Goal: Task Accomplishment & Management: Manage account settings

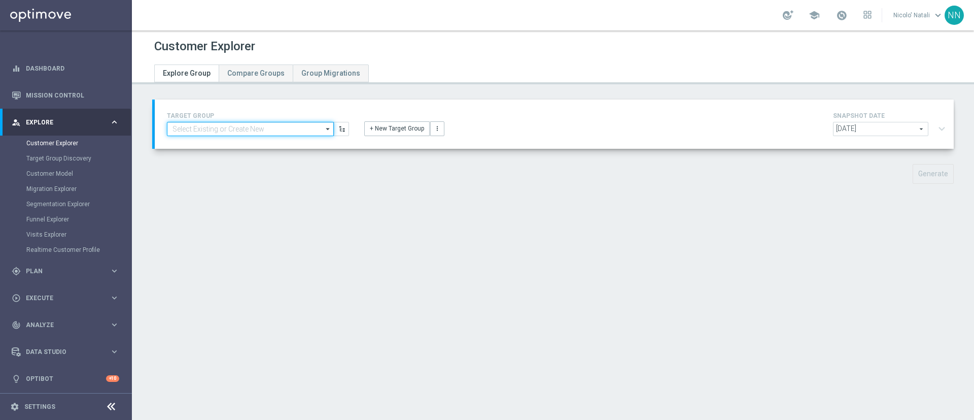
click at [271, 129] on input at bounding box center [250, 129] width 167 height 14
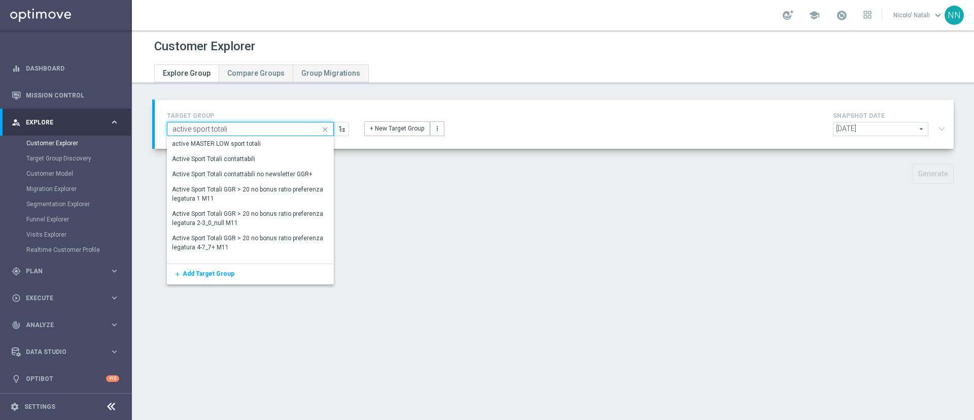
type input "active sport totali"
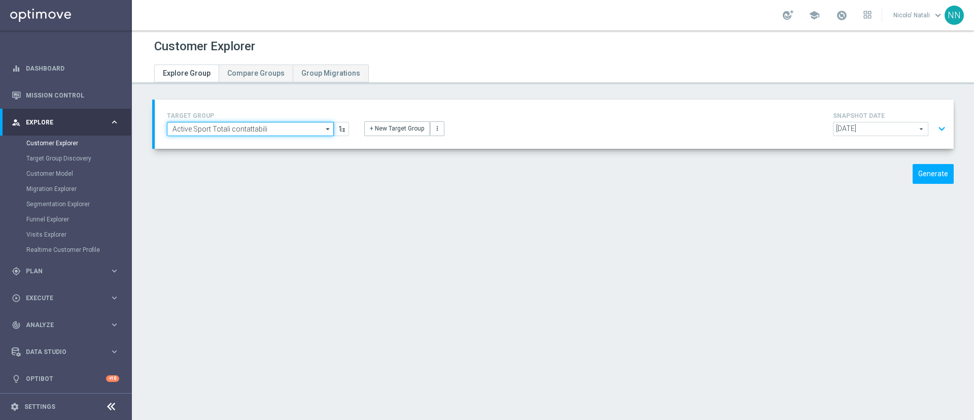
click at [271, 129] on input "Active Sport Totali contattabili" at bounding box center [250, 129] width 167 height 14
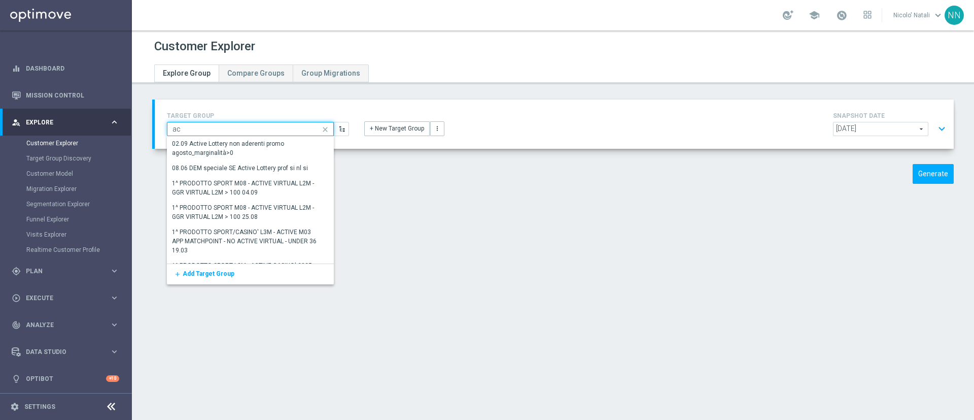
type input "a"
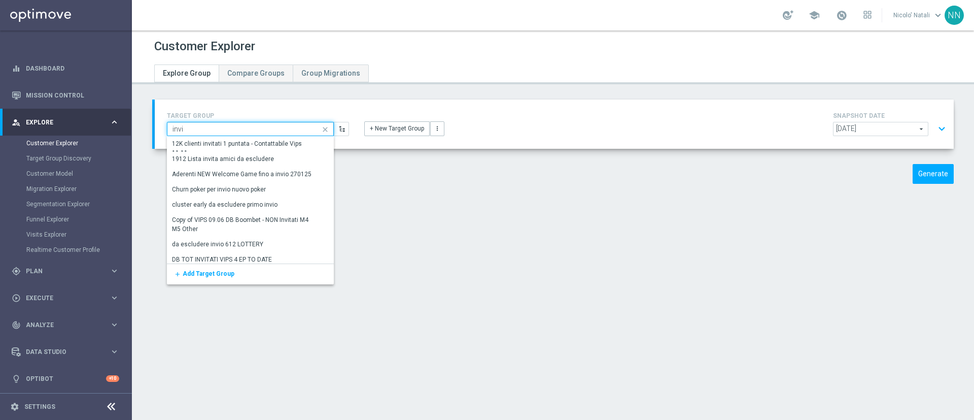
type input "invio"
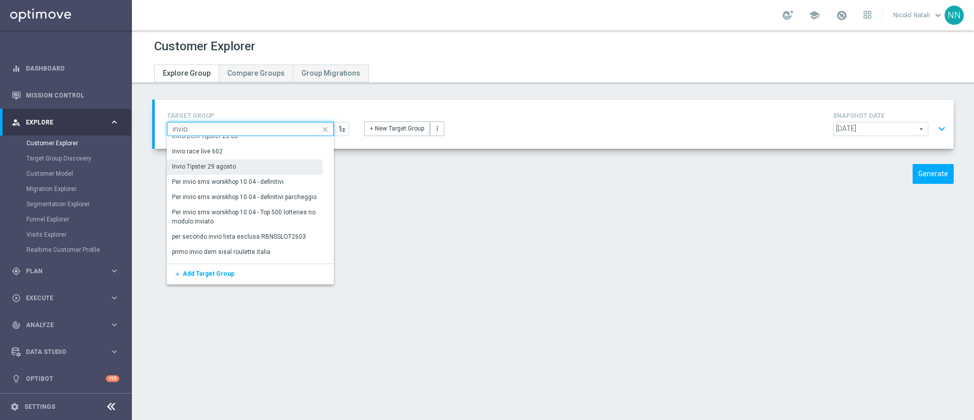
scroll to position [171, 0]
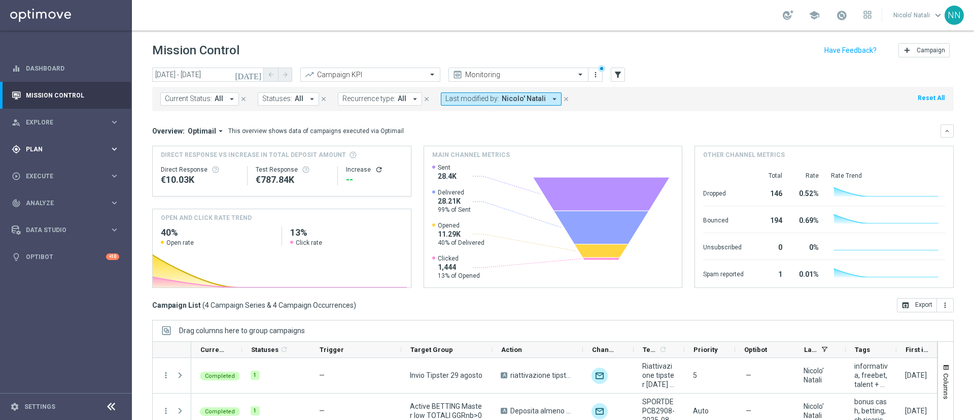
click at [37, 145] on div "gps_fixed Plan" at bounding box center [61, 149] width 98 height 9
click at [51, 153] on div "gps_fixed Plan" at bounding box center [61, 149] width 98 height 9
click at [51, 173] on span "Execute" at bounding box center [68, 176] width 84 height 6
click at [48, 149] on span "Plan" at bounding box center [68, 149] width 84 height 6
click at [52, 198] on span "Templates" at bounding box center [63, 200] width 73 height 6
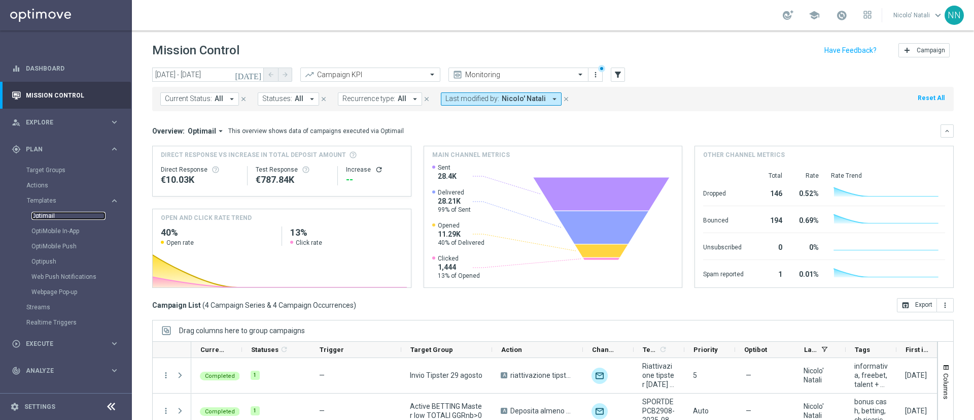
click at [51, 213] on link "Optimail" at bounding box center [68, 216] width 74 height 8
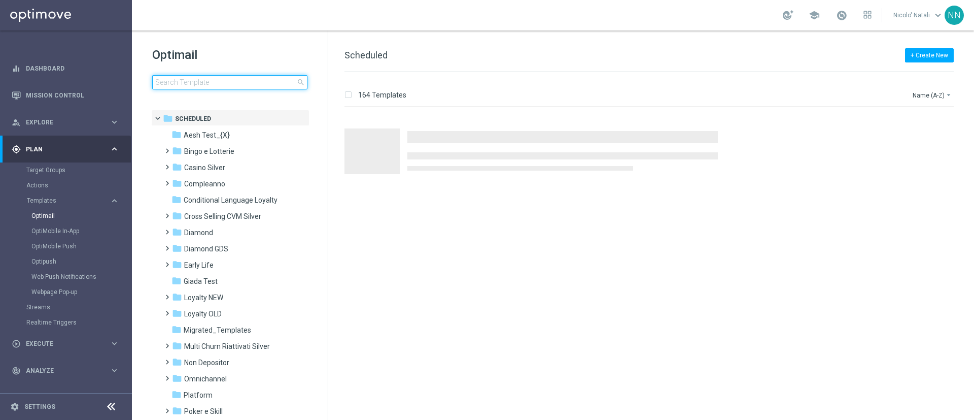
click at [203, 85] on input at bounding box center [229, 82] width 155 height 14
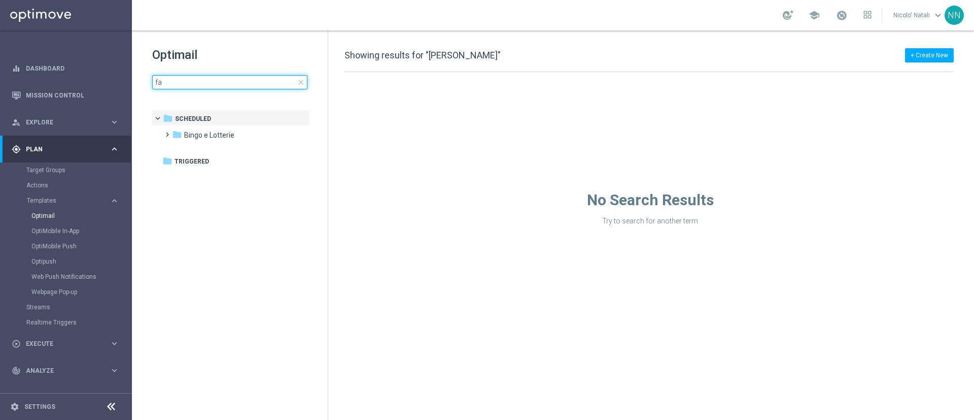
type input "f"
type input "t"
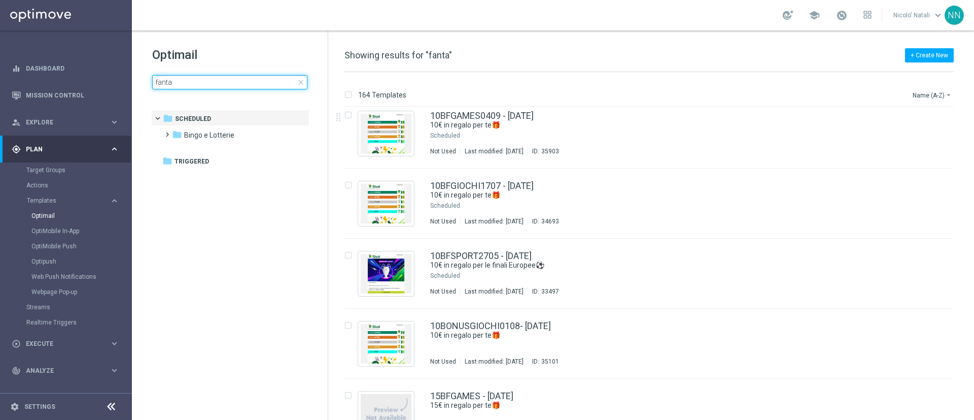
scroll to position [150, 0]
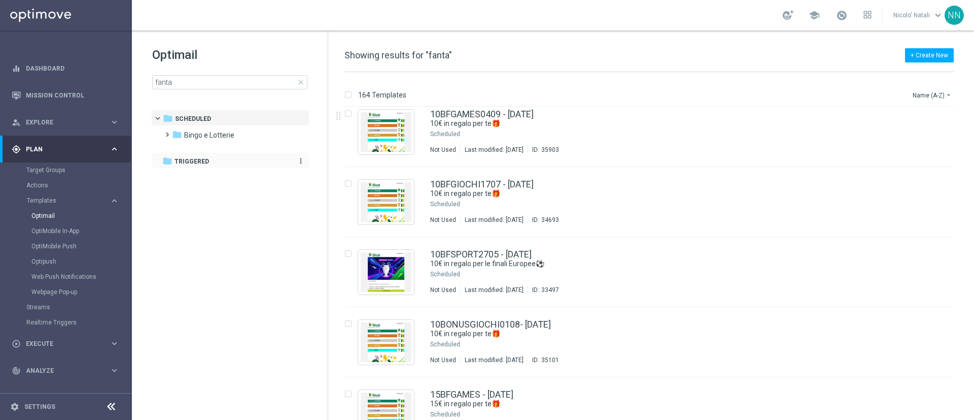
click at [223, 162] on div "folder Triggered" at bounding box center [224, 162] width 125 height 12
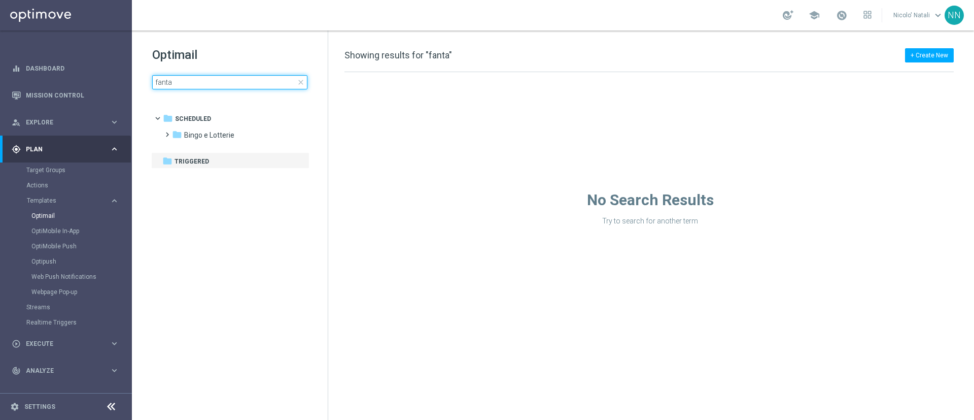
click at [217, 80] on input "fanta" at bounding box center [229, 82] width 155 height 14
click at [217, 85] on input "fanta" at bounding box center [229, 82] width 155 height 14
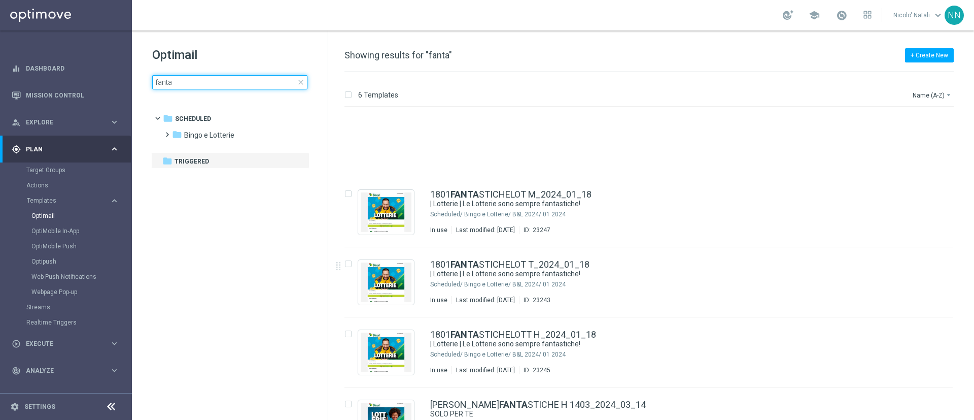
scroll to position [108, 0]
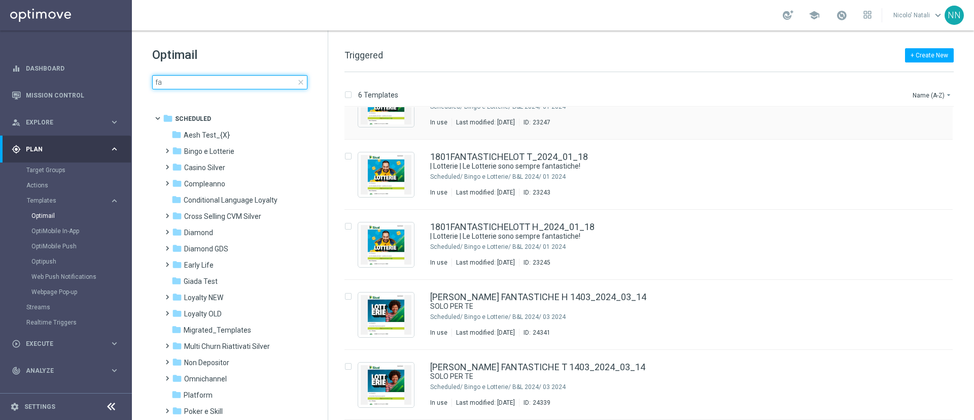
type input "f"
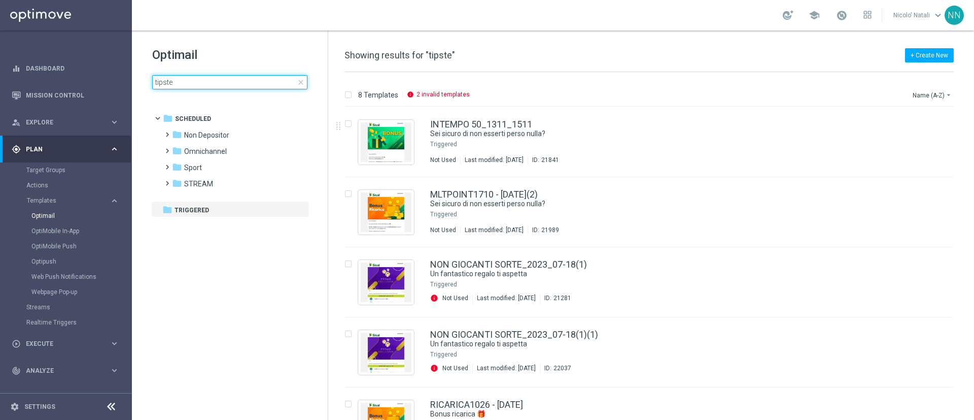
type input "tipster"
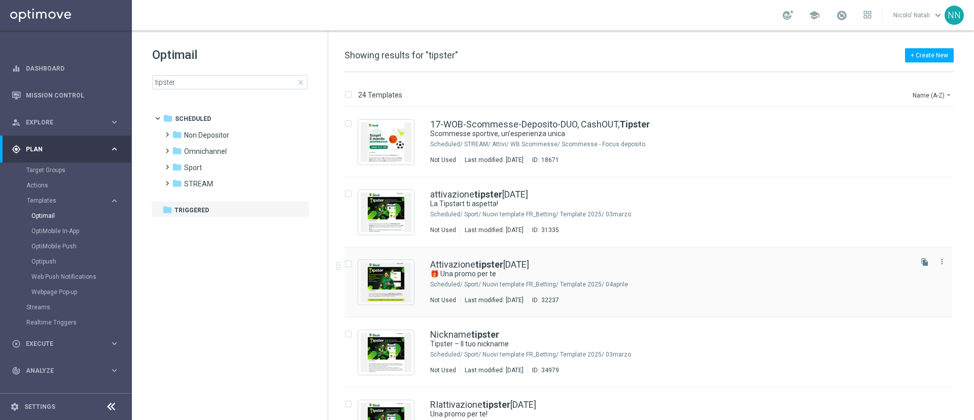
click at [534, 258] on div "Attivazione tipster 07.04.2025 🎁 Una promo per te Scheduled/ Sport/ Nuovi templ…" at bounding box center [648, 282] width 608 height 70
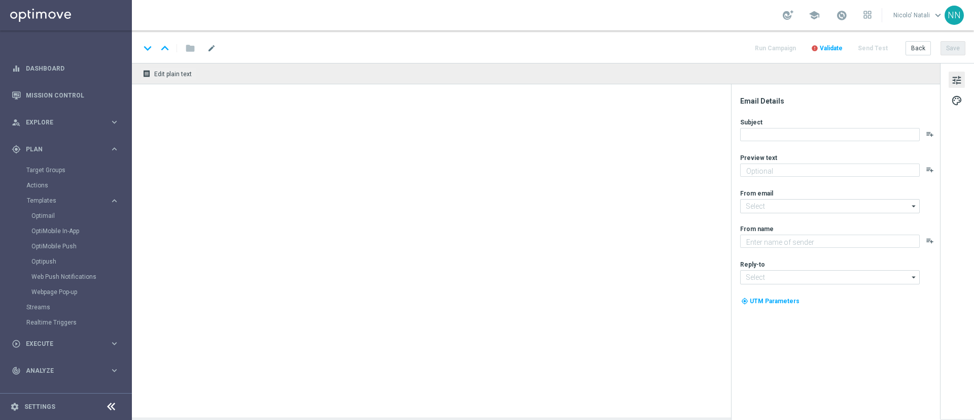
type textarea "Se scommetti, prova Tipster!"
type textarea "Sisal"
type input "[EMAIL_ADDRESS][DOMAIN_NAME]"
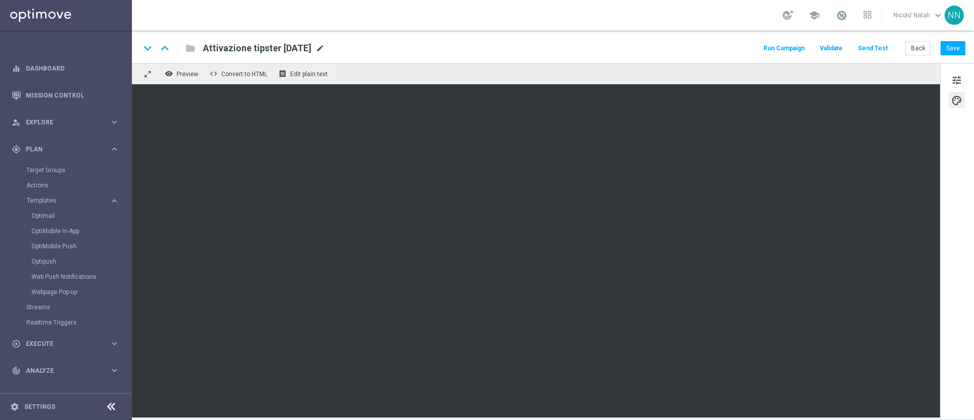
click at [325, 52] on span "mode_edit" at bounding box center [320, 48] width 9 height 9
click at [0, 0] on input "Attivazione tipster 07.04.2025" at bounding box center [0, 0] width 0 height 0
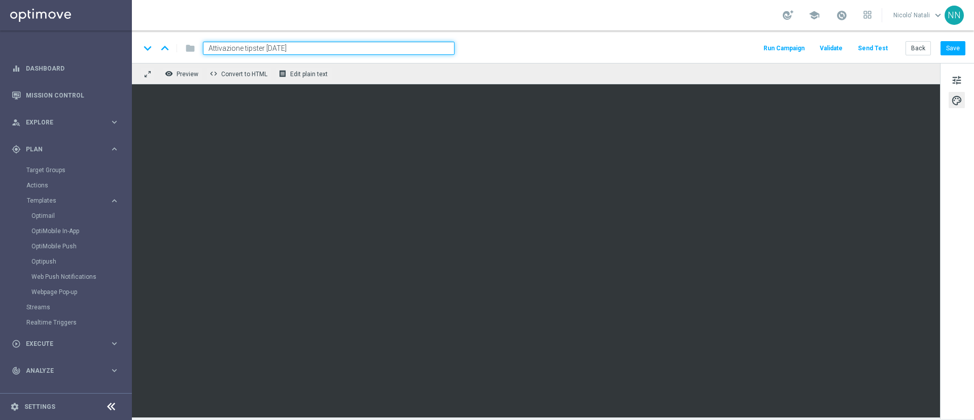
click at [333, 52] on input "Attivazione tipster 07.04.2025" at bounding box center [329, 48] width 252 height 13
click at [962, 74] on span "tune" at bounding box center [956, 80] width 11 height 13
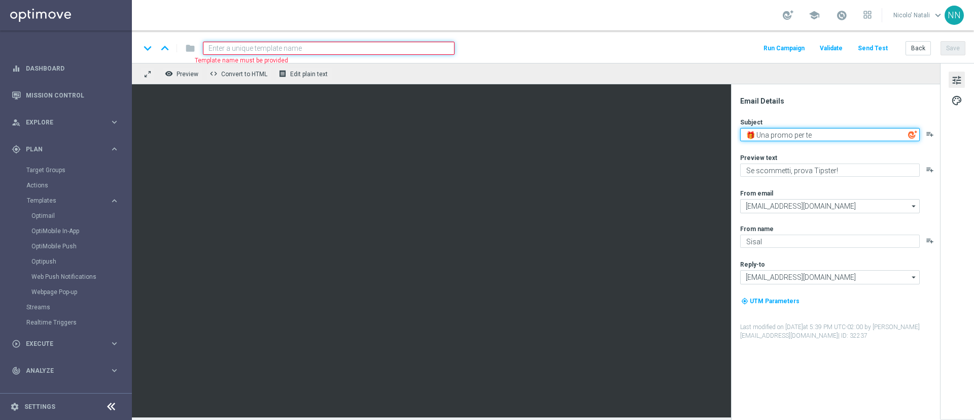
click at [819, 131] on textarea "🎁 Una promo per te" at bounding box center [830, 134] width 180 height 13
paste textarea "Vuoi svoltare l’asta del Fanta?"
type textarea "Vuoi svoltare l’asta del Fanta?"
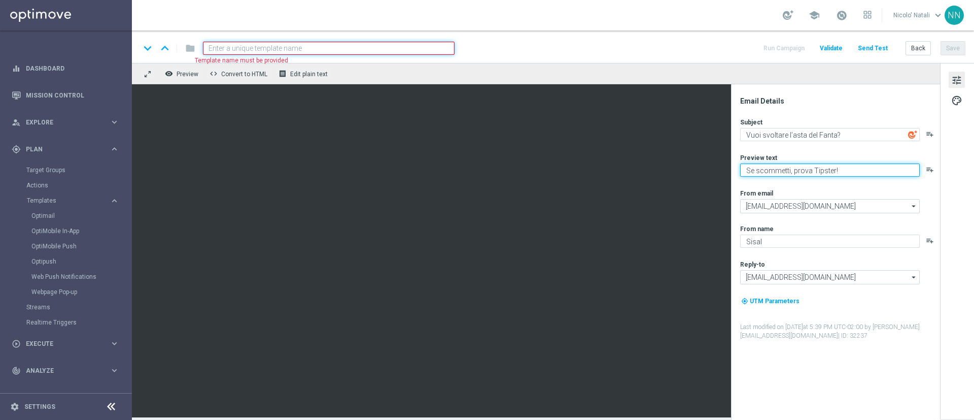
click at [801, 173] on textarea "Se scommetti, prova Tipster!" at bounding box center [830, 169] width 180 height 13
paste textarea "copri la Fantapizza di SisalTipster"
type textarea "Scopri la Fantapizza di SisalTipster"
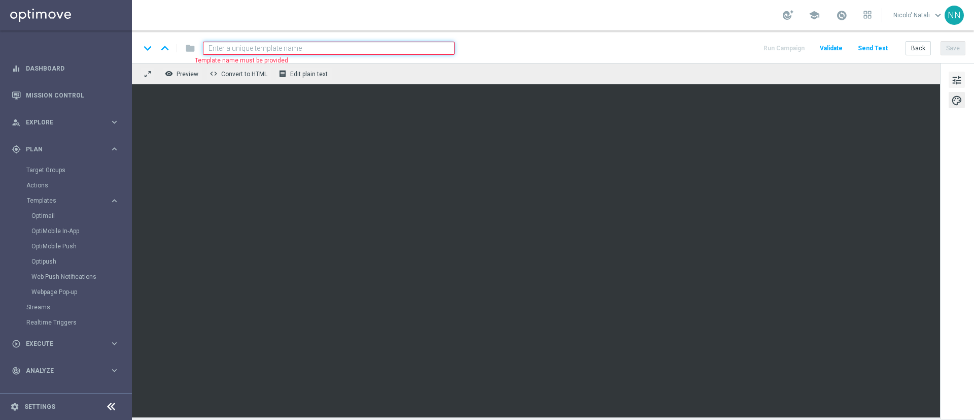
click at [954, 74] on span "tune" at bounding box center [956, 80] width 11 height 13
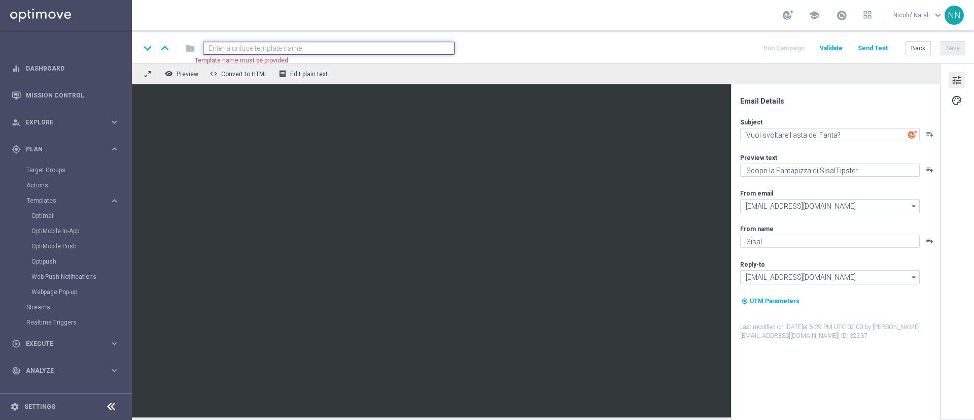
click at [961, 77] on span "tune" at bounding box center [956, 80] width 11 height 13
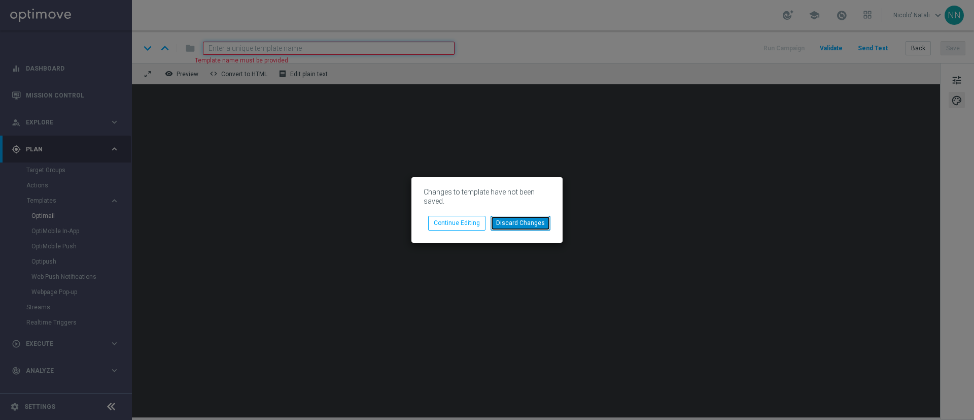
click at [518, 223] on button "Discard Changes" at bounding box center [521, 223] width 60 height 14
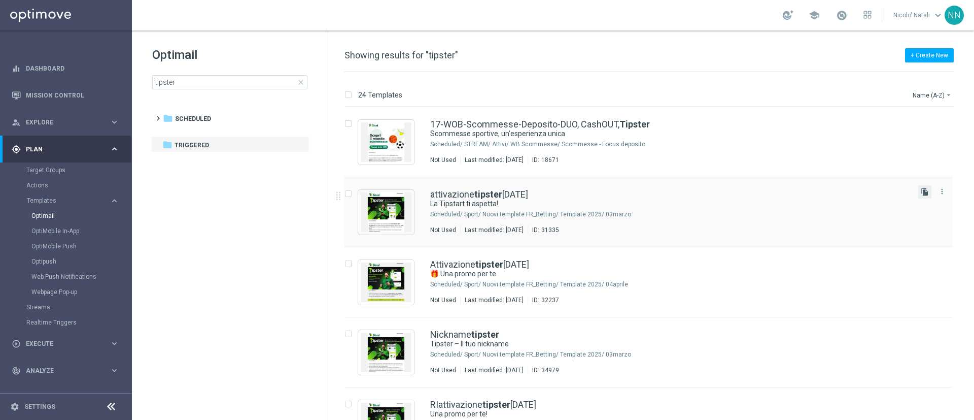
click at [925, 189] on icon "file_copy" at bounding box center [925, 192] width 8 height 8
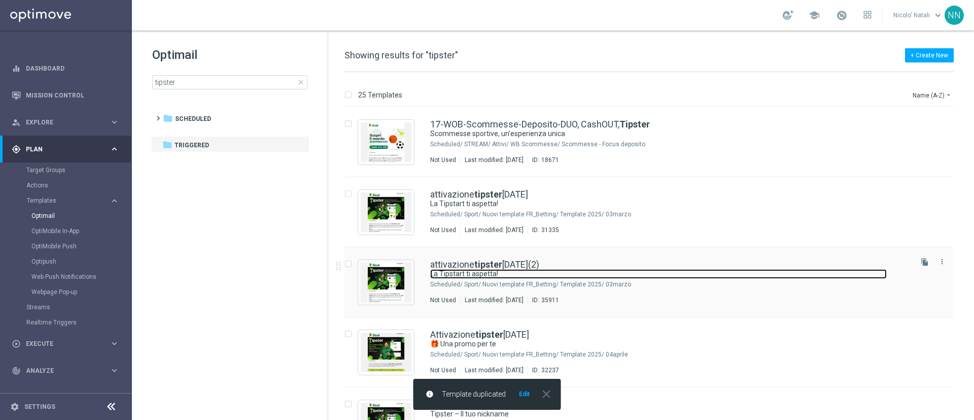
click at [573, 270] on link "La Tipstart ti aspetta!" at bounding box center [658, 274] width 457 height 10
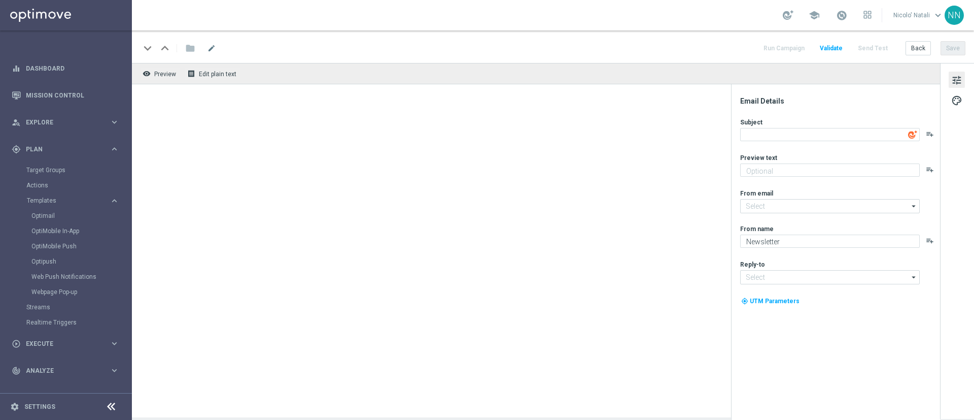
type input "casino@comunicazioni.sisal.it"
type input "giochi@sisal.it"
type textarea "La Tipstart ti aspetta!"
type textarea "Mostra la tua bravura, pubblica e rigioca"
type input "newsletter@comunicazioni.sisal.it"
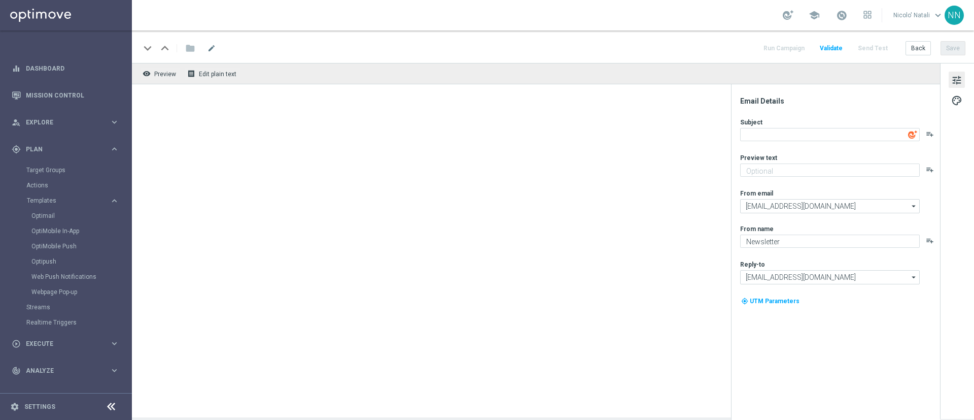
type textarea "Sisal"
type input "info@sisal.it"
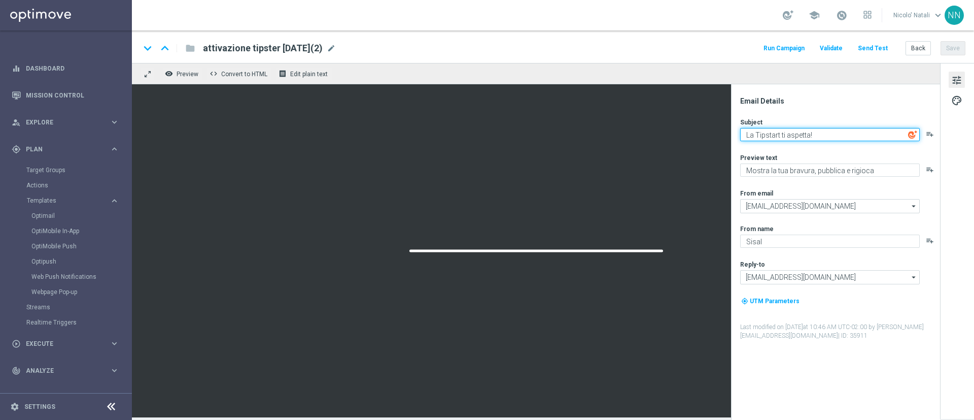
click at [849, 132] on textarea "La Tipstart ti aspetta!" at bounding box center [830, 134] width 180 height 13
paste textarea "Vuoi svoltare l’asta del Fanta?"
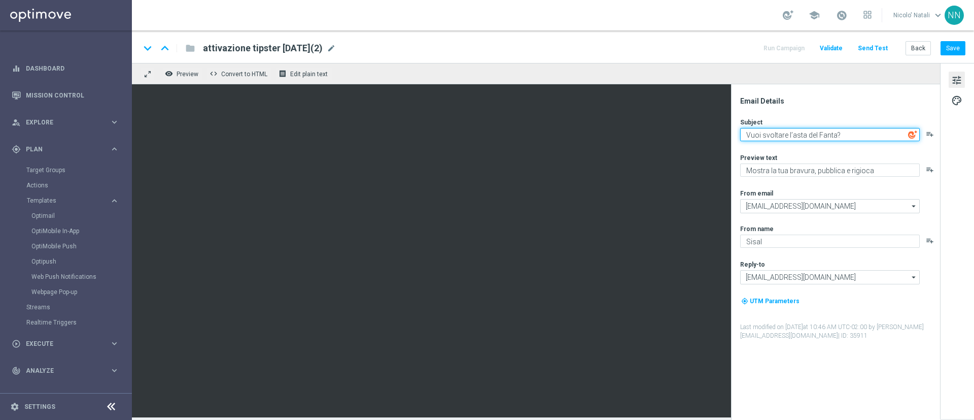
type textarea "Vuoi svoltare l’asta del Fanta?"
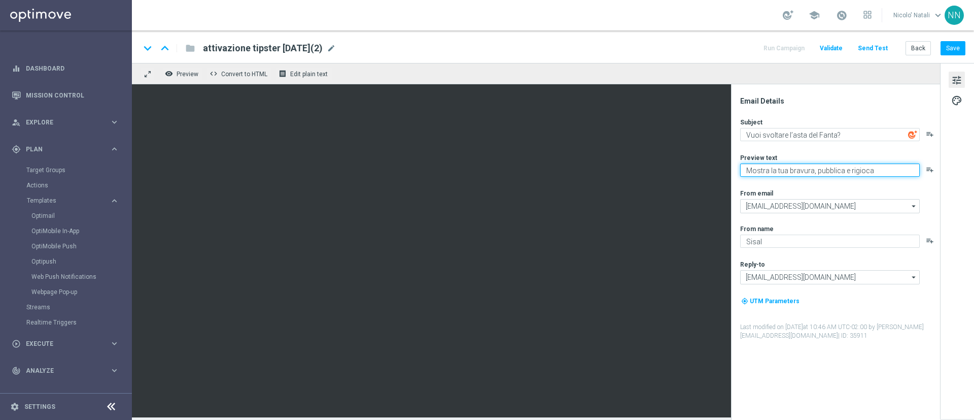
click at [880, 170] on textarea "Mostra la tua bravura, pubblica e rigioca" at bounding box center [830, 169] width 180 height 13
paste textarea "Scopri la Fantapizza di SisalTipster"
type textarea "Scopri la Fantapizza di SisalTipster"
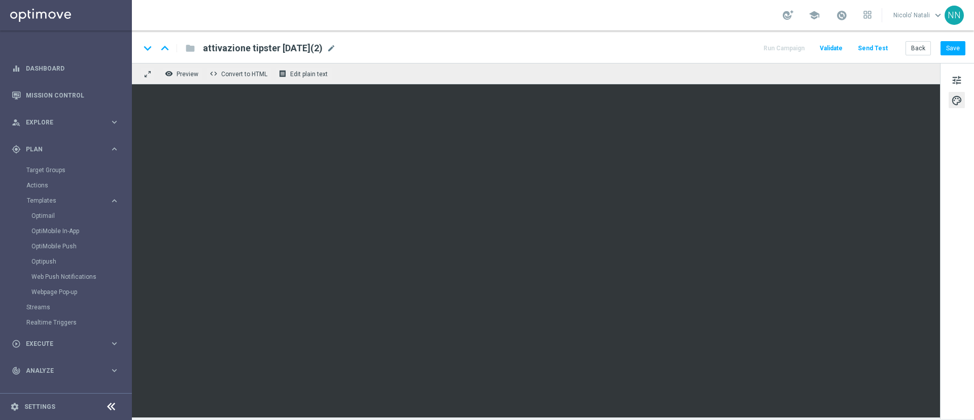
click at [336, 45] on div "attivazione tipster 02.03.2025(2) mode_edit" at bounding box center [269, 48] width 133 height 13
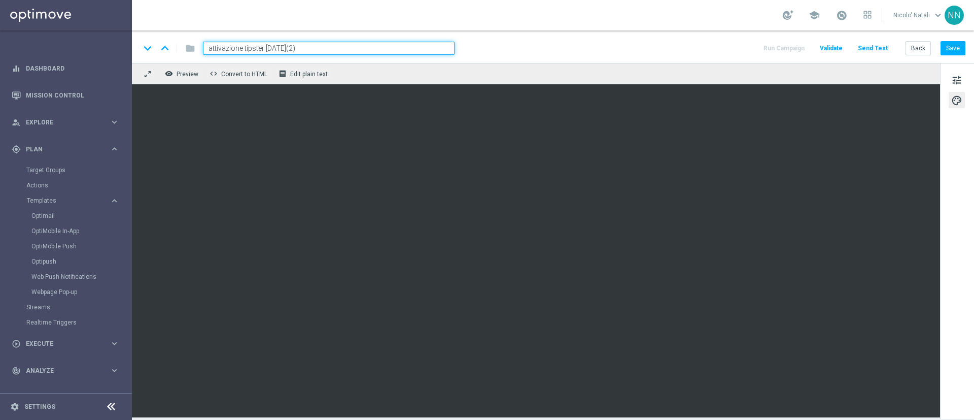
click at [340, 45] on input "attivazione tipster 02.03.2025(2)" at bounding box center [329, 48] width 252 height 13
type input "Fantapizza 0509 talent"
click at [957, 46] on button "Save" at bounding box center [953, 48] width 25 height 14
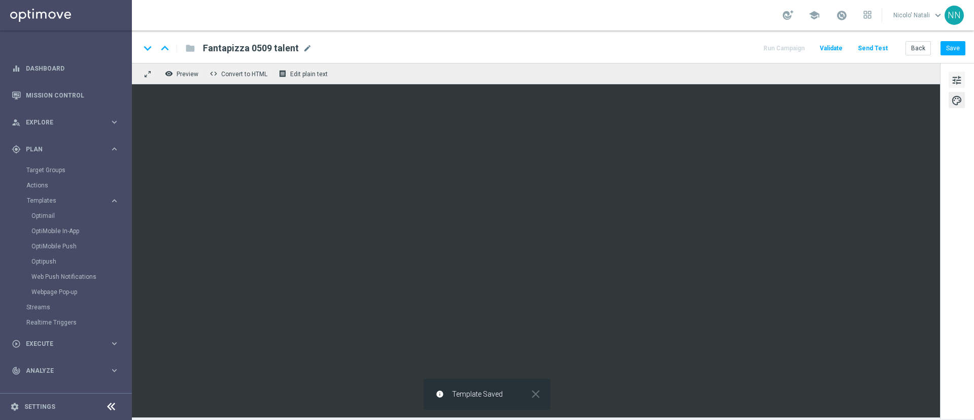
click at [959, 80] on span "tune" at bounding box center [956, 80] width 11 height 13
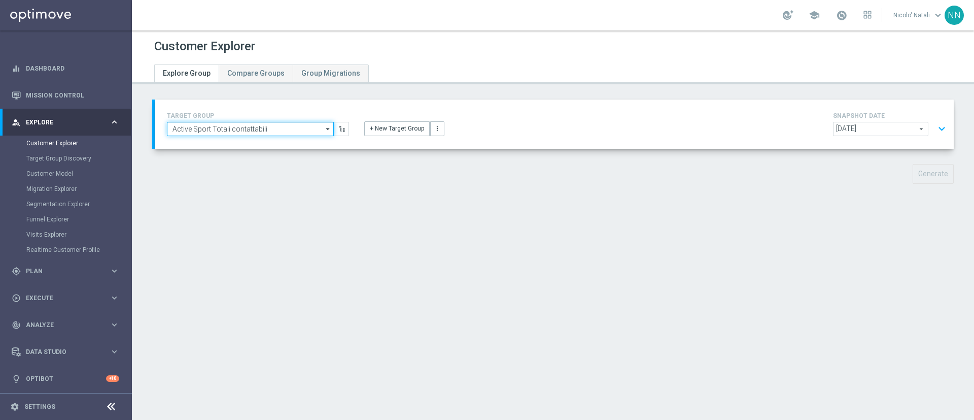
click at [223, 129] on input "Active Sport Totali contattabili" at bounding box center [250, 129] width 167 height 14
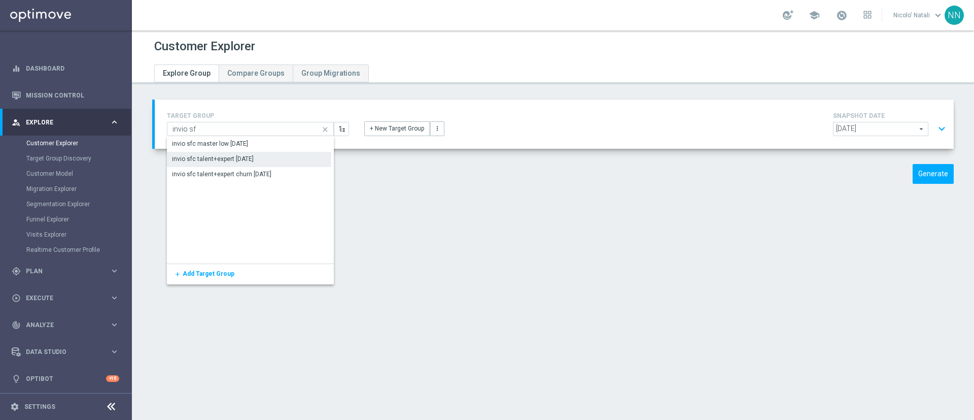
click at [226, 154] on div "invio sfc talent+expert 07/09/2026" at bounding box center [249, 159] width 164 height 14
type input "invio sfc talent+expert 07/09/2026"
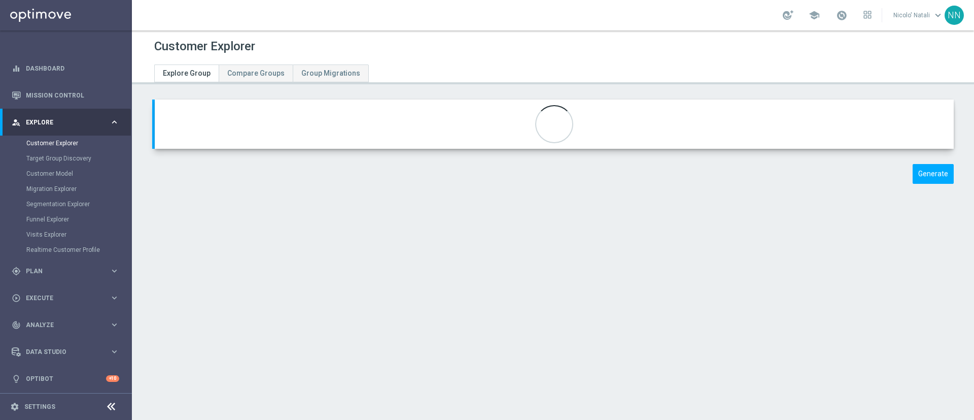
type input "Sport"
click at [914, 175] on button "Generate" at bounding box center [933, 174] width 41 height 20
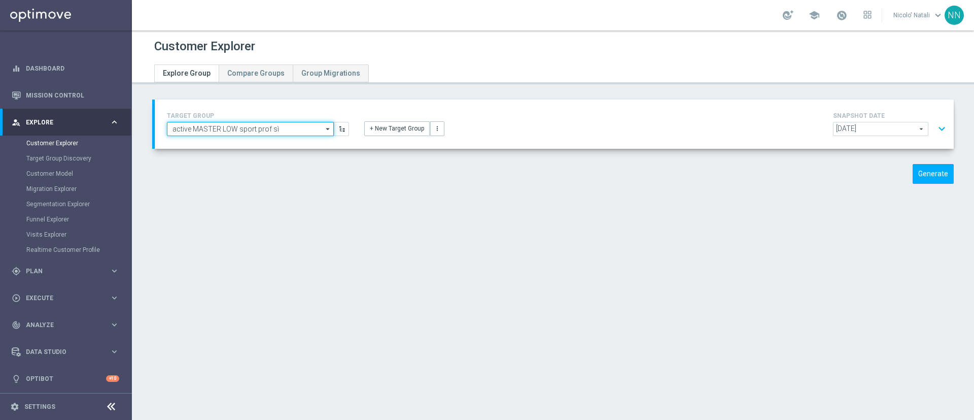
click at [251, 129] on input "active MASTER LOW sport prof sì" at bounding box center [250, 129] width 167 height 14
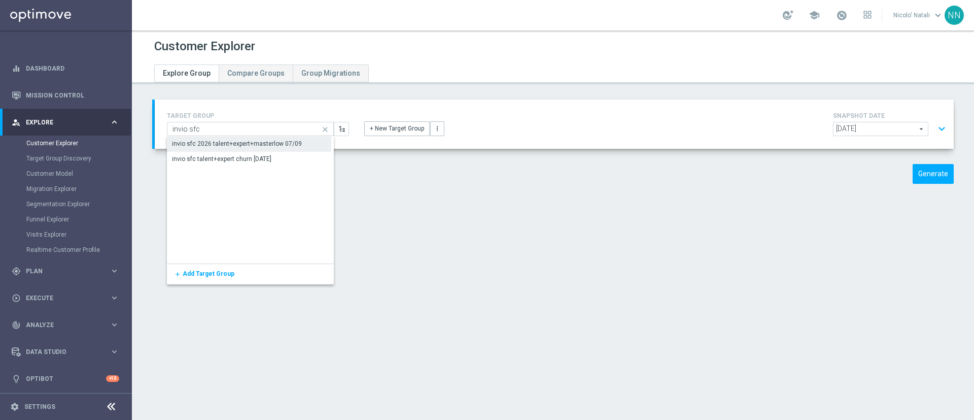
click at [252, 140] on div "invio sfc 2026 talent+expert+masterlow 07/09" at bounding box center [237, 143] width 130 height 9
type input "invio sfc 2026 talent+expert+masterlow 07/09"
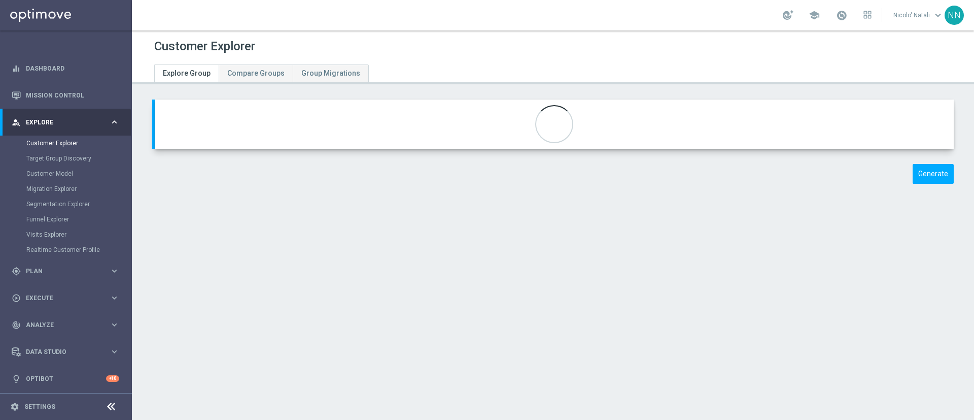
type input "Sport"
click at [926, 166] on button "Generate" at bounding box center [933, 174] width 41 height 20
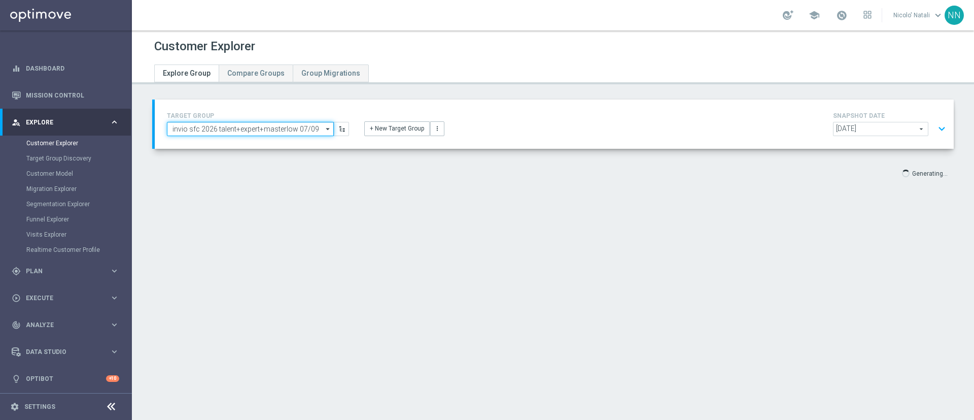
click at [288, 125] on input "invio sfc 2026 talent+expert+masterlow 07/09" at bounding box center [250, 129] width 167 height 14
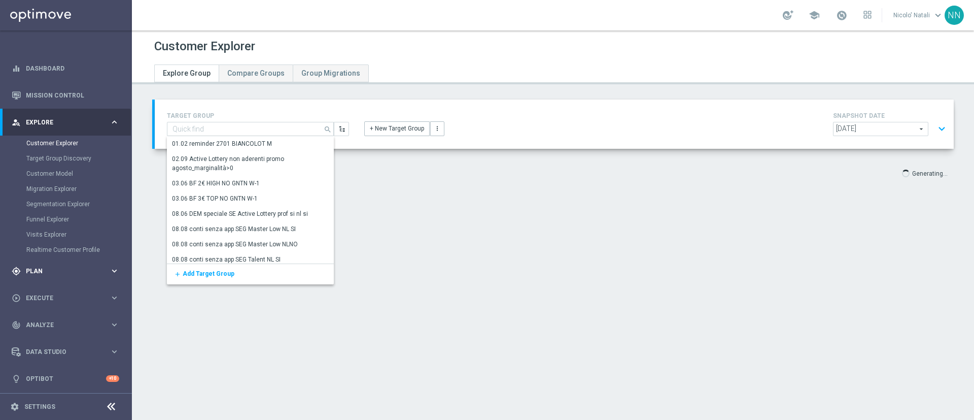
click at [41, 273] on span "Plan" at bounding box center [68, 271] width 84 height 6
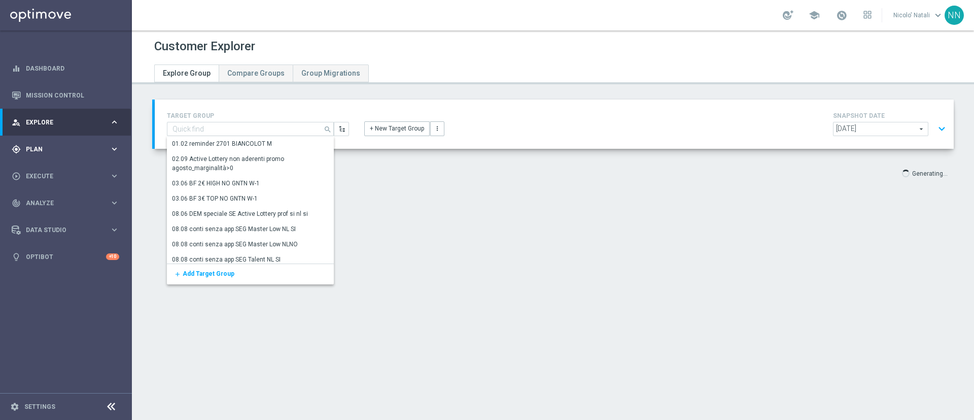
type input "invio sfc 2026 talent+expert+masterlow 07/09"
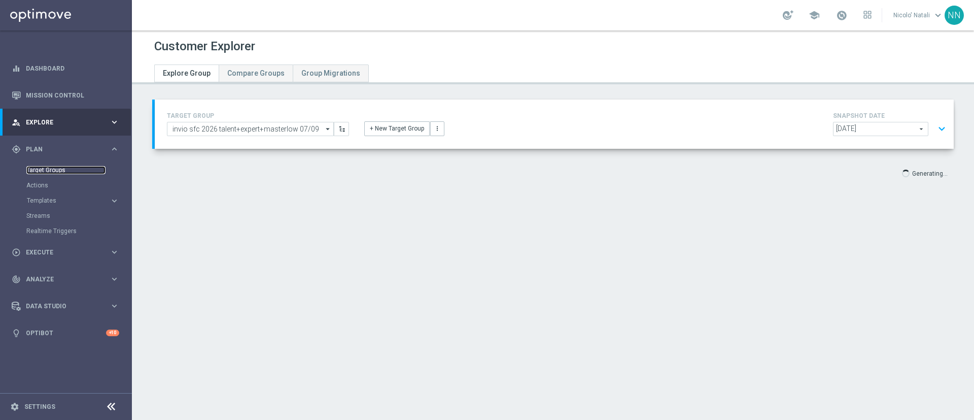
click at [54, 168] on link "Target Groups" at bounding box center [65, 170] width 79 height 8
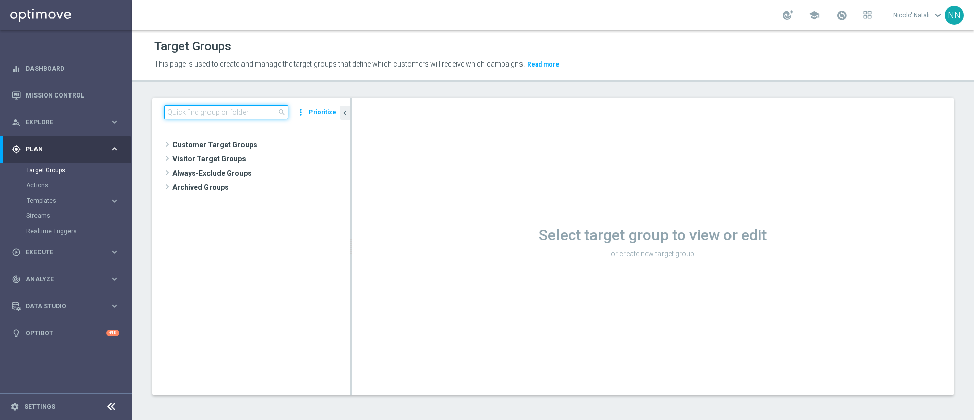
click at [192, 109] on input at bounding box center [226, 112] width 124 height 14
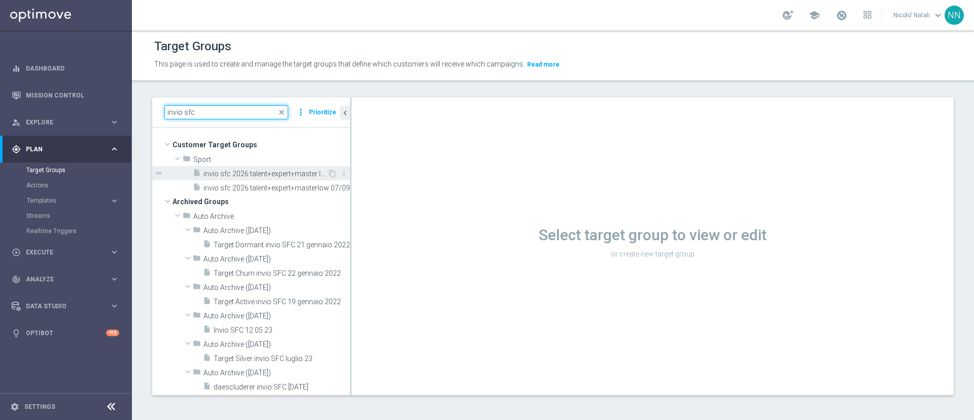
type input "invio sfc"
click at [248, 175] on span "invio sfc 2026 talent+expert+master low churn 07/09" at bounding box center [265, 173] width 124 height 9
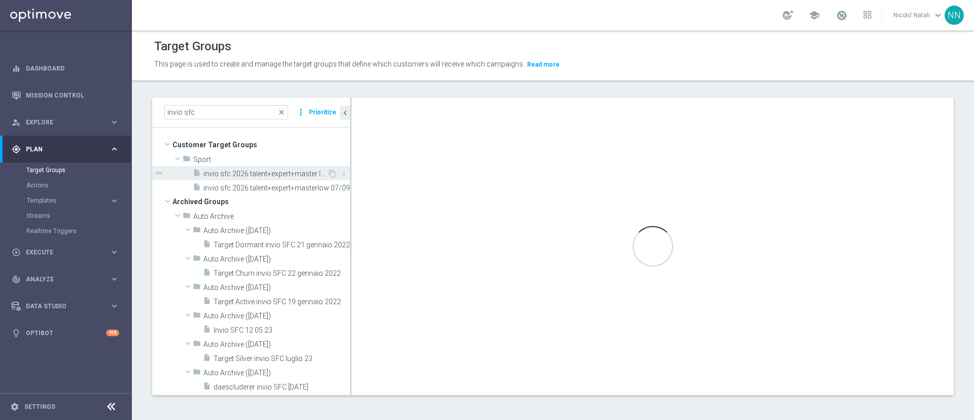
click at [248, 175] on span "invio sfc 2026 talent+expert+master low churn 07/09" at bounding box center [265, 173] width 124 height 9
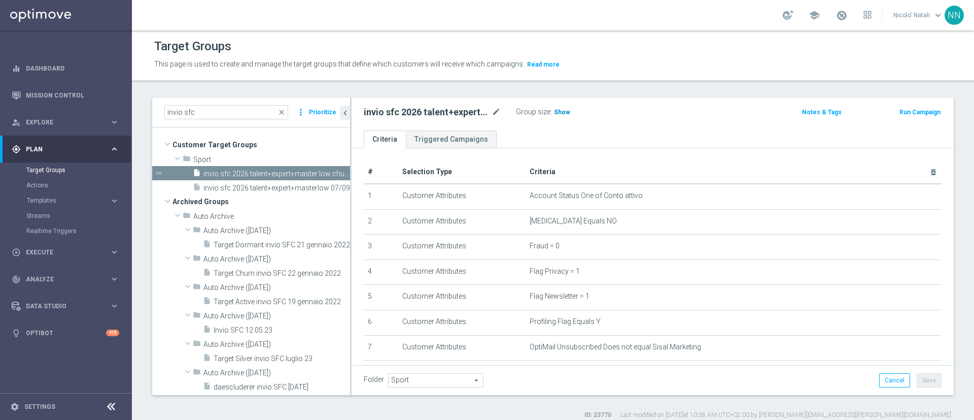
click at [568, 108] on h3 "Show" at bounding box center [562, 112] width 18 height 11
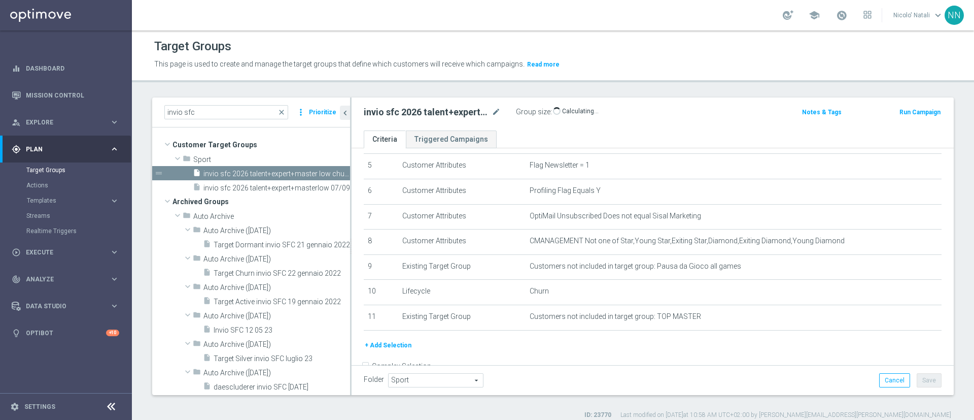
scroll to position [134, 0]
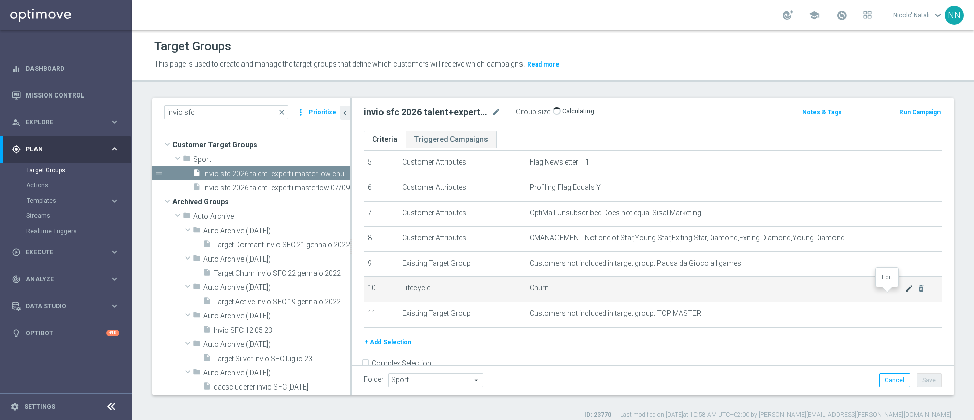
click at [905, 292] on icon "mode_edit" at bounding box center [909, 288] width 8 height 8
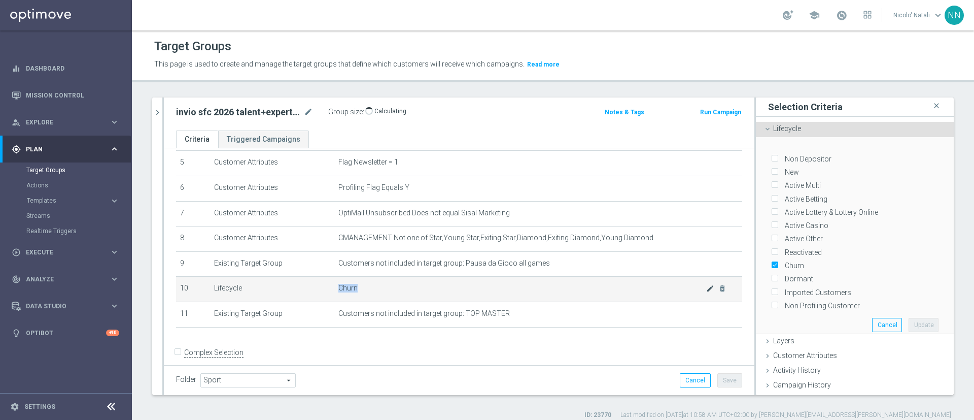
click at [885, 294] on as-split "invio sfc close more_vert Prioritize Customer Target Groups library_add create_…" at bounding box center [553, 245] width 802 height 297
click at [785, 191] on div "Active Betting" at bounding box center [854, 196] width 167 height 13
click at [771, 195] on input "Active Betting" at bounding box center [774, 198] width 7 height 7
checkbox input "true"
click at [771, 262] on input "Churn" at bounding box center [774, 265] width 7 height 7
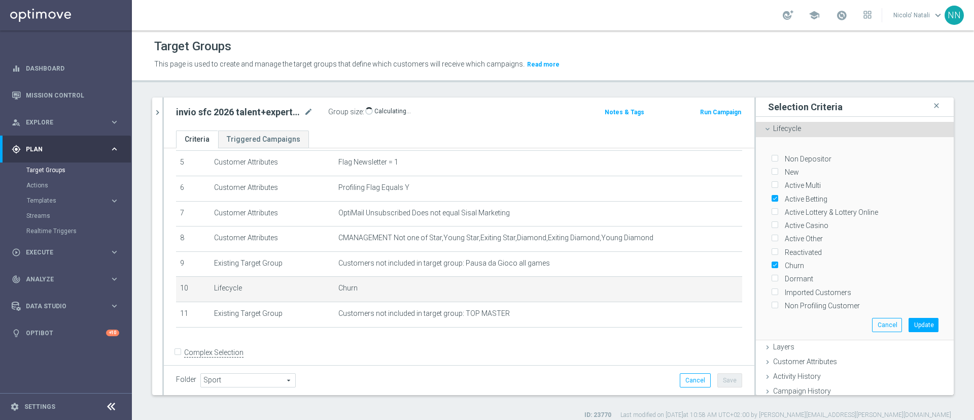
checkbox input "false"
click at [909, 318] on button "Update" at bounding box center [924, 325] width 30 height 14
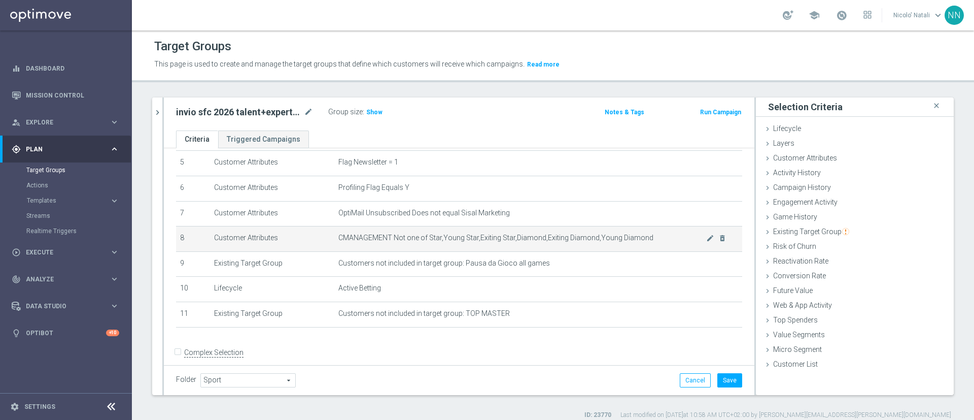
scroll to position [148, 0]
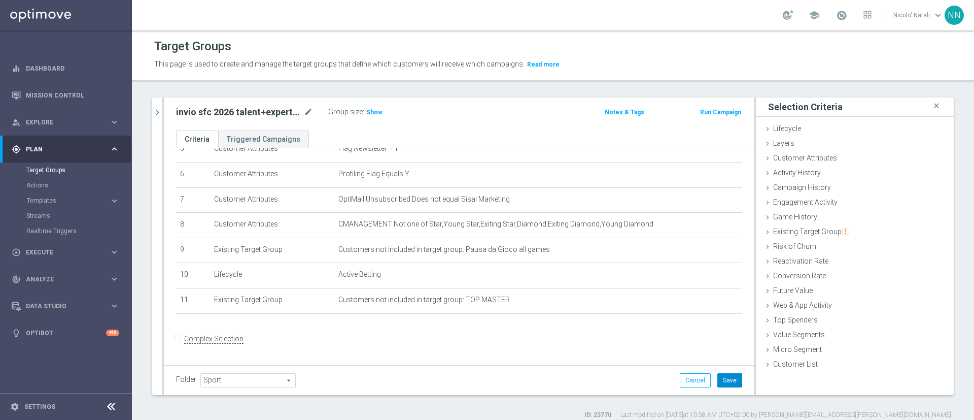
click at [725, 377] on button "Save" at bounding box center [729, 380] width 25 height 14
click at [371, 112] on span "Show" at bounding box center [374, 112] width 16 height 7
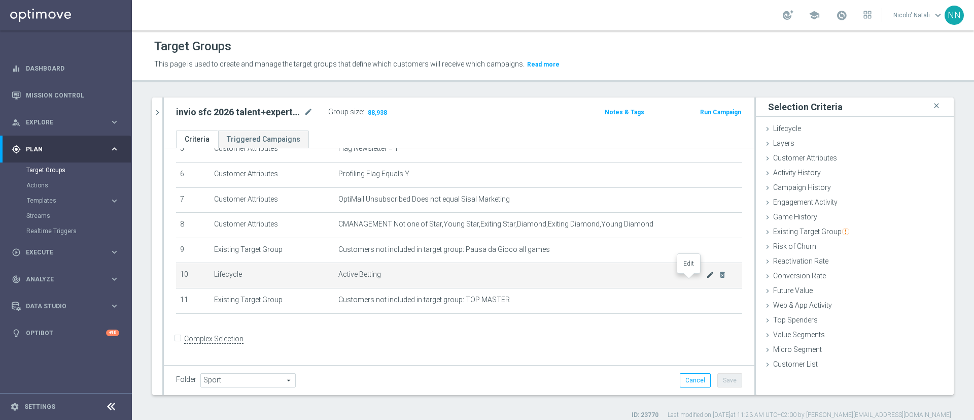
click at [706, 276] on icon "mode_edit" at bounding box center [710, 274] width 8 height 8
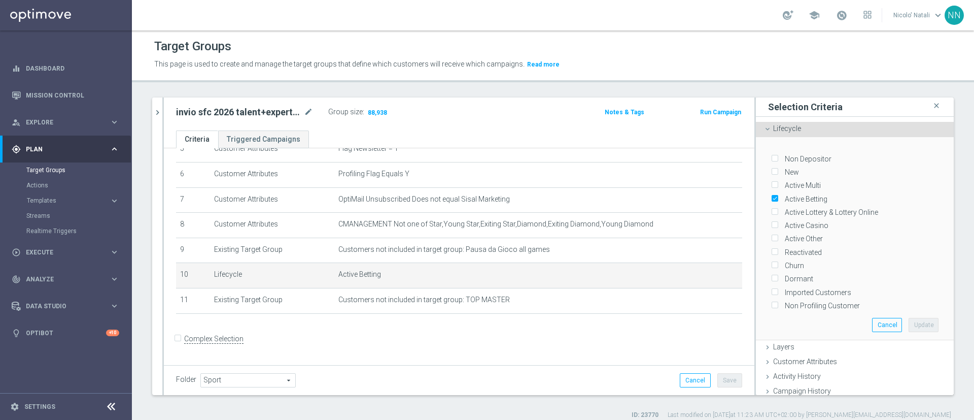
click at [771, 195] on input "Active Betting" at bounding box center [774, 198] width 7 height 7
checkbox input "false"
click at [771, 262] on input "Churn" at bounding box center [774, 265] width 7 height 7
checkbox input "true"
click at [909, 318] on button "Update" at bounding box center [924, 325] width 30 height 14
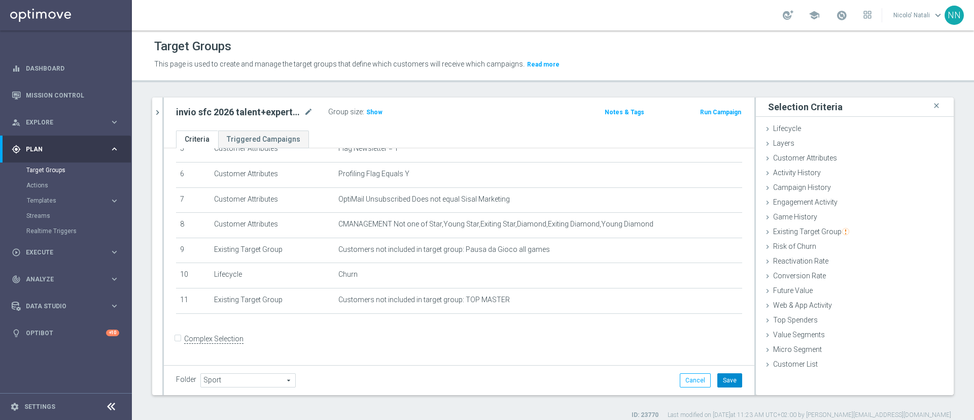
click at [717, 379] on button "Save" at bounding box center [729, 380] width 25 height 14
click at [157, 116] on icon "chevron_right" at bounding box center [158, 113] width 10 height 10
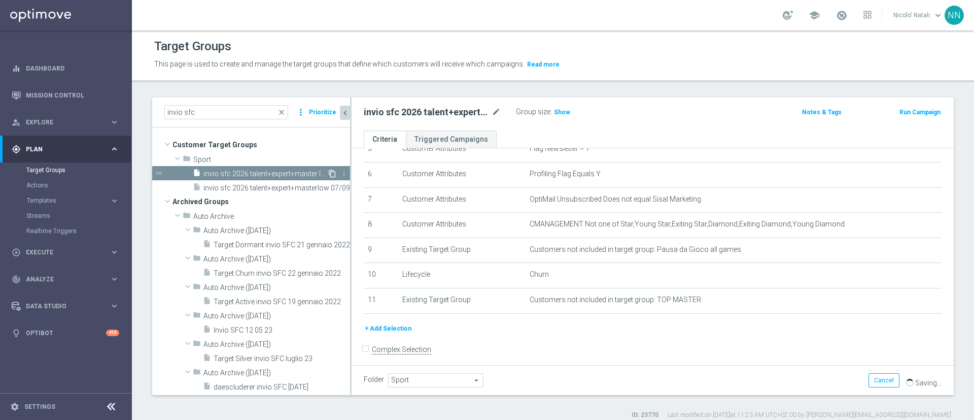
click at [328, 171] on icon "content_copy" at bounding box center [332, 173] width 8 height 8
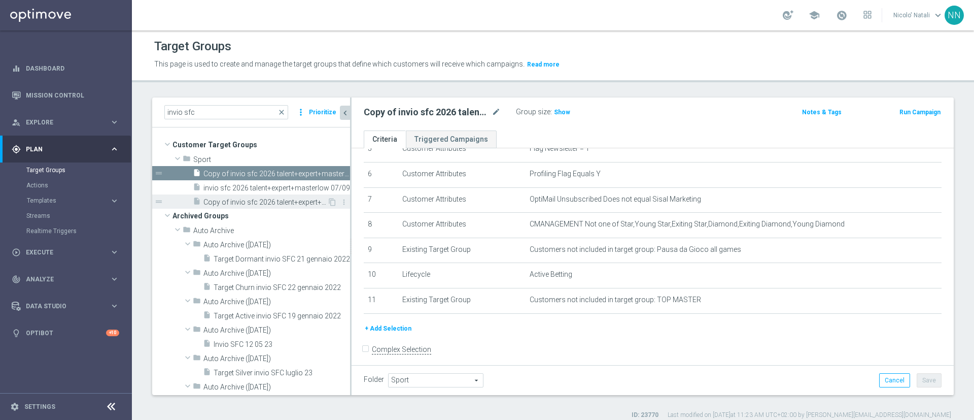
click at [303, 198] on span "Copy of invio sfc 2026 talent+expert+master low churn 07/09" at bounding box center [265, 202] width 124 height 9
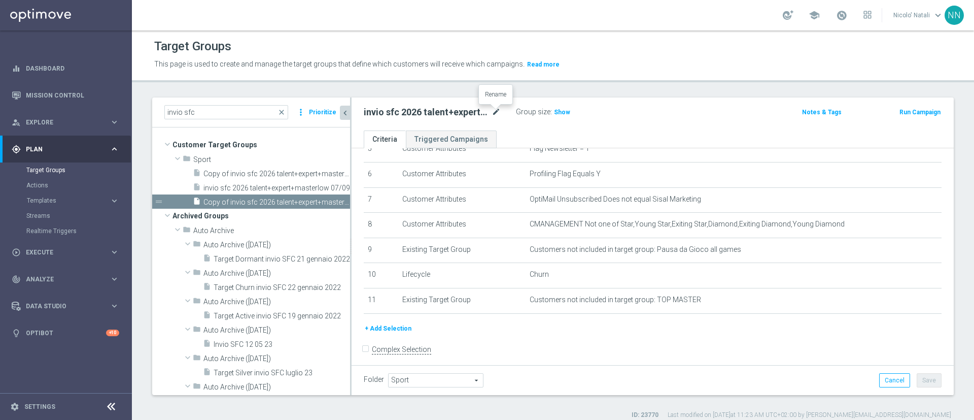
click at [496, 112] on icon "mode_edit" at bounding box center [496, 112] width 9 height 12
click at [496, 112] on input "invio sfc 2026 talent+expert+master low churn 07/09" at bounding box center [432, 113] width 137 height 14
type input "Invio Fantapizza 05/09 talent master low"
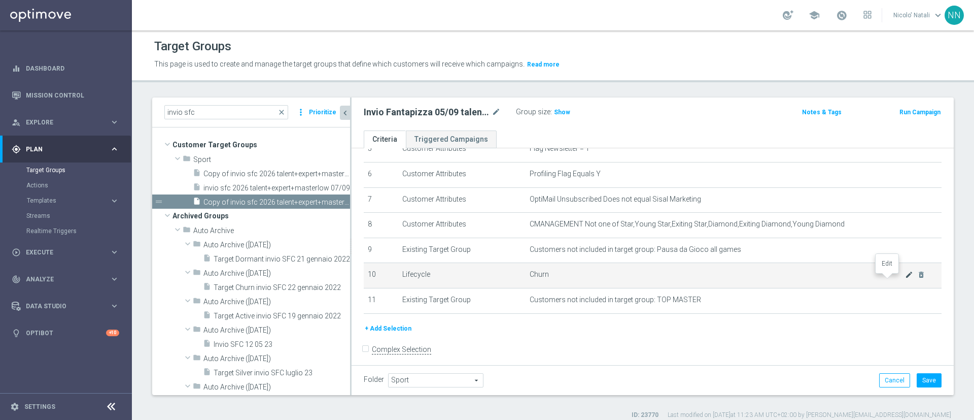
click at [905, 277] on icon "mode_edit" at bounding box center [909, 274] width 8 height 8
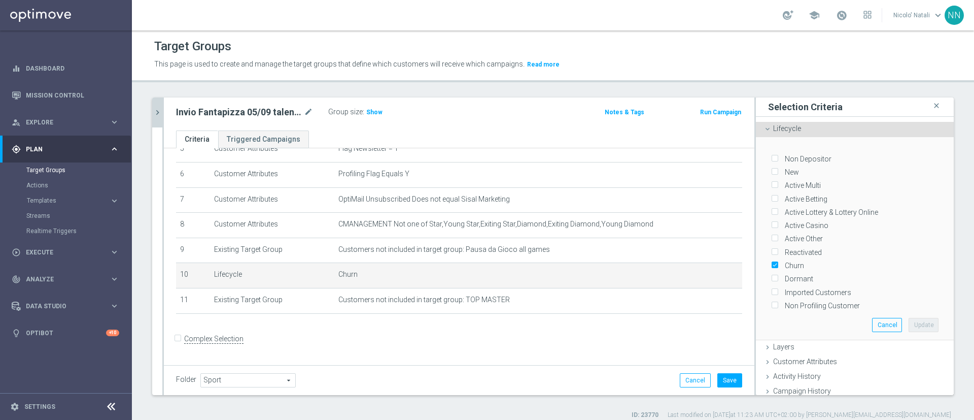
click at [781, 261] on label "Churn" at bounding box center [792, 265] width 23 height 9
click at [771, 262] on input "Churn" at bounding box center [774, 265] width 7 height 7
checkbox input "false"
click at [781, 194] on label "Active Betting" at bounding box center [804, 198] width 46 height 9
click at [771, 195] on input "Active Betting" at bounding box center [774, 198] width 7 height 7
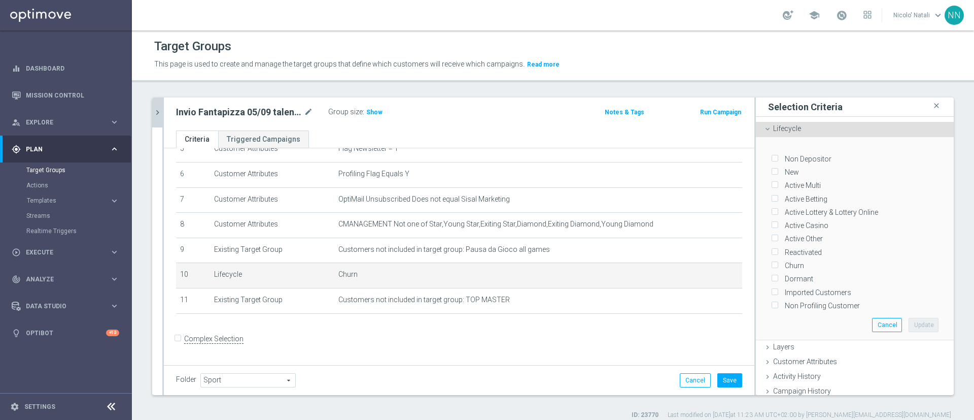
checkbox input "true"
click at [909, 318] on button "Update" at bounding box center [924, 325] width 30 height 14
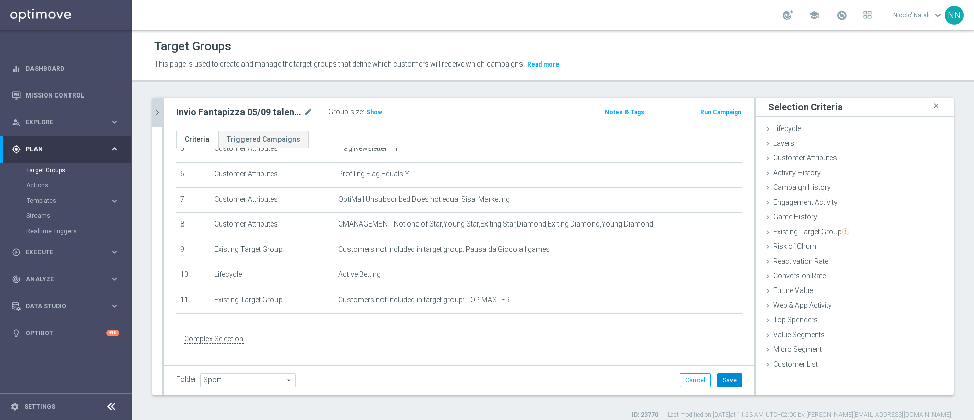
click at [722, 377] on button "Save" at bounding box center [729, 380] width 25 height 14
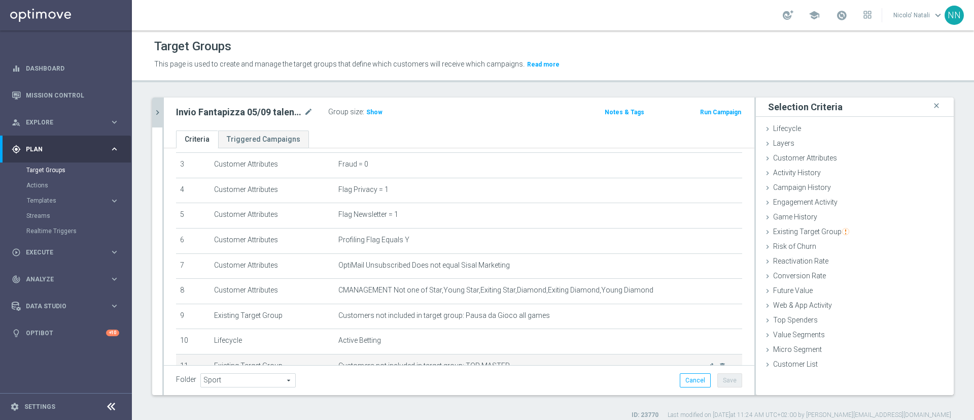
scroll to position [81, 0]
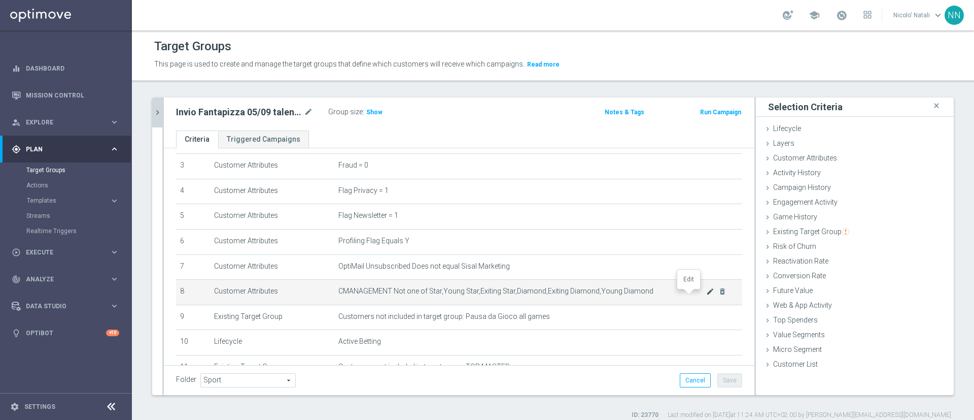
click at [706, 295] on icon "mode_edit" at bounding box center [710, 291] width 8 height 8
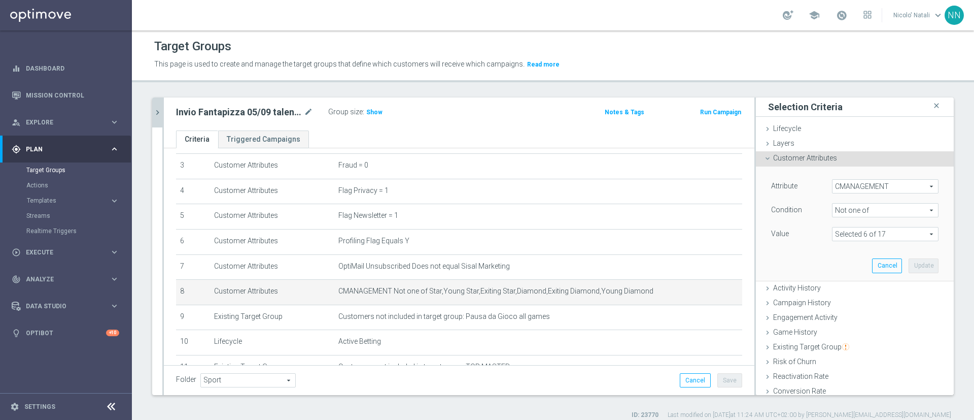
click at [850, 230] on span at bounding box center [885, 233] width 106 height 13
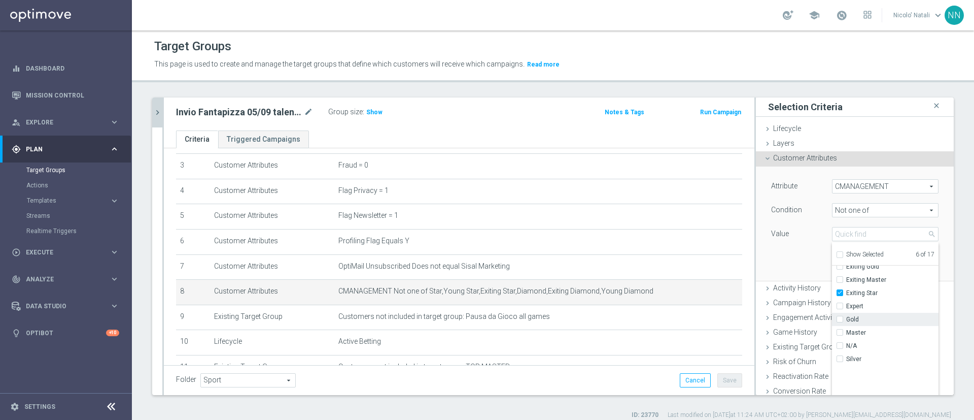
scroll to position [0, 0]
click at [956, 129] on div "invio sfc close more_vert Prioritize Customer Target Groups library_add create_…" at bounding box center [553, 258] width 842 height 322
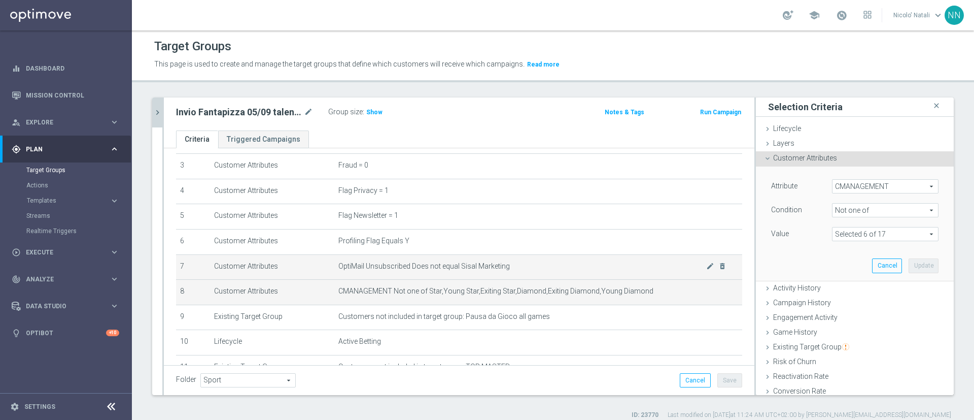
scroll to position [148, 0]
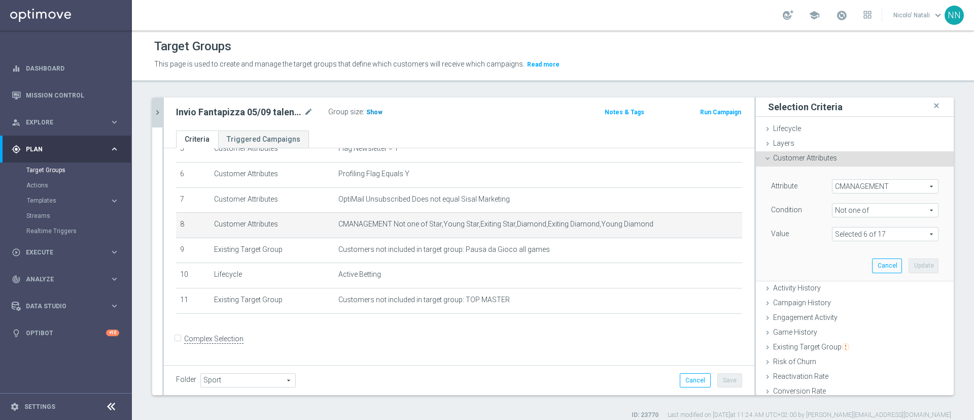
click at [374, 111] on span "Show" at bounding box center [374, 112] width 16 height 7
click at [40, 77] on link "Dashboard" at bounding box center [72, 68] width 93 height 27
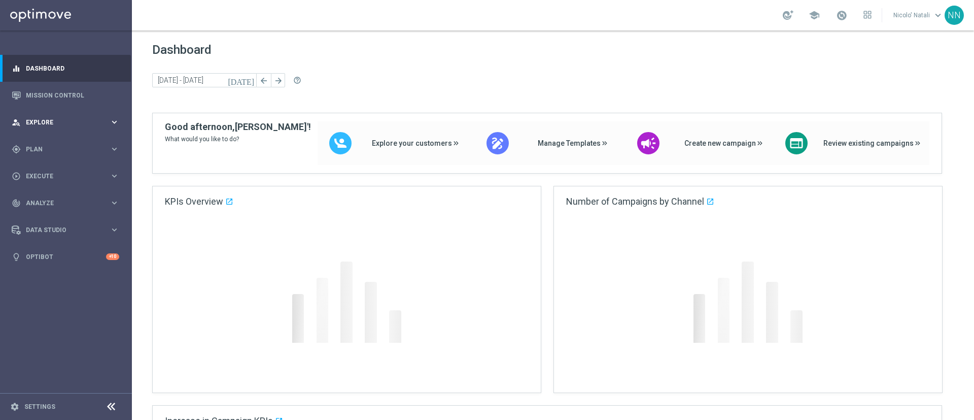
click at [47, 123] on span "Explore" at bounding box center [68, 122] width 84 height 6
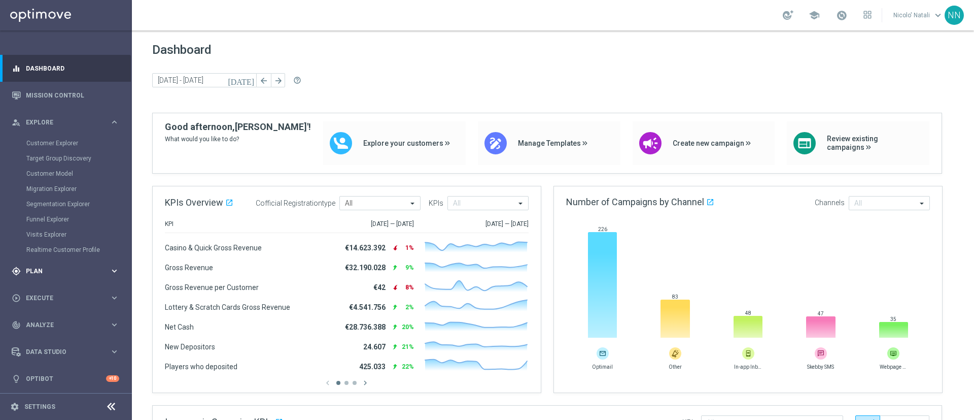
click at [51, 268] on span "Plan" at bounding box center [68, 271] width 84 height 6
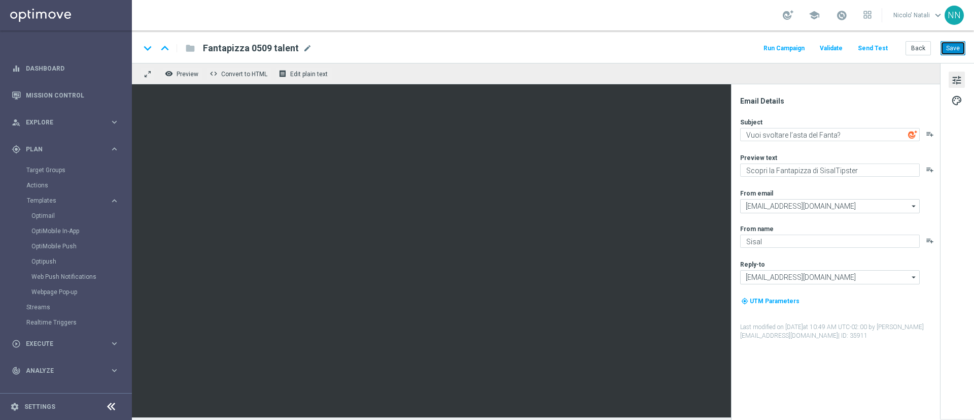
click at [954, 44] on button "Save" at bounding box center [953, 48] width 25 height 14
click at [948, 49] on button "Save" at bounding box center [953, 48] width 25 height 14
click at [959, 46] on button "Save" at bounding box center [953, 48] width 25 height 14
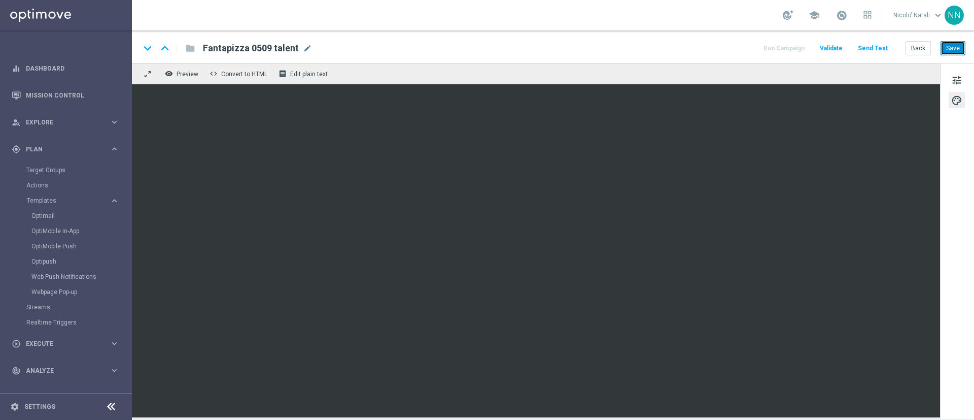
click at [953, 42] on button "Save" at bounding box center [953, 48] width 25 height 14
click at [956, 48] on button "Save" at bounding box center [953, 48] width 25 height 14
click at [789, 52] on button "Run Campaign" at bounding box center [784, 49] width 44 height 14
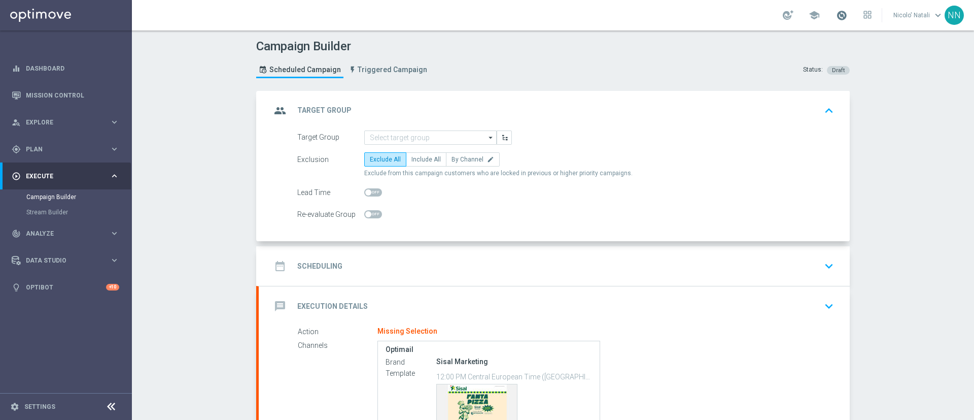
click at [845, 17] on span at bounding box center [841, 15] width 11 height 11
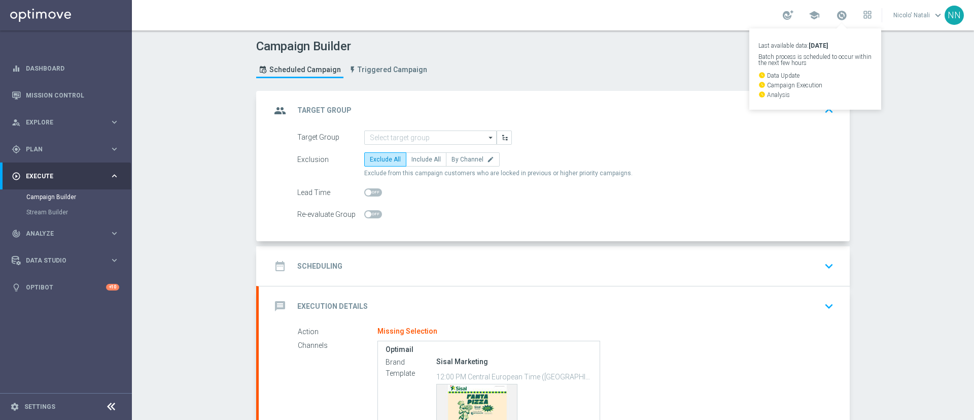
click at [921, 111] on div "Campaign Builder Scheduled Campaign Triggered Campaign Status: Draft group Targ…" at bounding box center [553, 224] width 842 height 389
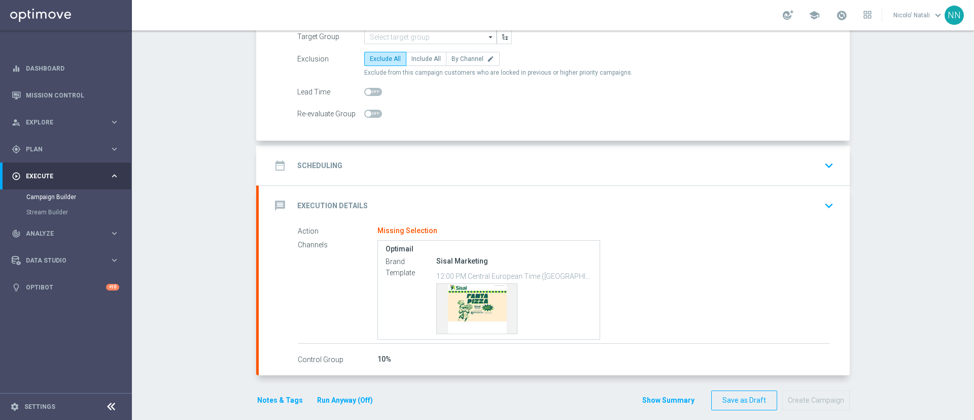
scroll to position [102, 0]
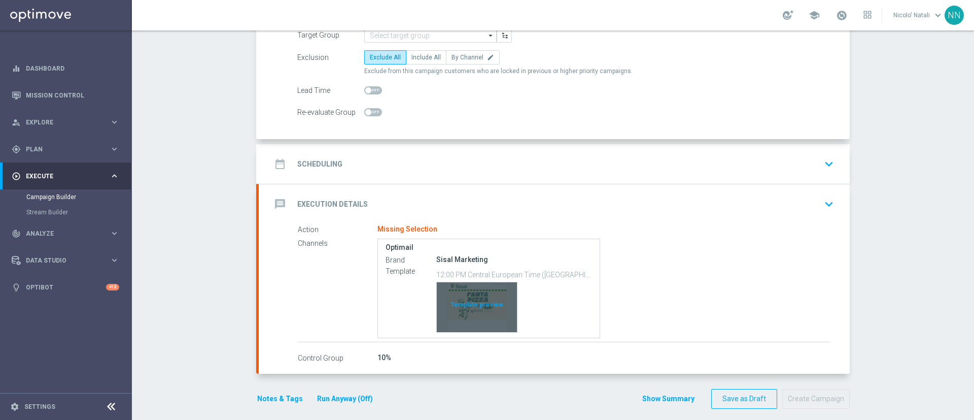
click at [475, 303] on div "Template preview" at bounding box center [477, 307] width 80 height 50
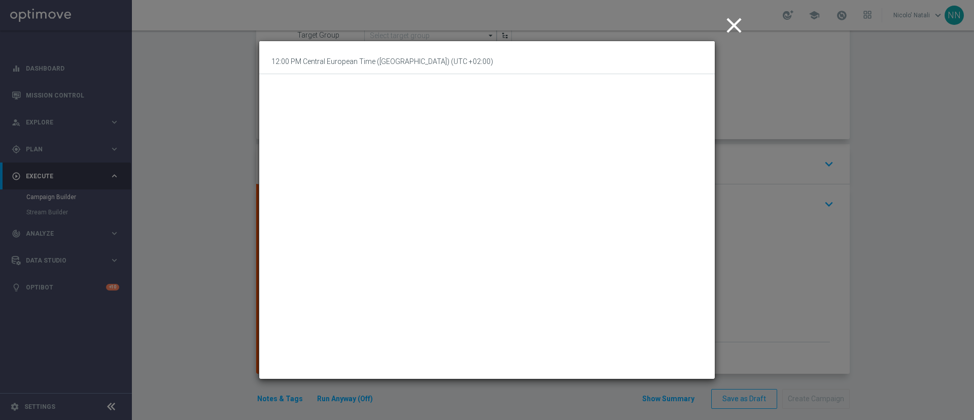
click at [739, 25] on icon "close" at bounding box center [733, 25] width 25 height 25
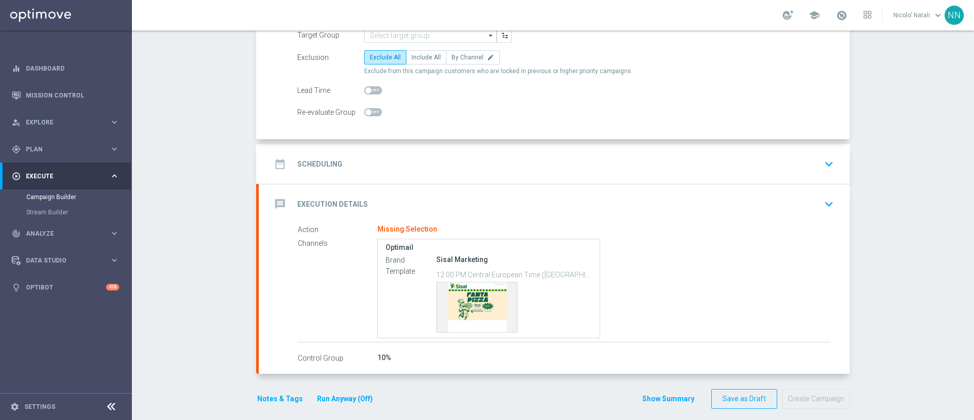
scroll to position [0, 0]
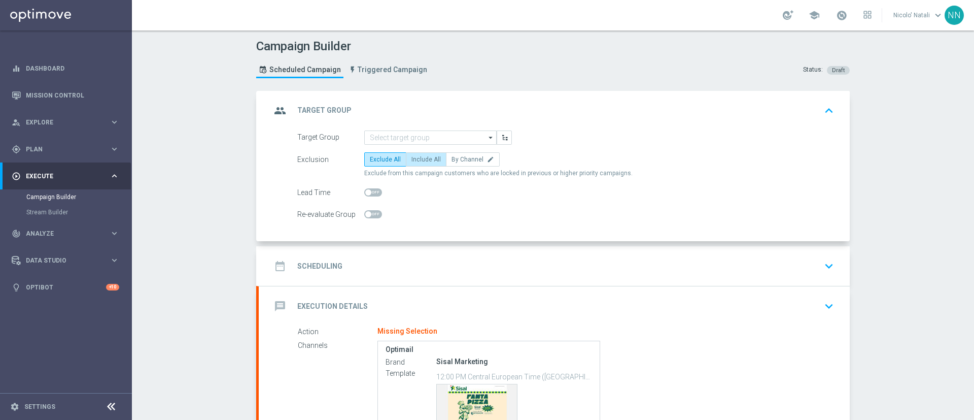
click at [424, 162] on span "Include All" at bounding box center [425, 159] width 29 height 7
click at [418, 162] on input "Include All" at bounding box center [414, 161] width 7 height 7
radio input "true"
click at [381, 165] on label "Exclude All" at bounding box center [385, 159] width 42 height 14
click at [376, 164] on input "Exclude All" at bounding box center [373, 161] width 7 height 7
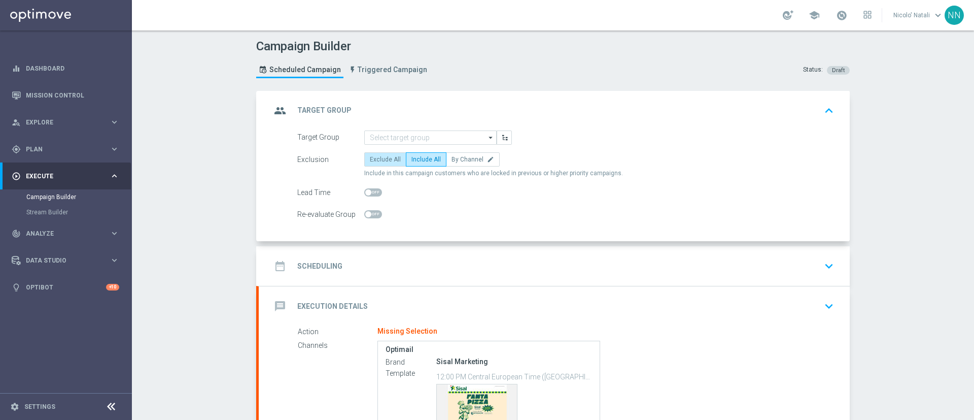
radio input "true"
click at [409, 132] on input at bounding box center [430, 137] width 132 height 14
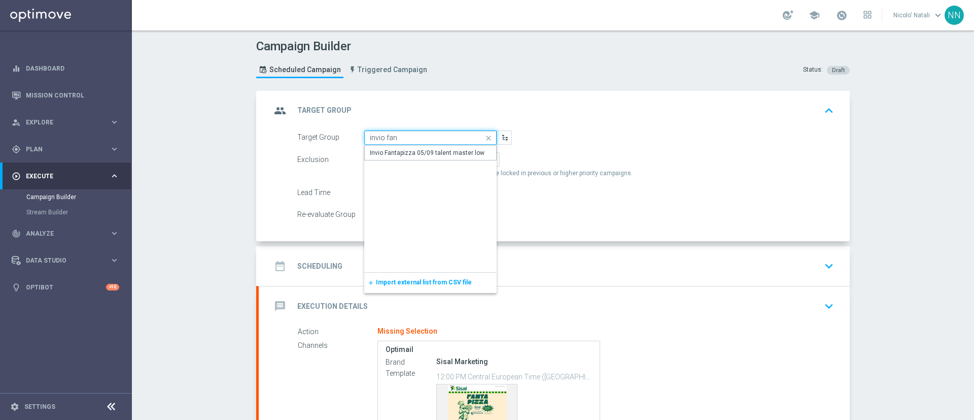
type input "Invio Fantapizza 05/09 talent master low"
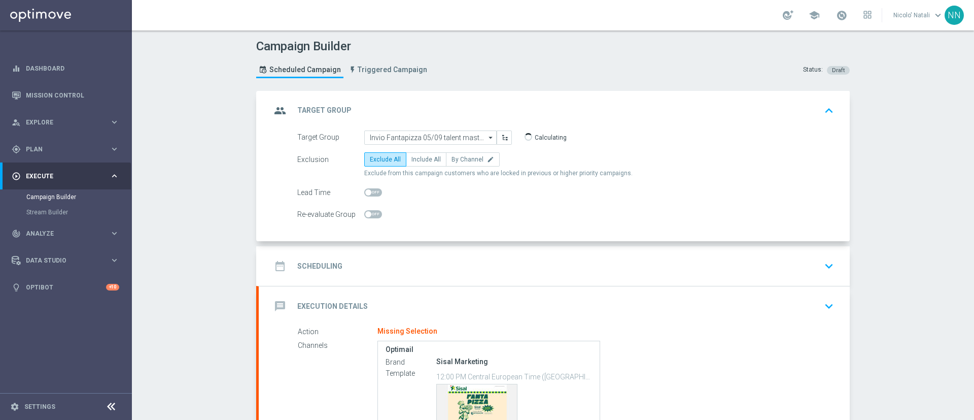
click at [405, 265] on div "date_range Scheduling keyboard_arrow_down" at bounding box center [554, 265] width 567 height 19
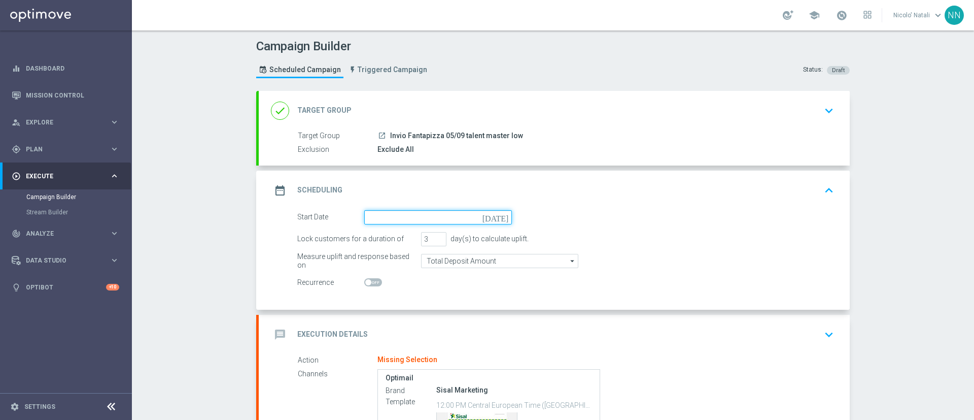
click at [396, 224] on input at bounding box center [438, 217] width 148 height 14
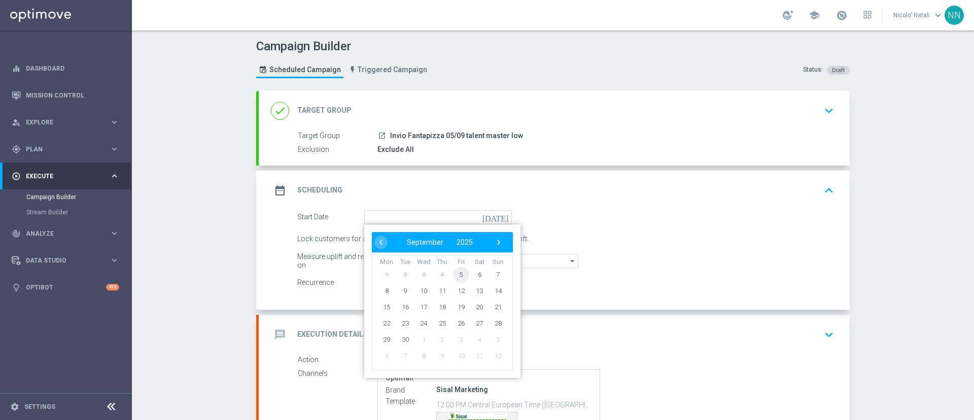
click at [453, 273] on span "5" at bounding box center [461, 274] width 16 height 16
type input "[DATE]"
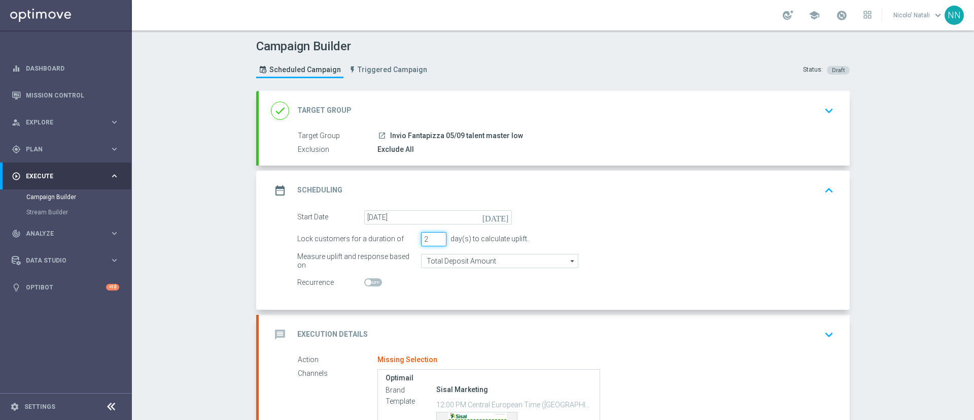
click at [434, 242] on input "2" at bounding box center [433, 239] width 25 height 14
type input "1"
click at [434, 242] on input "1" at bounding box center [433, 239] width 25 height 14
click at [444, 263] on input "Total Deposit Amount" at bounding box center [499, 261] width 157 height 14
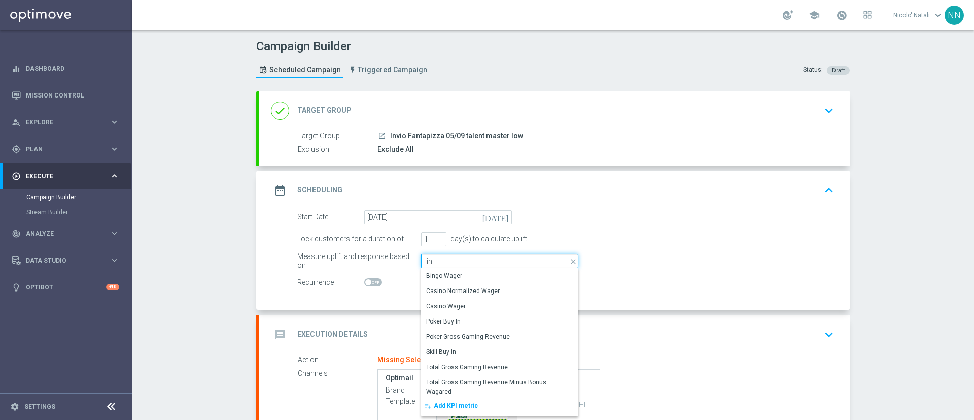
type input "i"
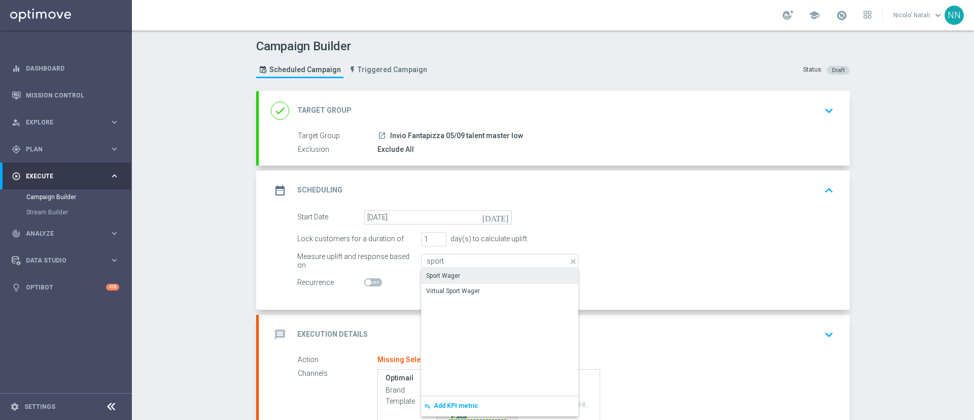
click at [444, 277] on div "Sport Wager" at bounding box center [443, 275] width 34 height 9
type input "Sport Wager"
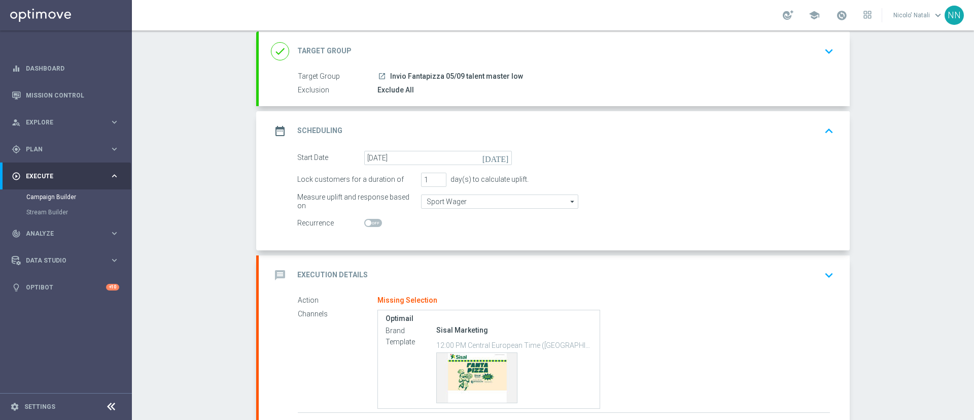
scroll to position [72, 0]
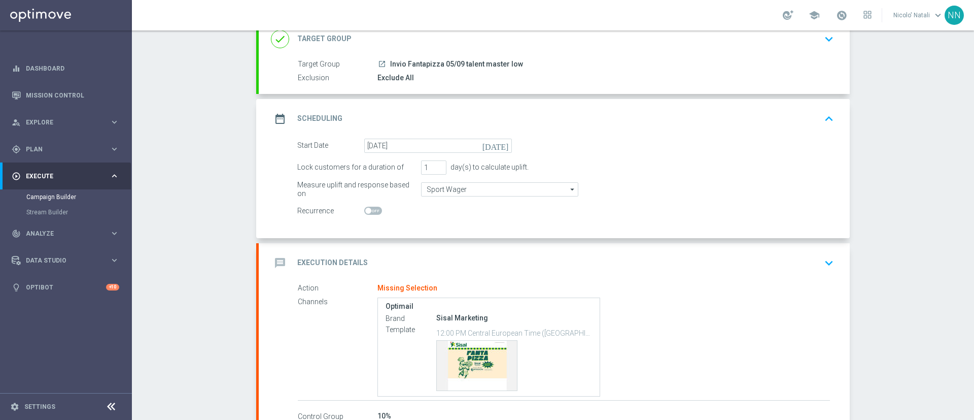
click at [434, 244] on div "message Execution Details keyboard_arrow_down" at bounding box center [554, 263] width 591 height 40
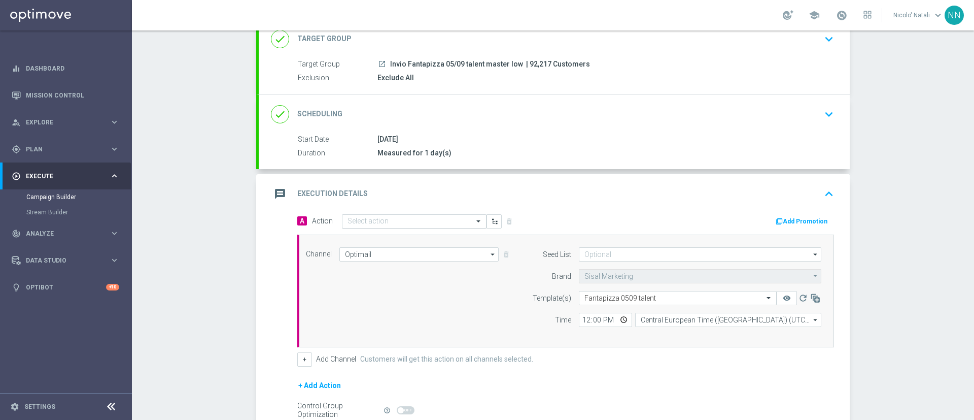
click at [415, 219] on input "text" at bounding box center [403, 221] width 113 height 9
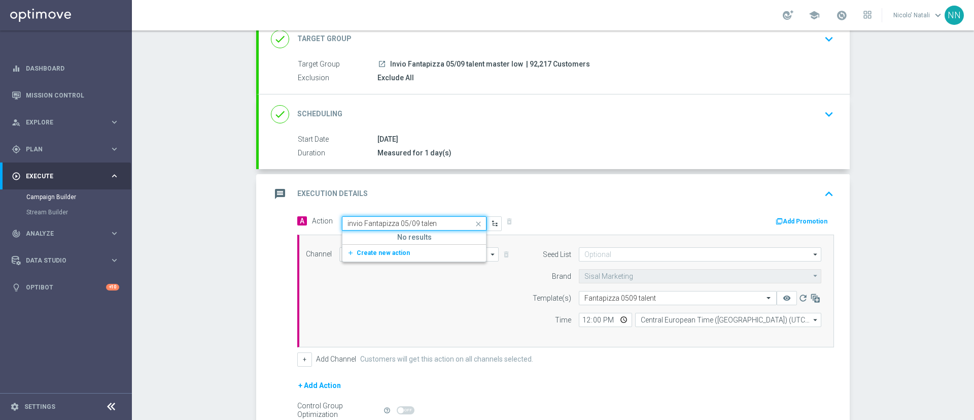
type input "invio Fantapizza 05/09 talent"
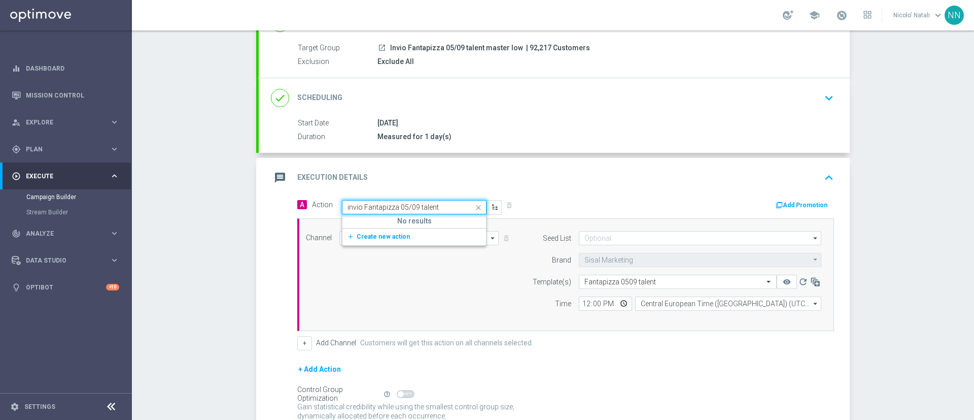
scroll to position [93, 0]
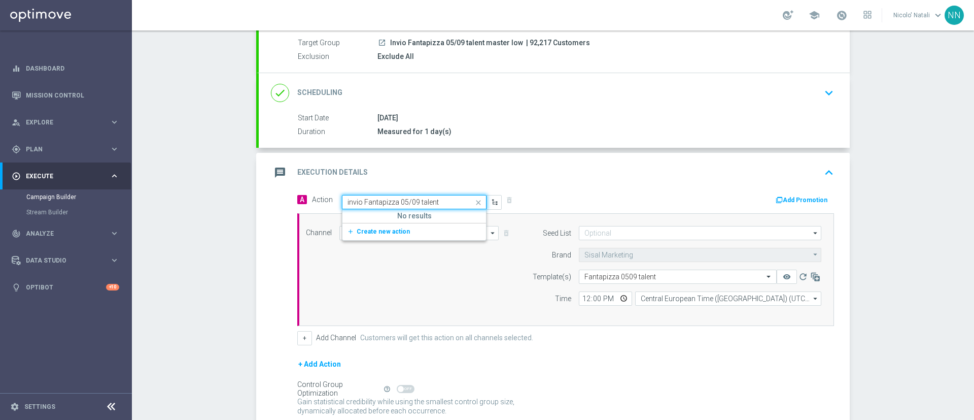
click at [434, 202] on input "invio Fantapizza 05/09 talent" at bounding box center [403, 202] width 113 height 9
click at [369, 231] on span "Create new action" at bounding box center [383, 231] width 53 height 7
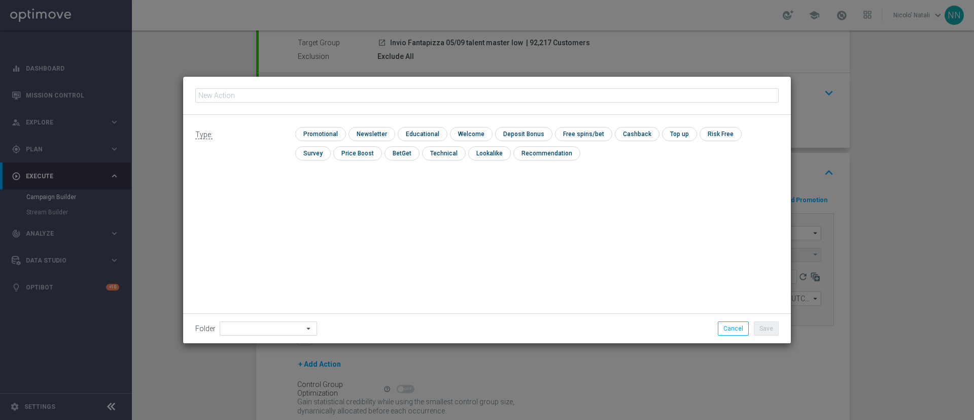
type input "invio Fantapizza 05/09 talent"
click at [328, 134] on input "checkbox" at bounding box center [319, 134] width 48 height 14
checkbox input "true"
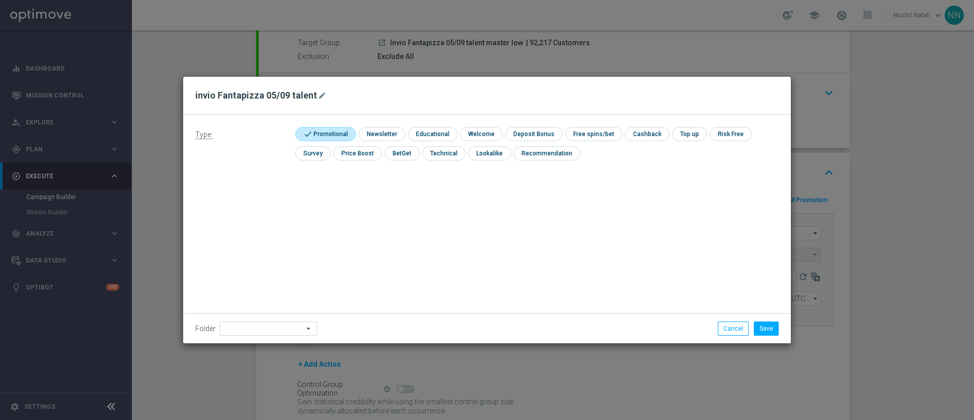
click at [393, 142] on div "check Promotional check Newsletter check Educational check Welcome check Deposi…" at bounding box center [536, 146] width 483 height 39
click at [388, 136] on input "checkbox" at bounding box center [381, 134] width 44 height 14
checkbox input "true"
click at [769, 326] on button "Save" at bounding box center [766, 328] width 25 height 14
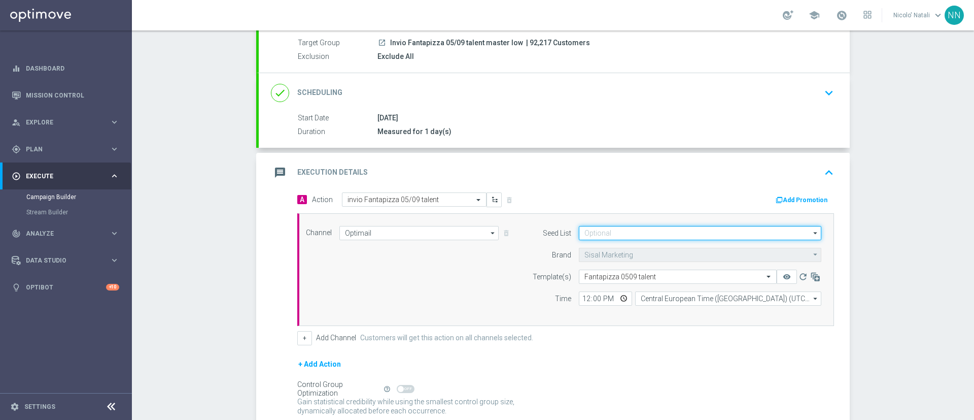
click at [592, 227] on input at bounding box center [700, 233] width 242 height 14
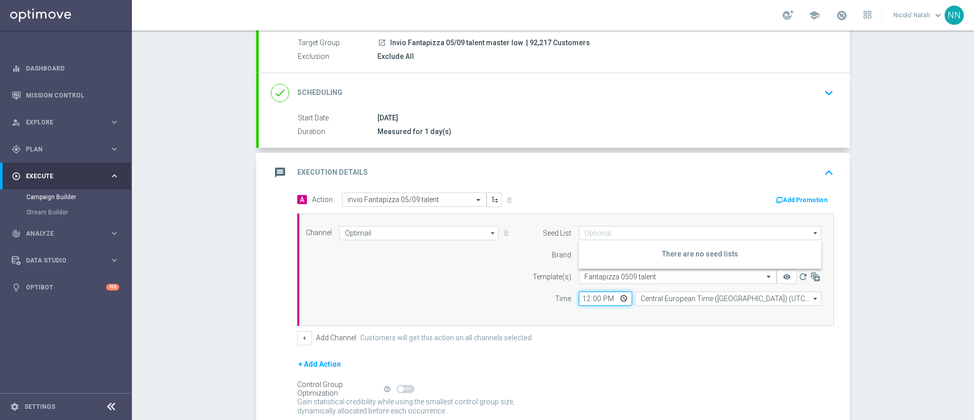
click at [580, 300] on input "12:00" at bounding box center [605, 298] width 53 height 14
click at [590, 297] on input "12:00" at bounding box center [605, 298] width 53 height 14
type input "12:45"
click at [567, 341] on div "+ Add Channel Customers will get this action on all channels selected." at bounding box center [565, 338] width 537 height 14
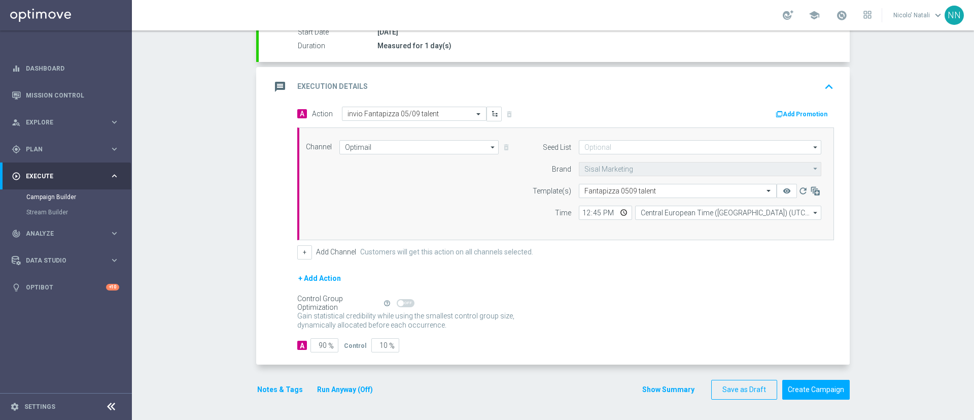
click at [328, 346] on span "%" at bounding box center [331, 345] width 6 height 9
click at [320, 345] on input "90" at bounding box center [324, 345] width 28 height 14
type input "9"
type input "91"
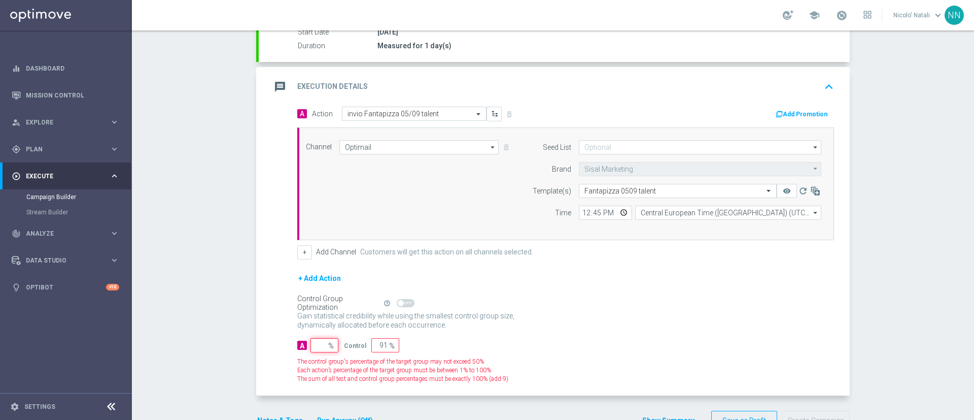
type input "100"
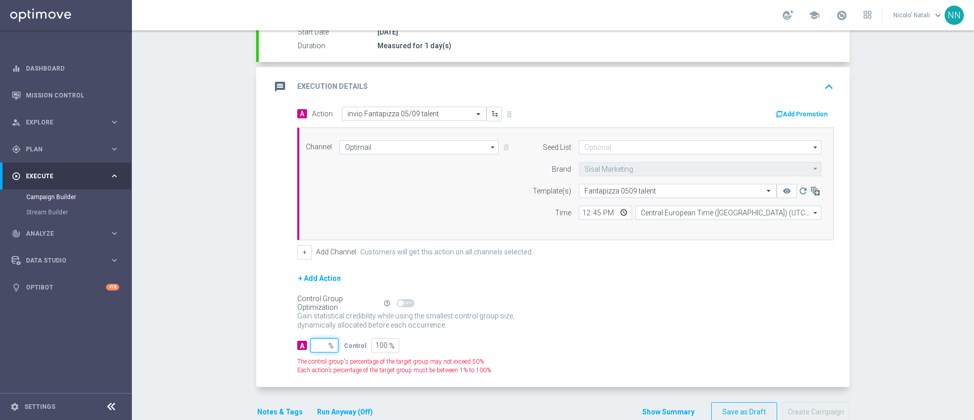
type input "1"
type input "99"
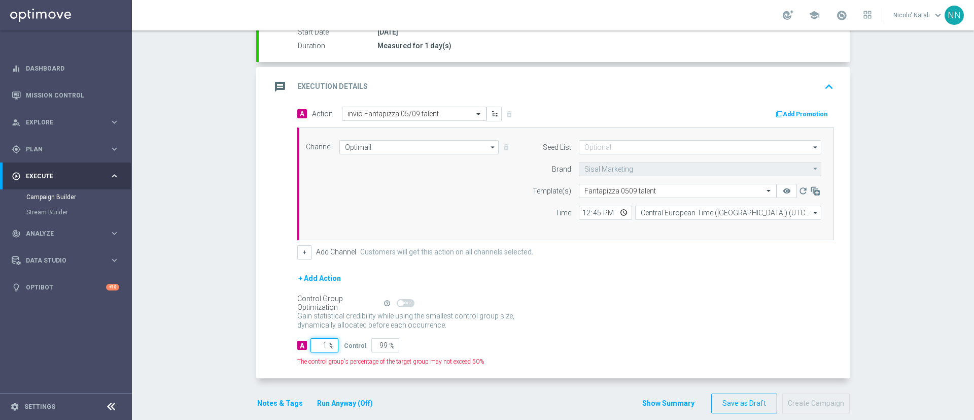
type input "10"
type input "90"
type input "100"
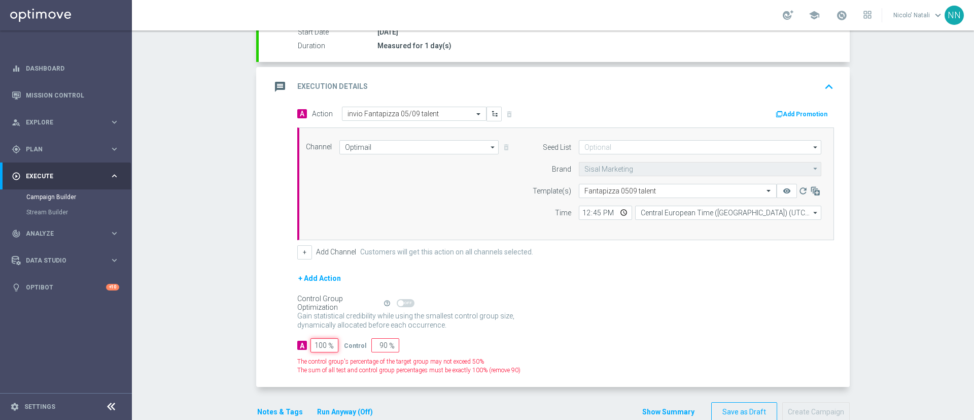
type input "0"
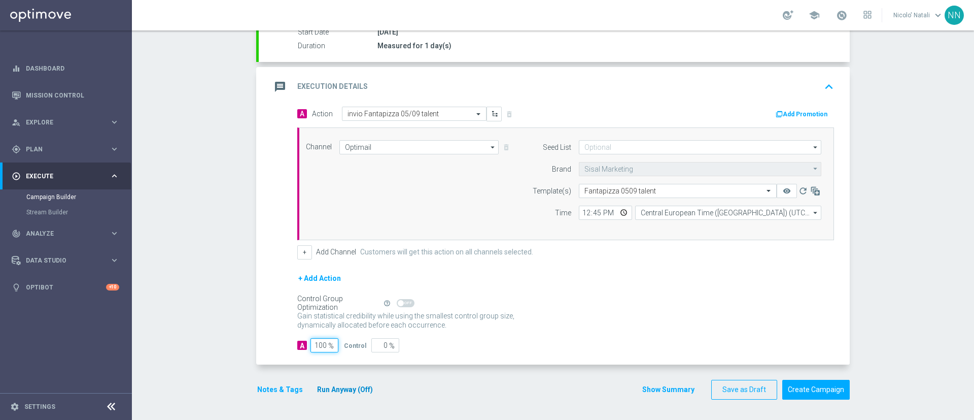
type input "100"
click at [345, 385] on button "Run Anyway (Off)" at bounding box center [345, 389] width 58 height 13
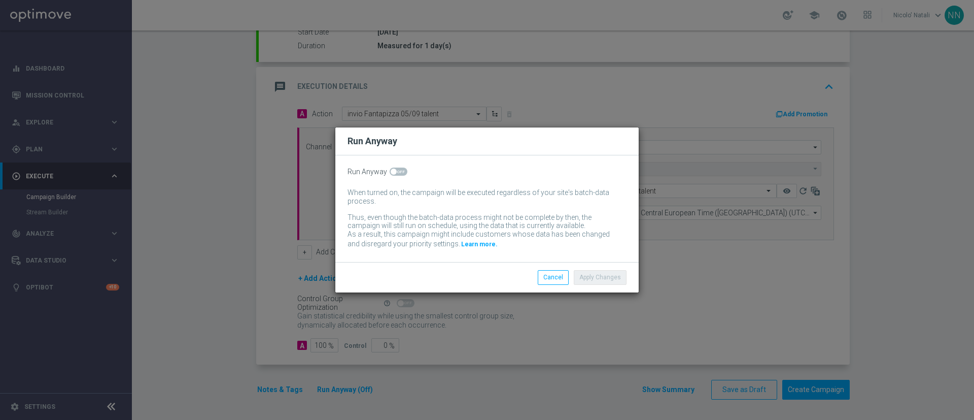
click at [402, 176] on switch at bounding box center [399, 171] width 18 height 9
click at [400, 173] on span at bounding box center [399, 171] width 18 height 8
click at [400, 173] on input "checkbox" at bounding box center [399, 171] width 18 height 8
checkbox input "true"
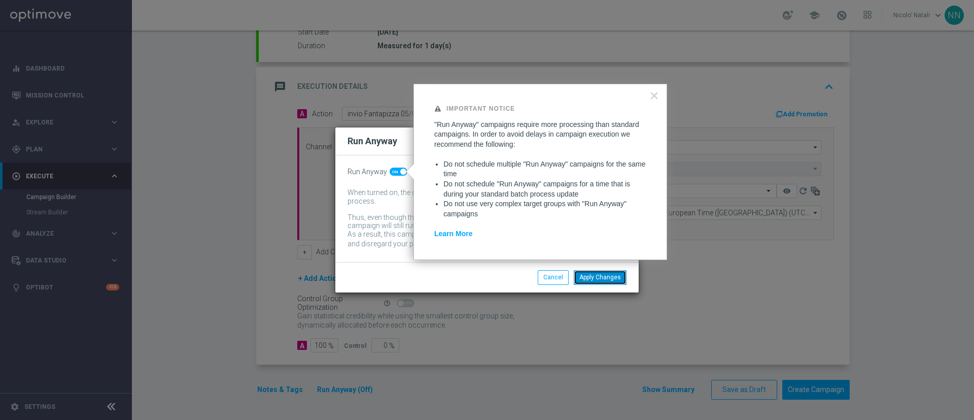
click at [608, 276] on button "Apply Changes" at bounding box center [600, 277] width 53 height 14
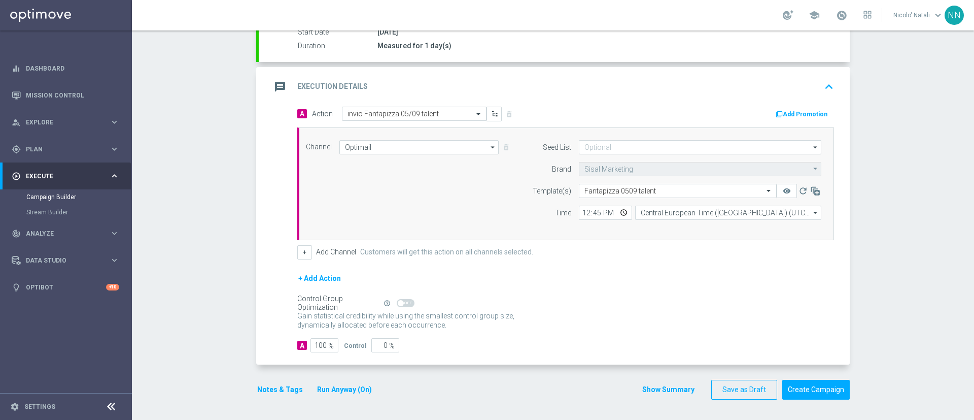
click at [271, 392] on button "Notes & Tags" at bounding box center [280, 389] width 48 height 13
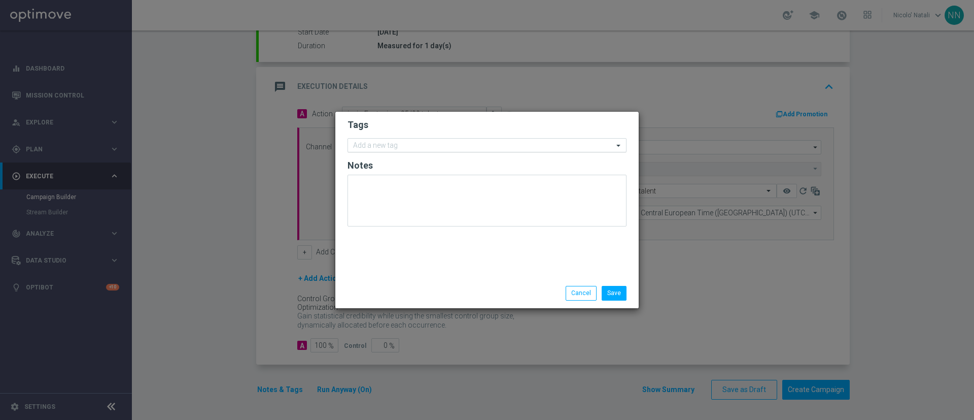
click at [383, 140] on div "Add a new tag" at bounding box center [480, 145] width 265 height 13
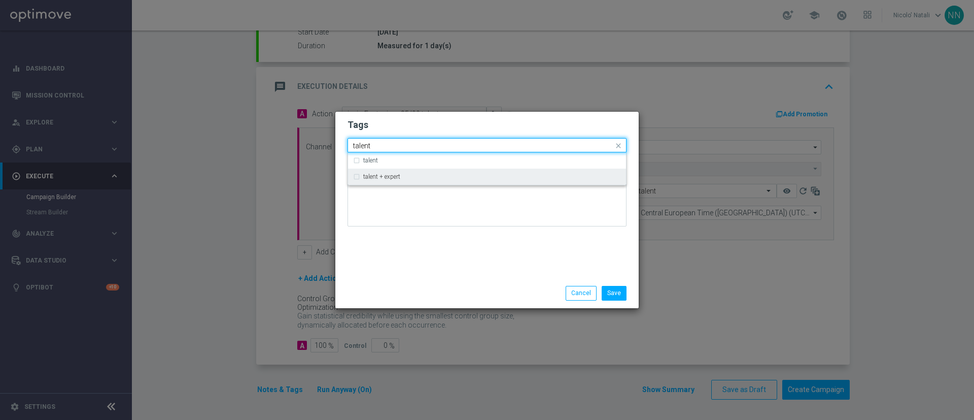
click at [382, 182] on div "talent + expert" at bounding box center [487, 176] width 268 height 16
type input "talent"
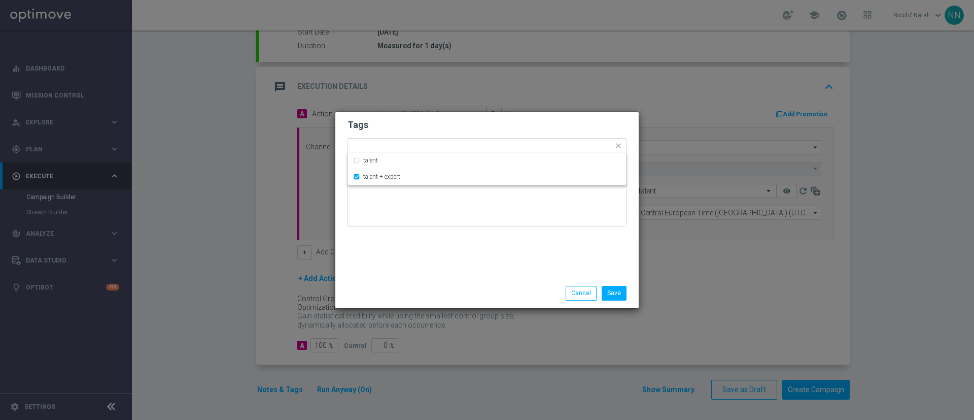
click at [387, 237] on div "Tags Quick find × talent + expert talent talent + expert Notes" at bounding box center [486, 195] width 303 height 166
click at [438, 144] on input "text" at bounding box center [513, 146] width 200 height 9
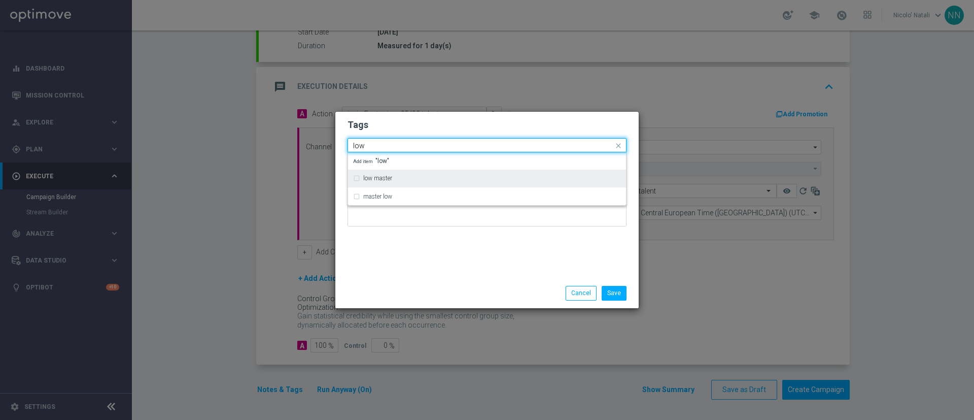
click at [420, 177] on div "low master" at bounding box center [492, 178] width 258 height 6
type input "low"
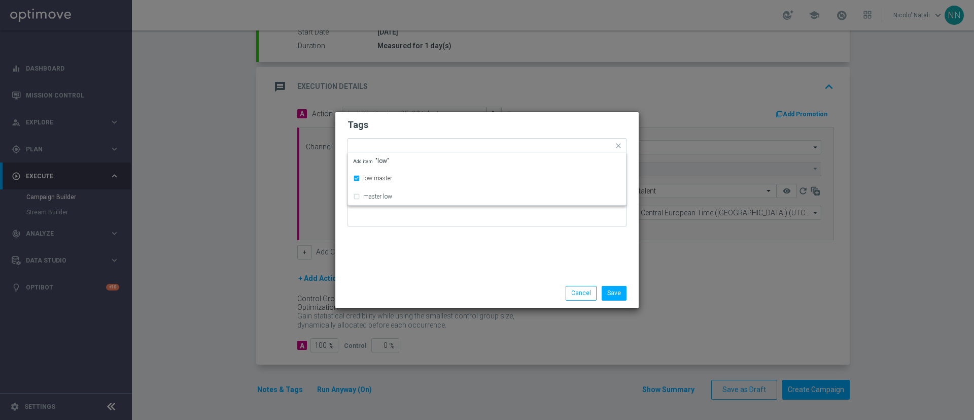
click at [421, 264] on div "Tags Quick find × talent + expert × low master low master master low Add item "…" at bounding box center [486, 195] width 303 height 166
click at [482, 143] on input "text" at bounding box center [539, 146] width 147 height 9
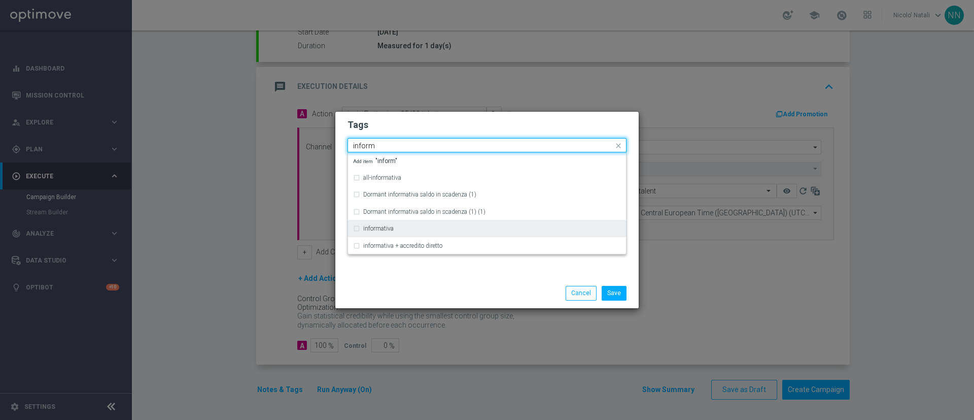
click at [418, 222] on div "informativa" at bounding box center [487, 228] width 268 height 16
type input "inform"
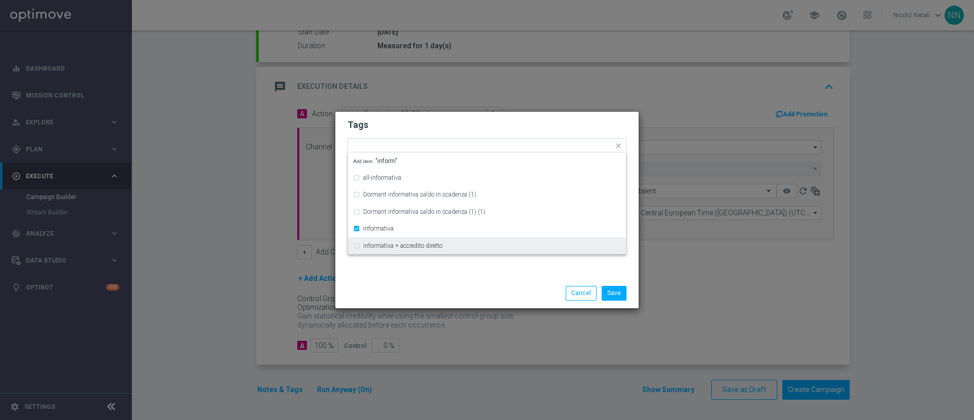
click at [420, 291] on div "Save Cancel" at bounding box center [487, 293] width 294 height 14
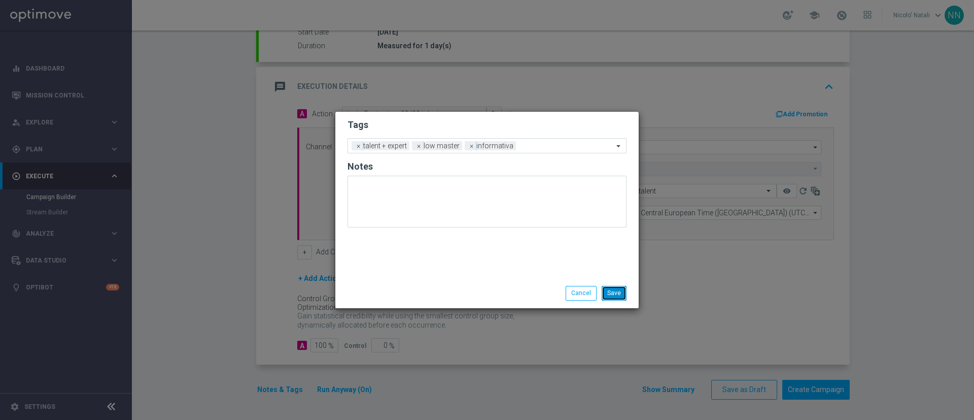
click at [614, 287] on button "Save" at bounding box center [614, 293] width 25 height 14
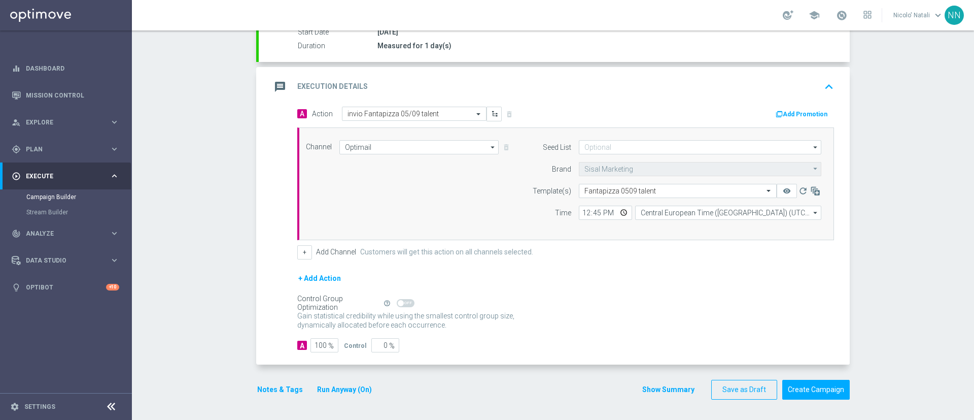
scroll to position [0, 0]
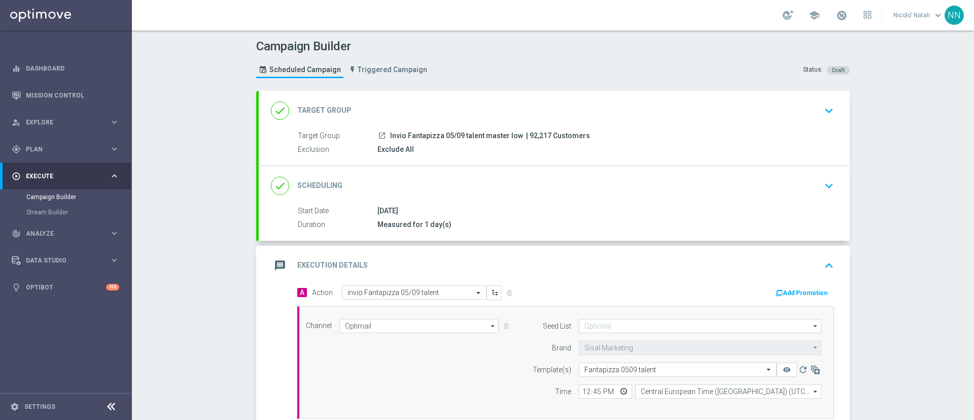
click at [576, 183] on div "done Scheduling keyboard_arrow_down" at bounding box center [554, 185] width 567 height 19
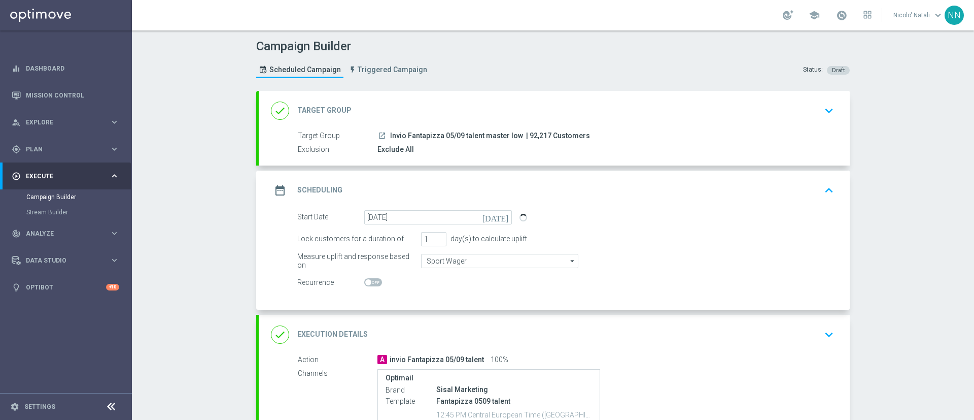
click at [565, 111] on div "done Target Group keyboard_arrow_down" at bounding box center [554, 110] width 567 height 19
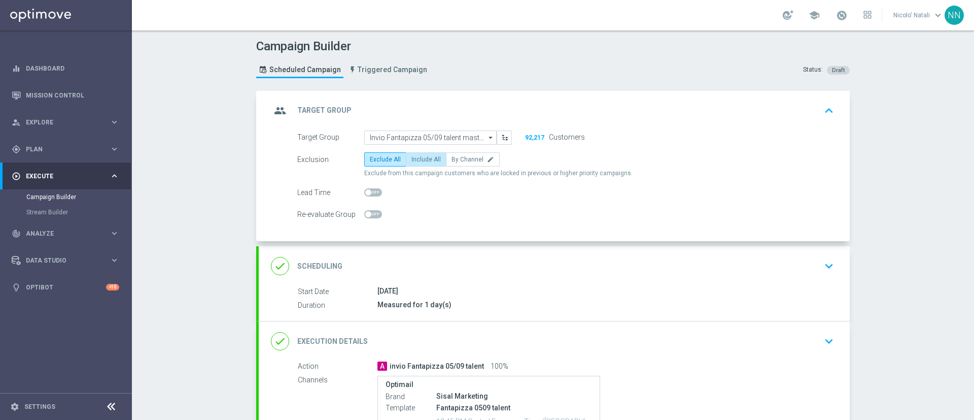
click at [422, 159] on span "Include All" at bounding box center [425, 159] width 29 height 7
click at [418, 159] on input "Include All" at bounding box center [414, 161] width 7 height 7
radio input "true"
click at [535, 252] on div "done Scheduling keyboard_arrow_down" at bounding box center [554, 266] width 591 height 40
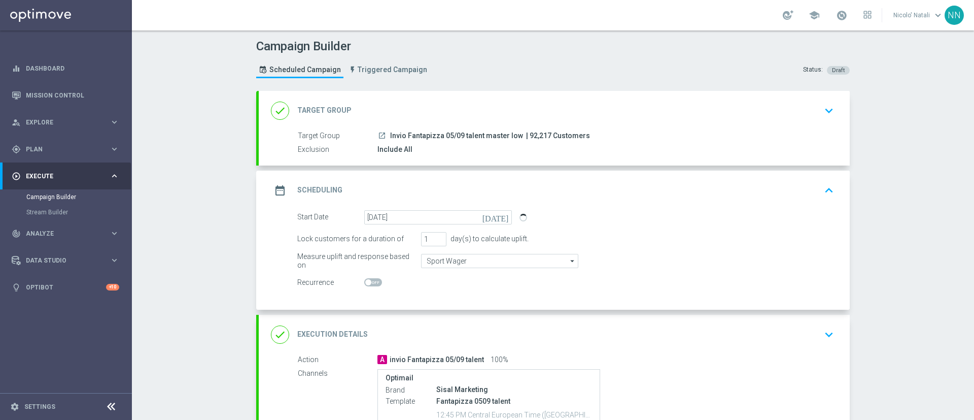
click at [589, 106] on div "done Target Group keyboard_arrow_down" at bounding box center [554, 110] width 567 height 19
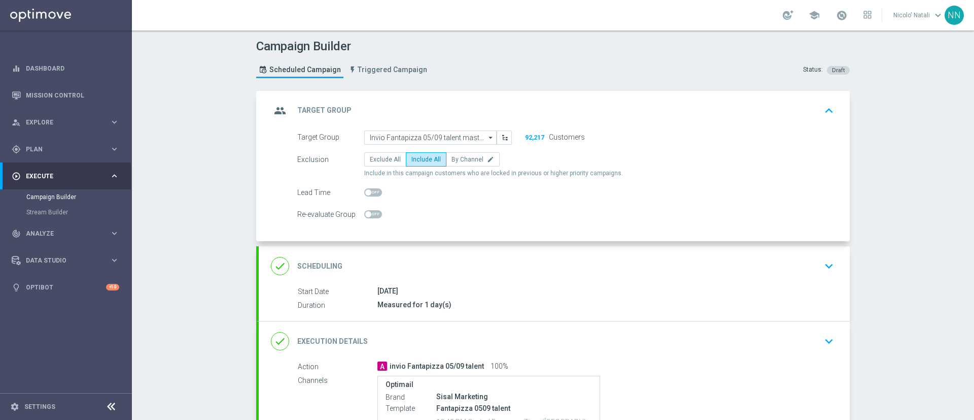
scroll to position [156, 0]
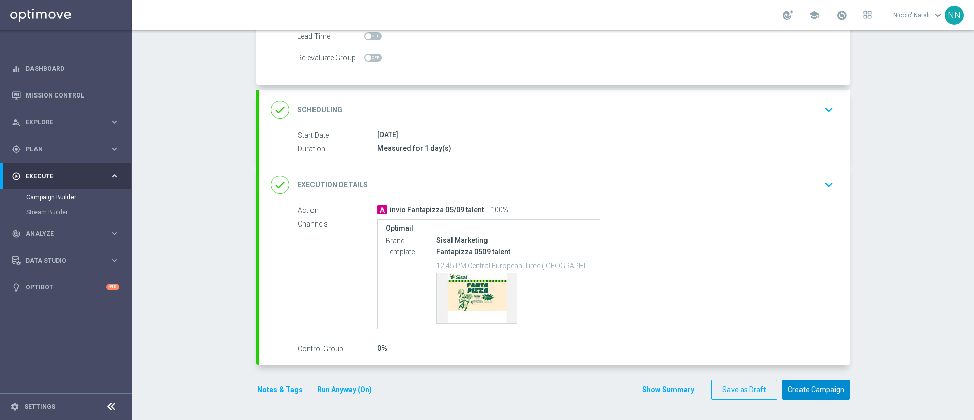
click at [795, 386] on button "Create Campaign" at bounding box center [815, 389] width 67 height 20
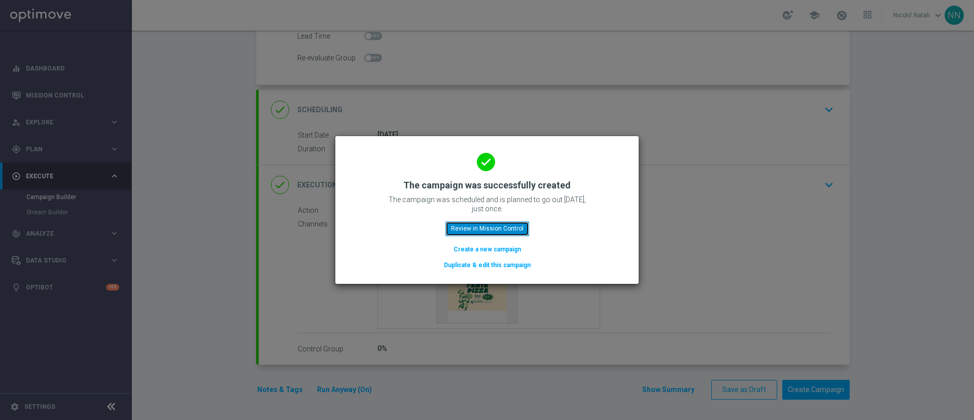
click at [519, 229] on button "Review in Mission Control" at bounding box center [487, 228] width 84 height 14
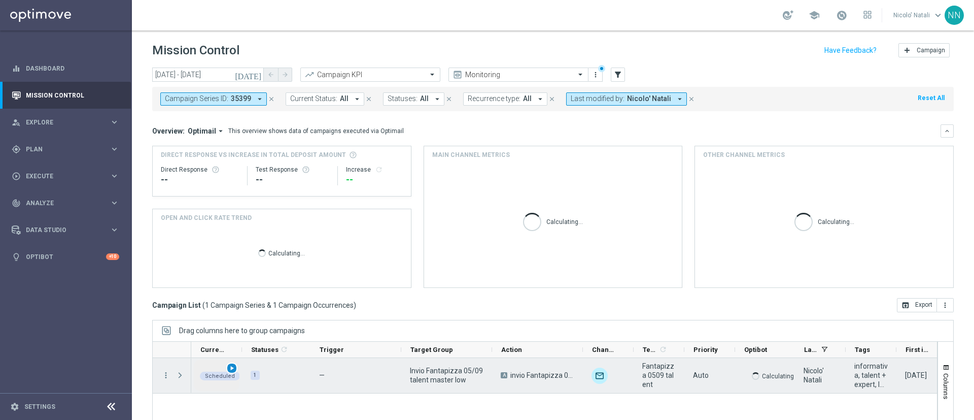
click at [232, 367] on span "play_arrow" at bounding box center [231, 367] width 7 height 7
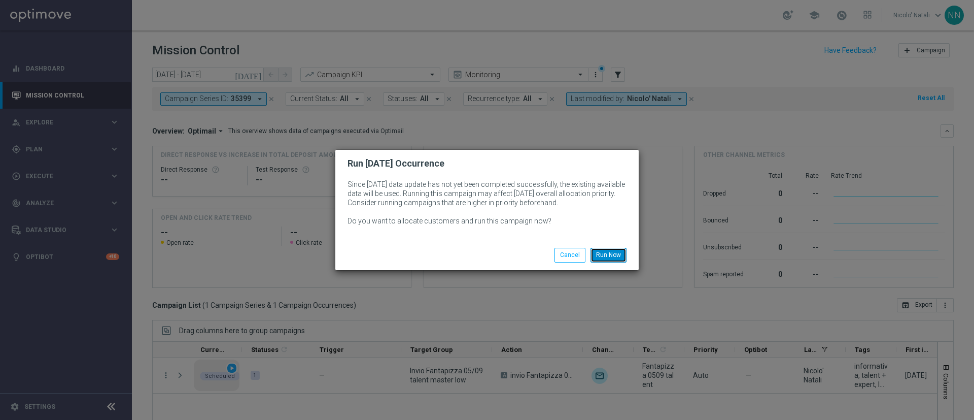
click at [602, 250] on button "Run Now" at bounding box center [608, 255] width 36 height 14
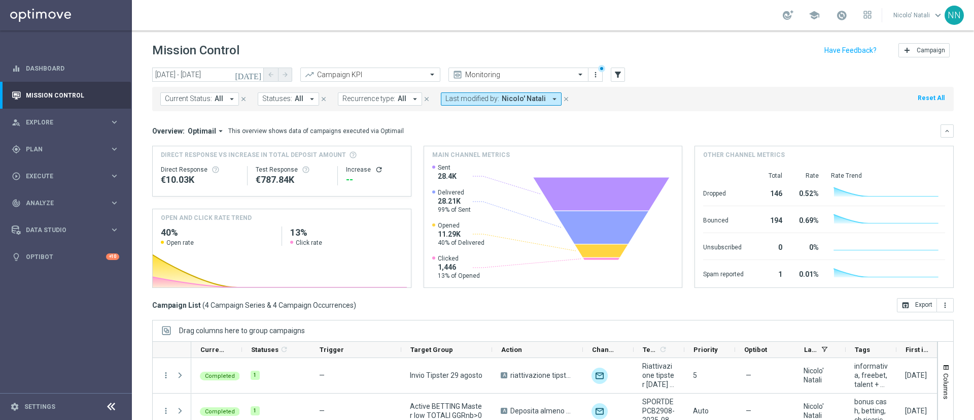
click at [254, 77] on icon "[DATE]" at bounding box center [248, 74] width 27 height 9
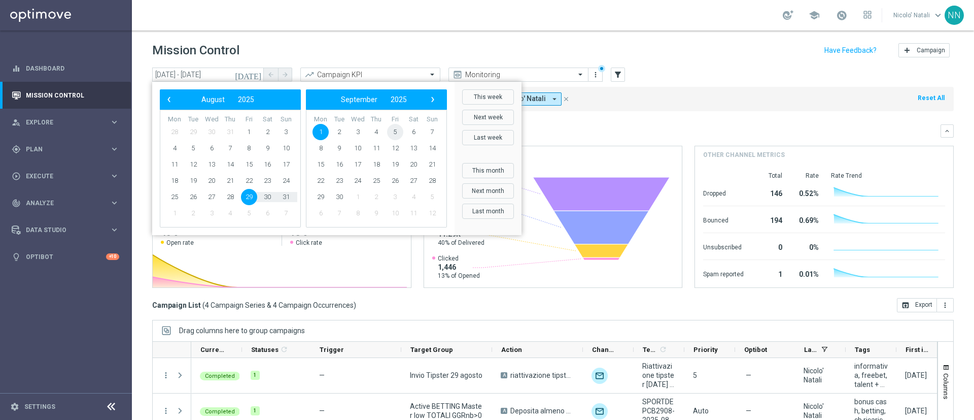
click at [394, 131] on span "5" at bounding box center [395, 132] width 16 height 16
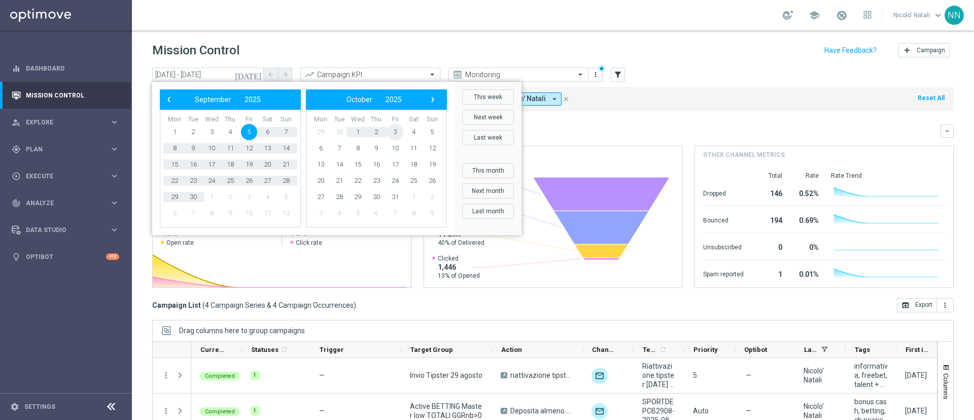
click at [394, 131] on span "3" at bounding box center [395, 132] width 16 height 16
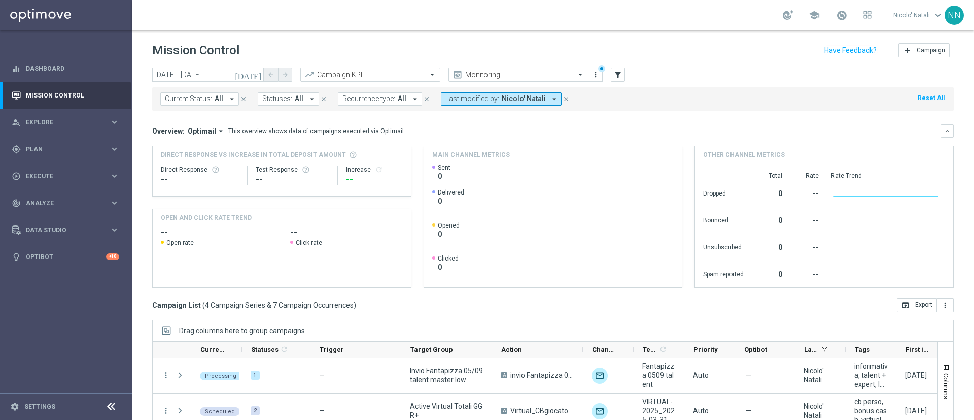
click at [260, 69] on button "[DATE]" at bounding box center [248, 74] width 30 height 15
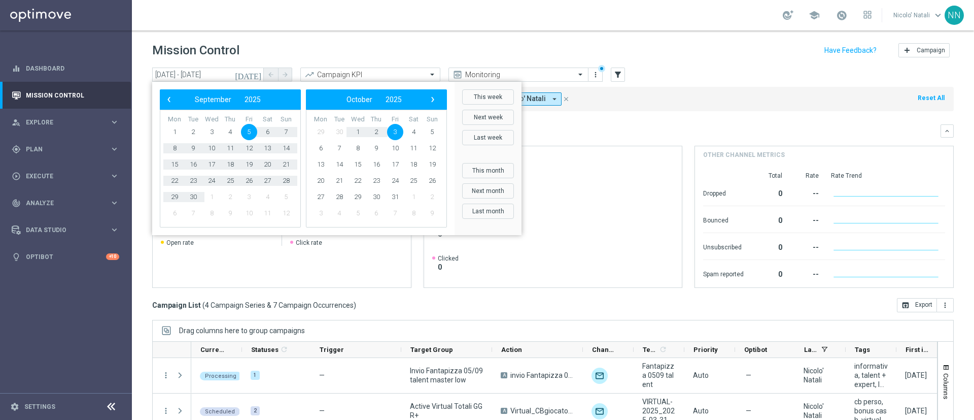
click at [246, 131] on span "5" at bounding box center [249, 132] width 16 height 16
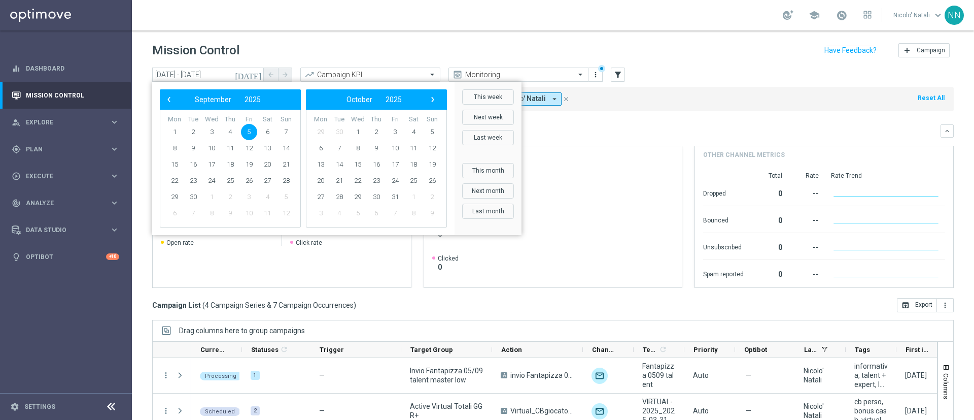
click at [246, 131] on span "5" at bounding box center [249, 132] width 16 height 16
type input "[DATE] - [DATE]"
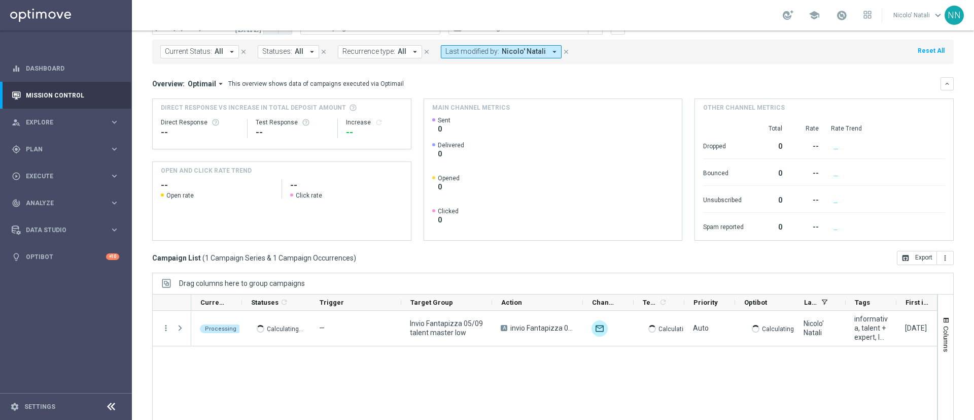
scroll to position [88, 0]
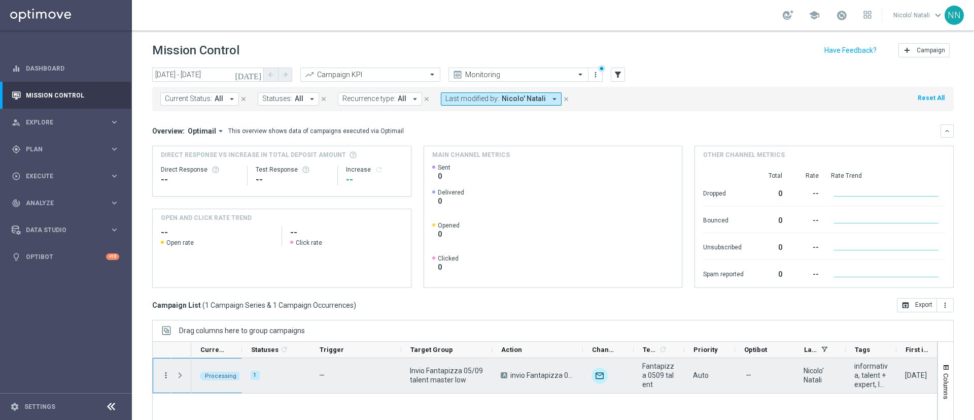
click at [163, 372] on icon "more_vert" at bounding box center [165, 374] width 9 height 9
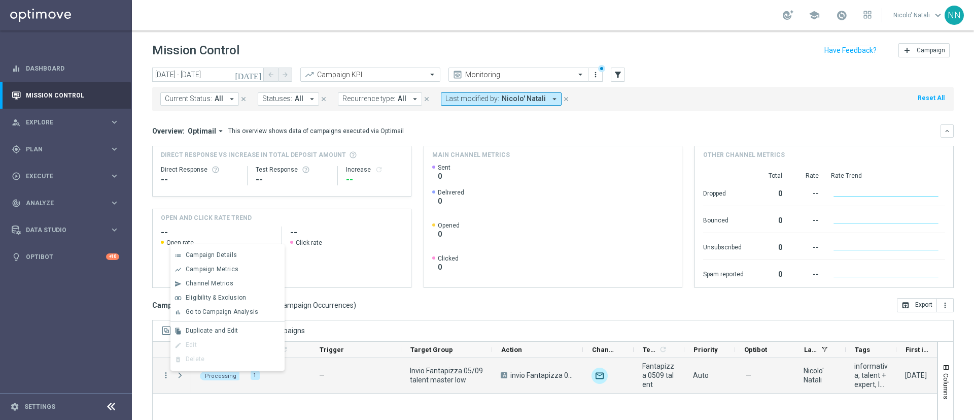
click at [228, 401] on div "Processing 1 — Invio Fantapizza 05/09 talent master low A invio Fantapizza 05/0…" at bounding box center [564, 427] width 746 height 139
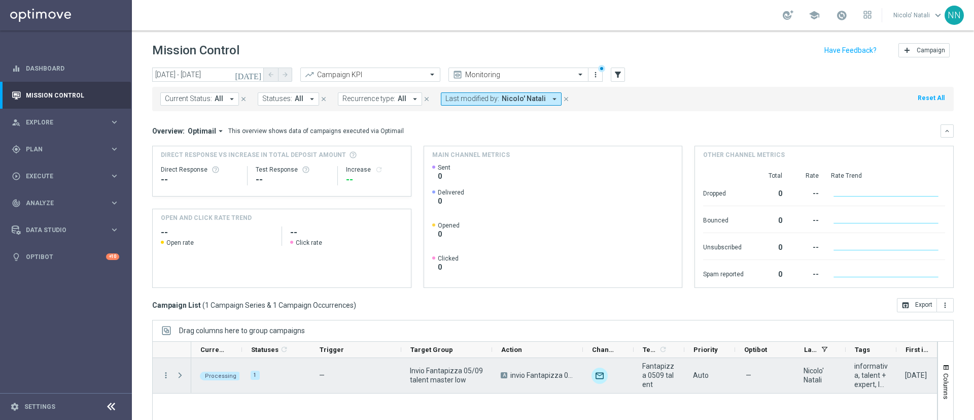
click at [227, 372] on span "Processing" at bounding box center [220, 375] width 31 height 7
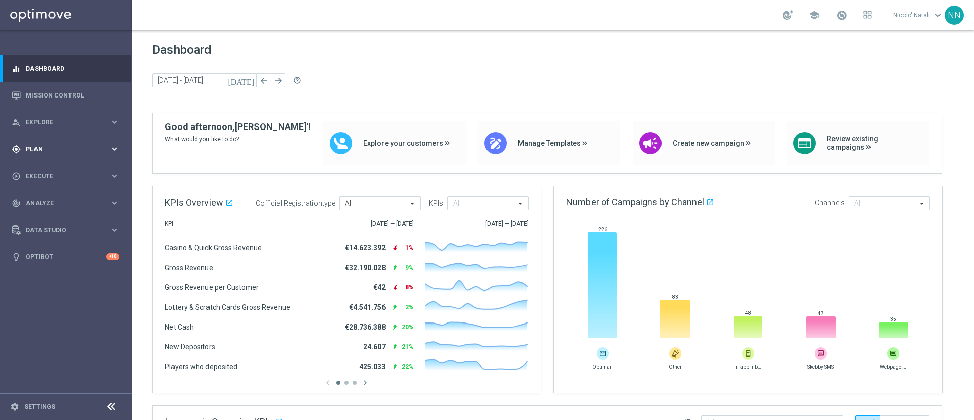
click at [64, 145] on div "gps_fixed Plan" at bounding box center [61, 149] width 98 height 9
click at [55, 197] on span "Templates" at bounding box center [63, 200] width 73 height 6
click at [58, 95] on link "Mission Control" at bounding box center [72, 95] width 93 height 27
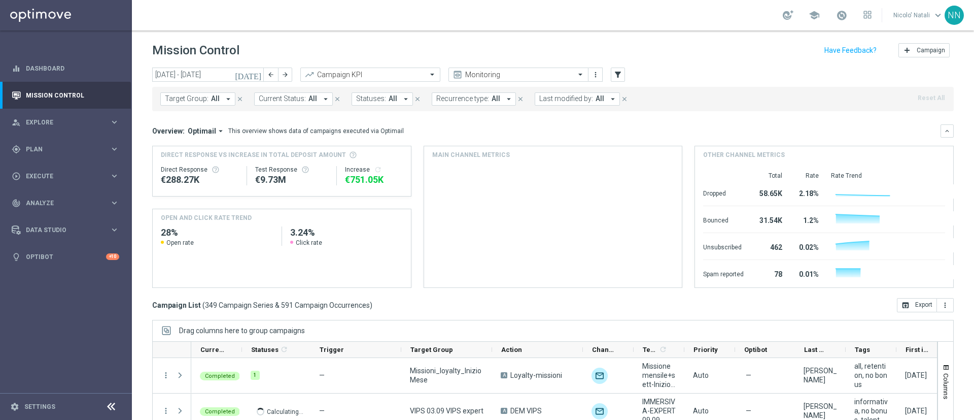
click at [554, 107] on div "Target Group: All arrow_drop_down close Current Status: All arrow_drop_down clo…" at bounding box center [553, 99] width 802 height 24
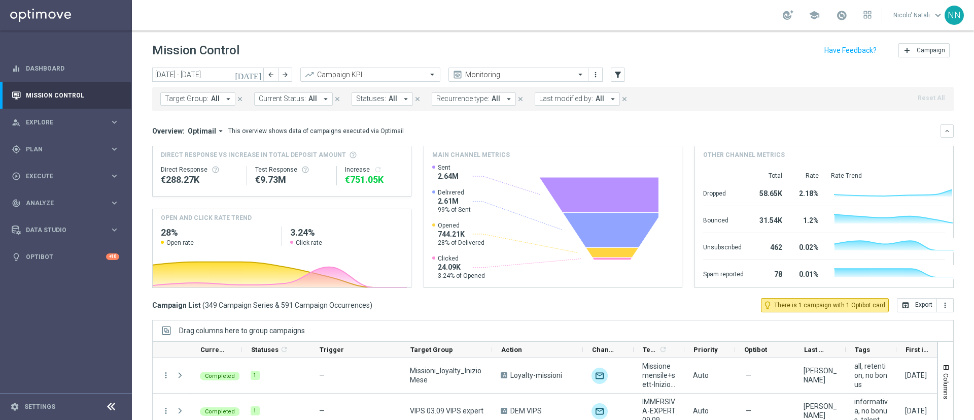
click at [554, 103] on button "Last modified by: All arrow_drop_down" at bounding box center [577, 98] width 85 height 13
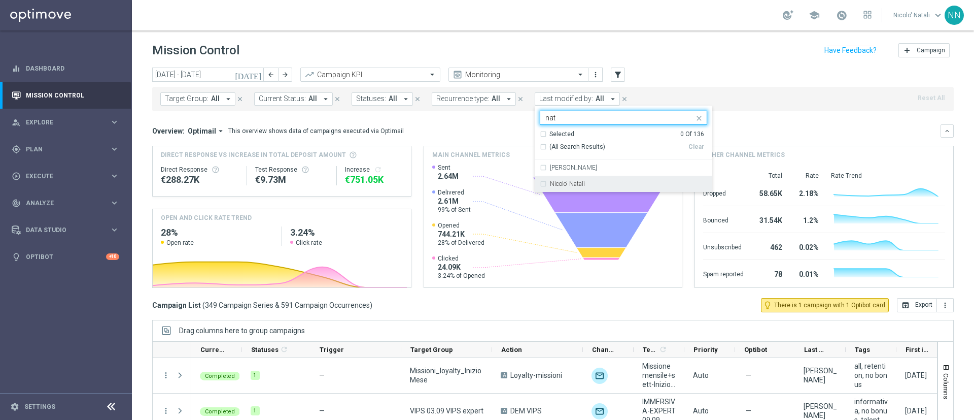
click at [572, 177] on div "Nicolo' Natali" at bounding box center [623, 184] width 167 height 16
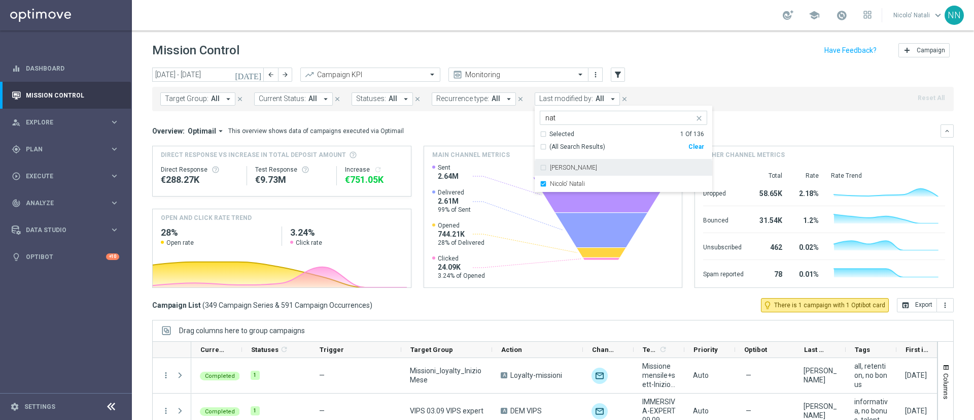
click at [556, 118] on input "nat" at bounding box center [619, 118] width 149 height 9
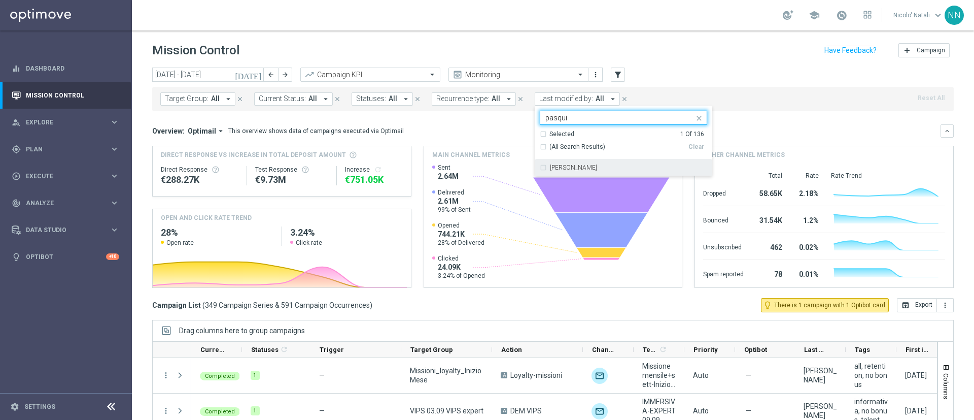
click at [562, 165] on label "Davide Pasquini" at bounding box center [573, 167] width 47 height 6
type input "pasqui"
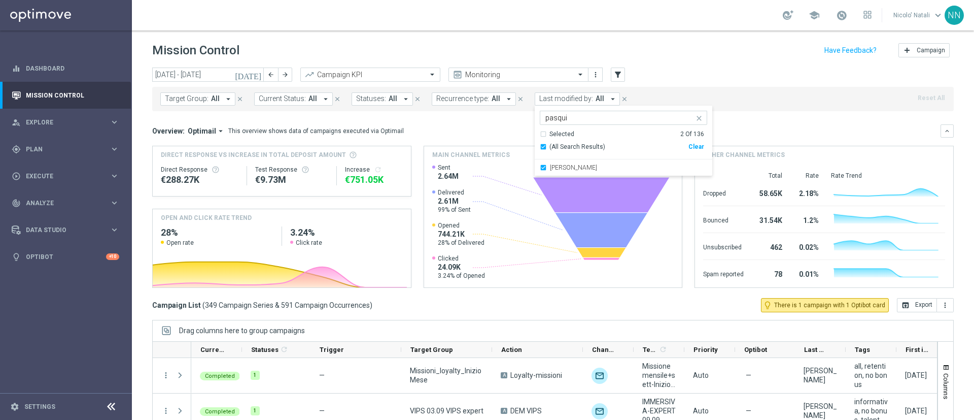
click at [749, 119] on mini-dashboard "Overview: Optimail arrow_drop_down This overview shows data of campaigns execut…" at bounding box center [553, 204] width 802 height 187
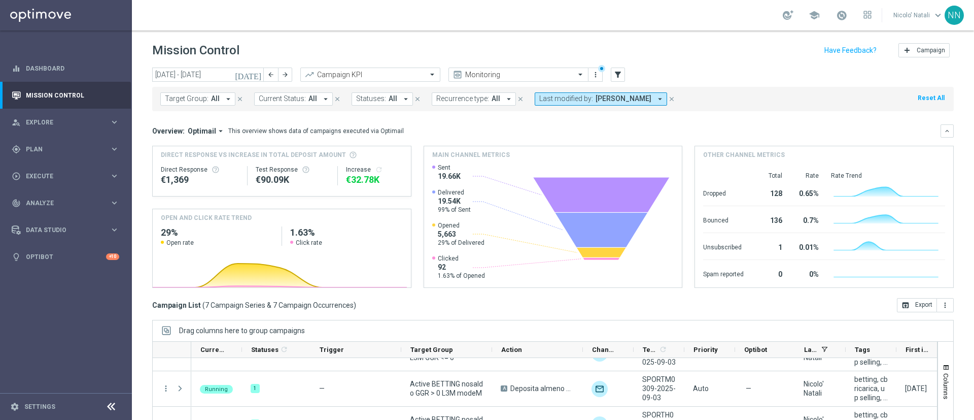
scroll to position [68, 0]
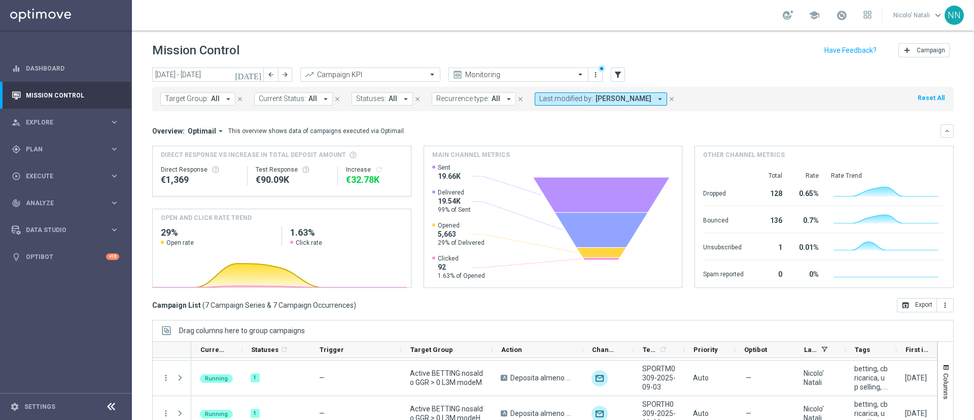
click at [637, 98] on span "Davide Pasquini, Nicolo' Natali" at bounding box center [624, 98] width 56 height 9
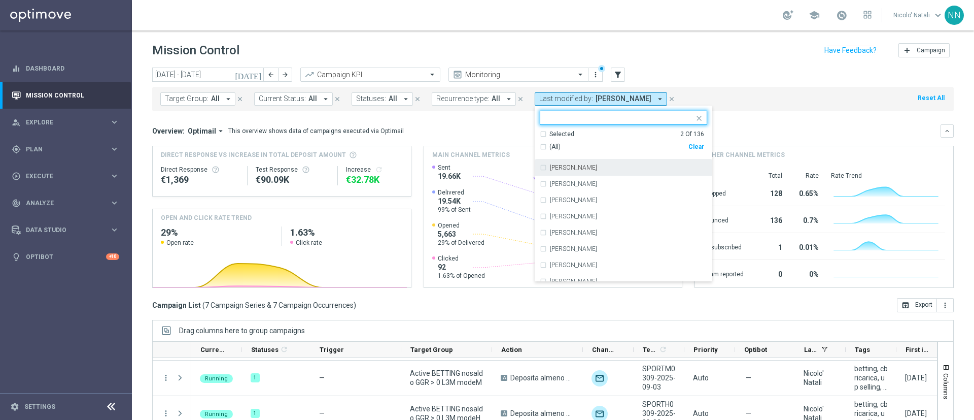
click at [0, 0] on div "Clear" at bounding box center [0, 0] width 0 height 0
click at [634, 120] on input "text" at bounding box center [619, 118] width 149 height 9
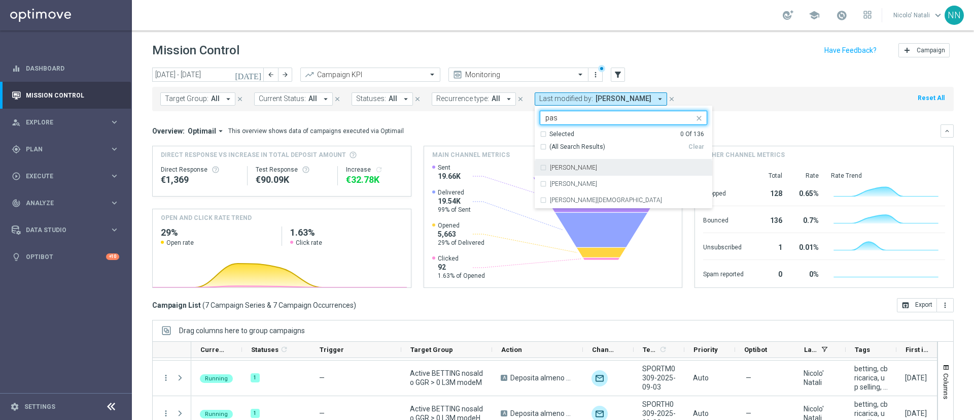
click at [612, 164] on div "Davide Pasquini" at bounding box center [628, 167] width 157 height 6
type input "pas"
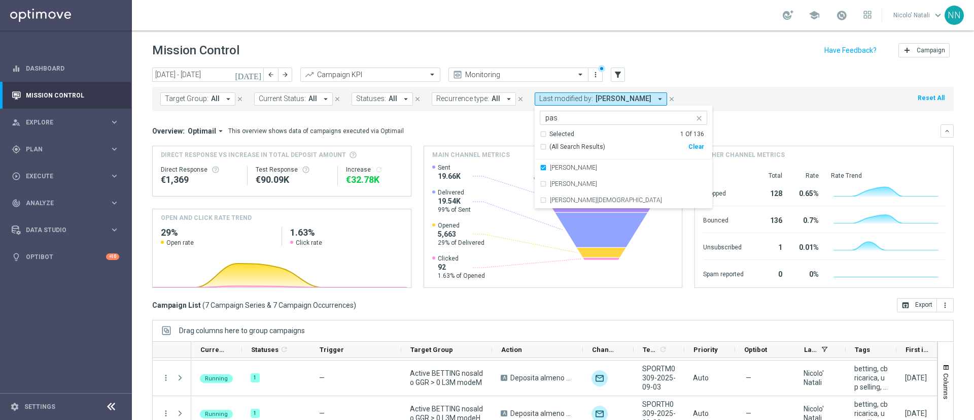
click at [739, 124] on div "Overview: Optimail arrow_drop_down This overview shows data of campaigns execut…" at bounding box center [553, 130] width 802 height 13
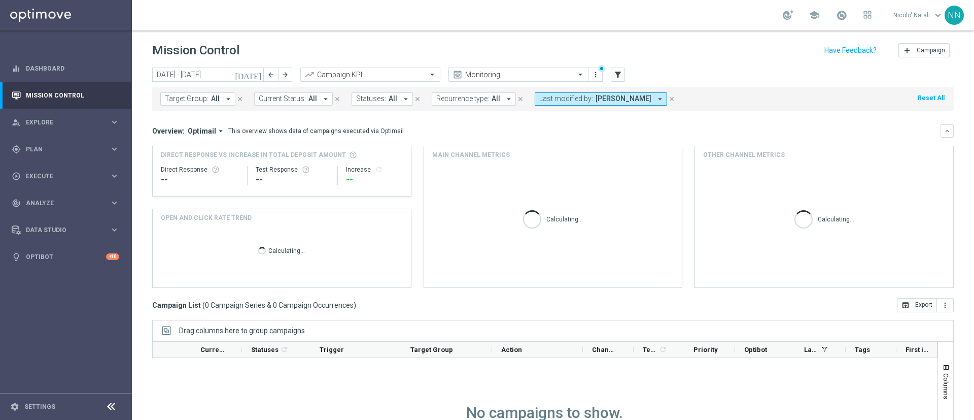
scroll to position [1, 0]
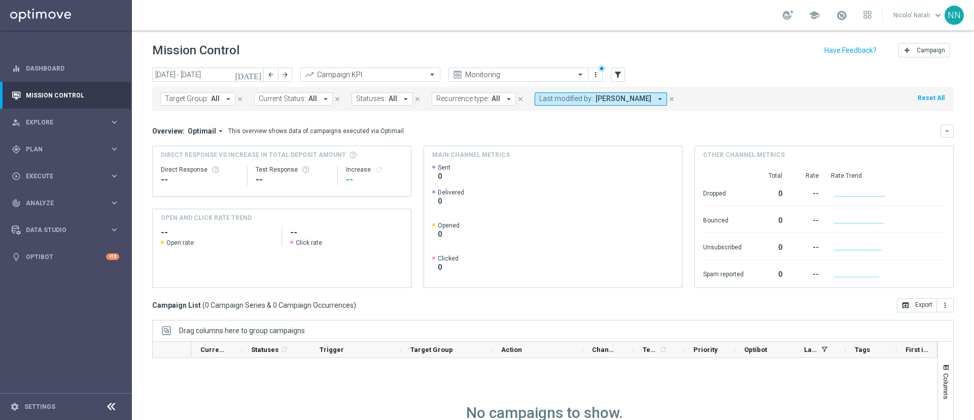
click at [565, 101] on span "Last modified by:" at bounding box center [566, 98] width 54 height 9
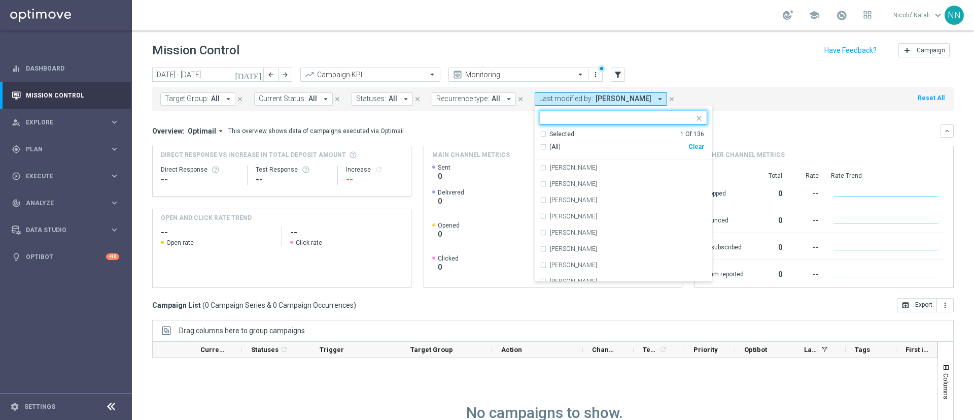
click at [689, 142] on div "(All) Clear" at bounding box center [622, 146] width 164 height 17
click at [699, 144] on div "Selected 1 Of 136 (All) Clear" at bounding box center [624, 145] width 178 height 30
click at [0, 0] on div "Clear" at bounding box center [0, 0] width 0 height 0
click at [637, 113] on div at bounding box center [617, 117] width 154 height 13
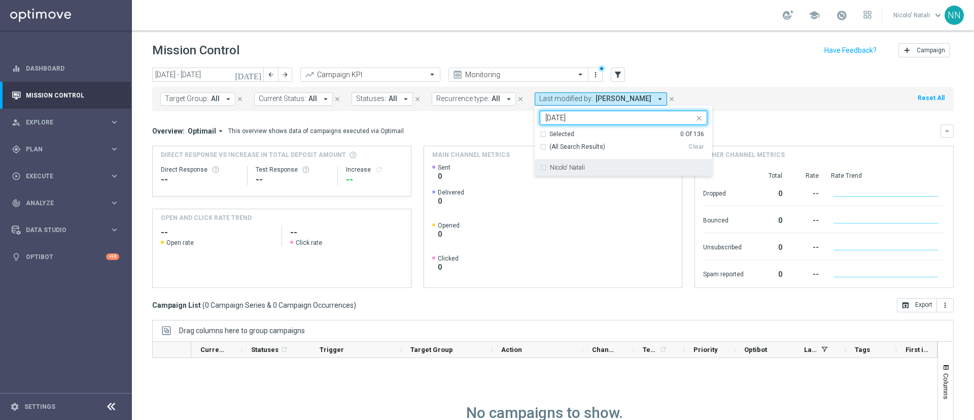
type input "natal"
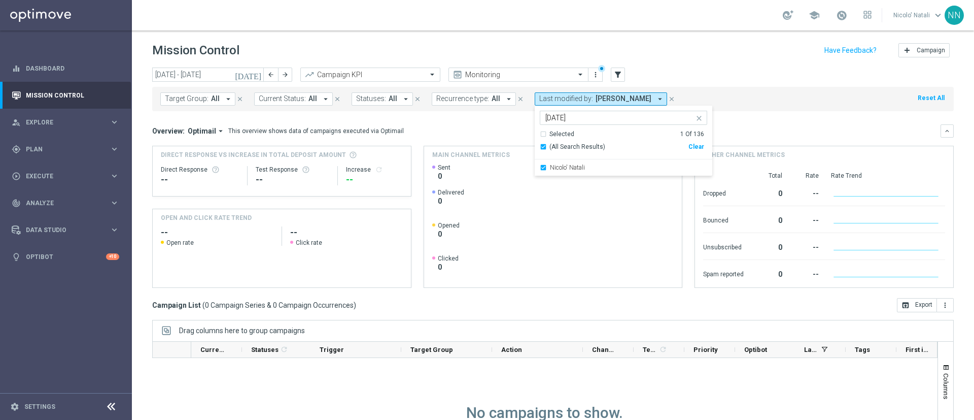
click at [731, 120] on mini-dashboard "Overview: Optimail arrow_drop_down This overview shows data of campaigns execut…" at bounding box center [553, 204] width 802 height 187
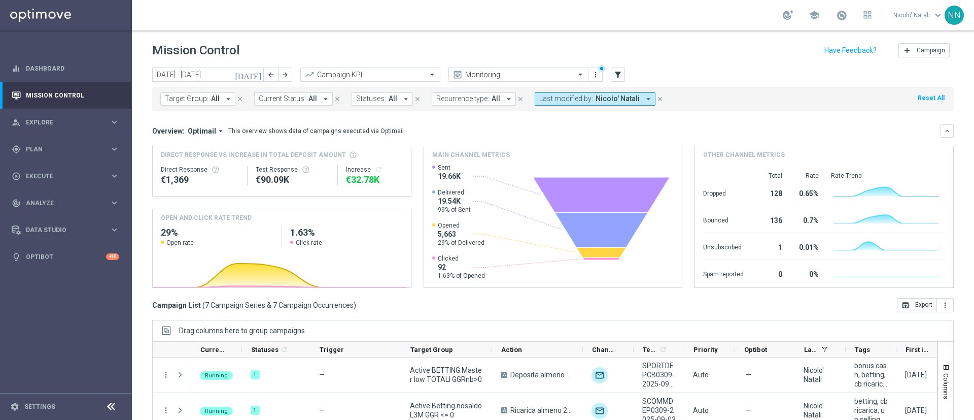
click at [260, 72] on icon "[DATE]" at bounding box center [248, 74] width 27 height 9
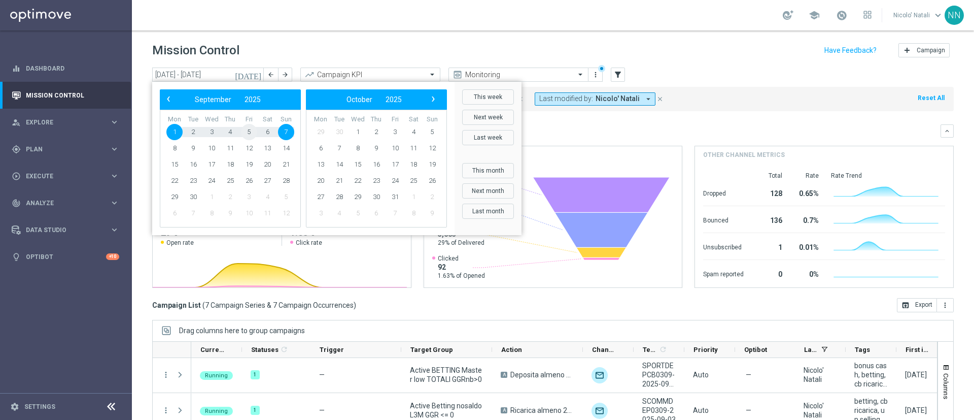
click at [253, 129] on span "5" at bounding box center [249, 132] width 16 height 16
type input "[DATE] - [DATE]"
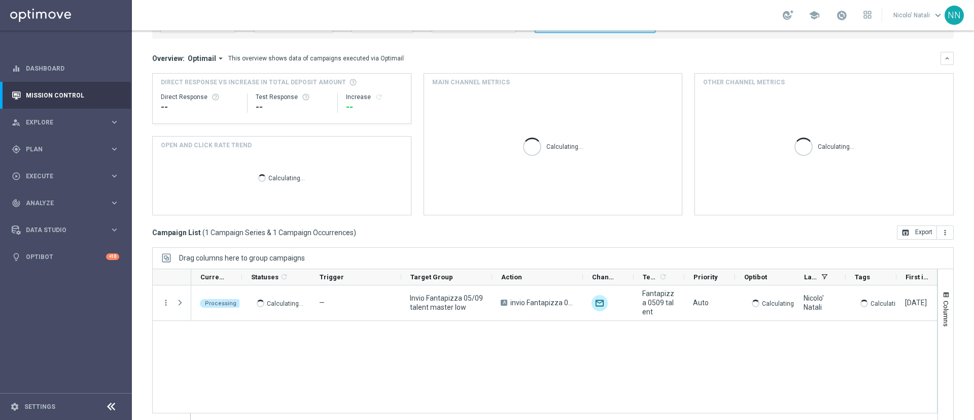
scroll to position [0, 0]
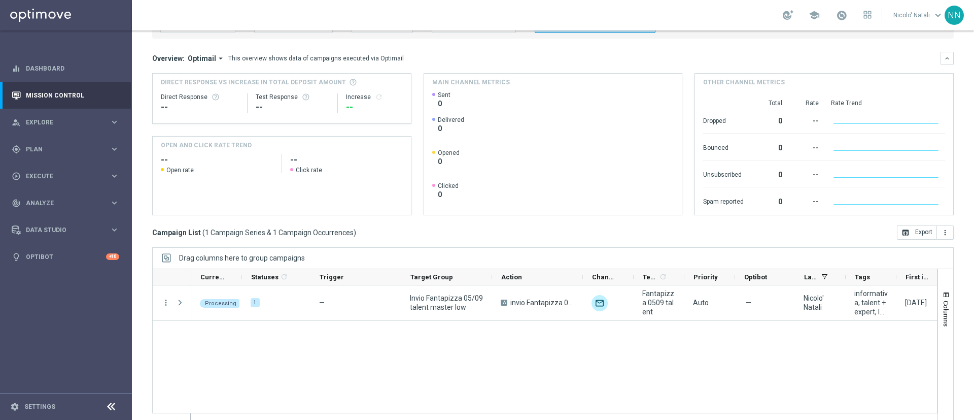
click at [264, 186] on rect at bounding box center [280, 195] width 254 height 40
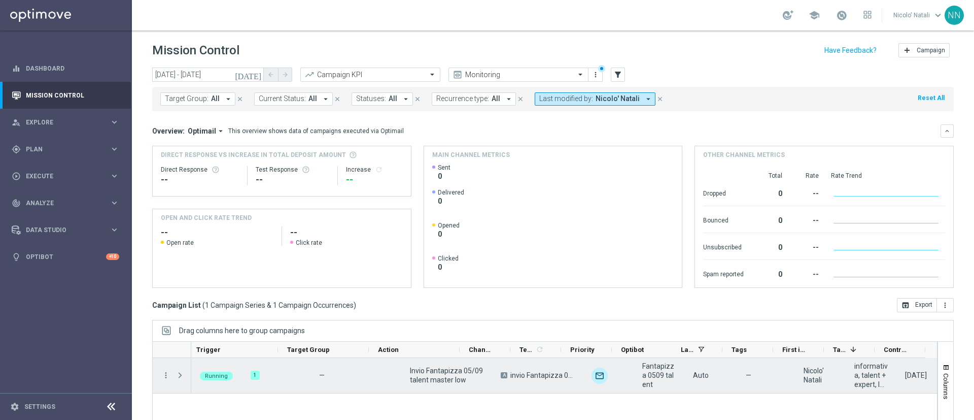
scroll to position [0, 122]
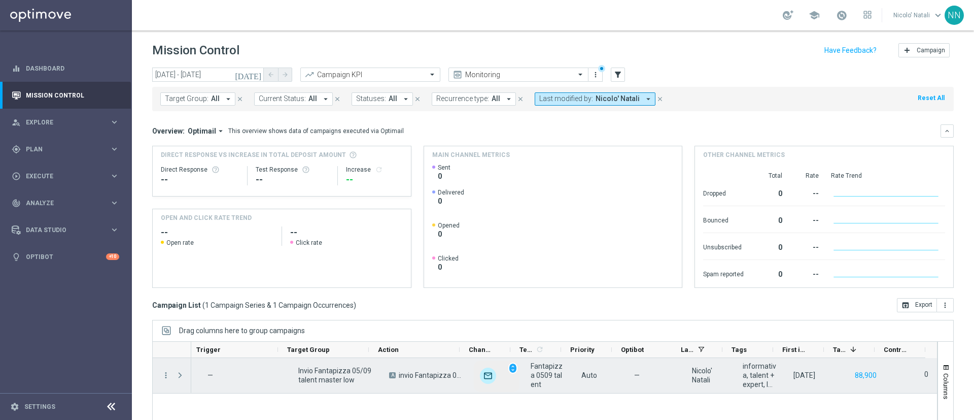
click at [480, 373] on img "Press SPACE to select this row." at bounding box center [488, 375] width 16 height 16
click at [509, 368] on span "unfold_more" at bounding box center [512, 367] width 7 height 7
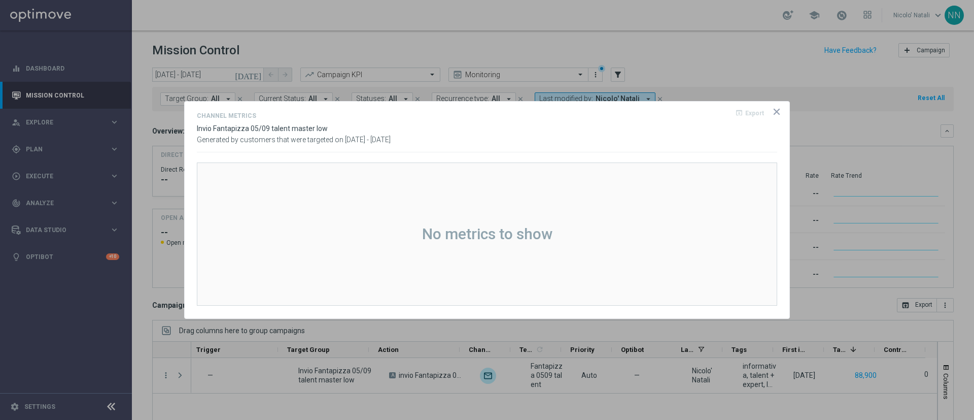
click at [775, 116] on icon "icon" at bounding box center [777, 112] width 10 height 10
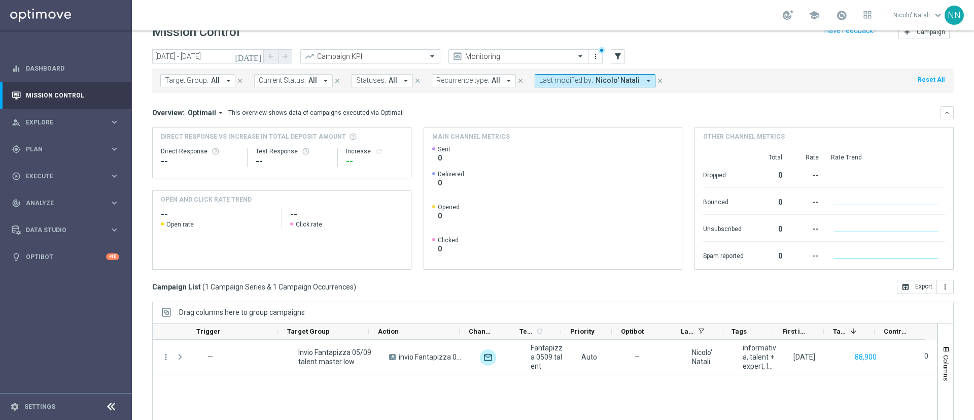
scroll to position [20, 0]
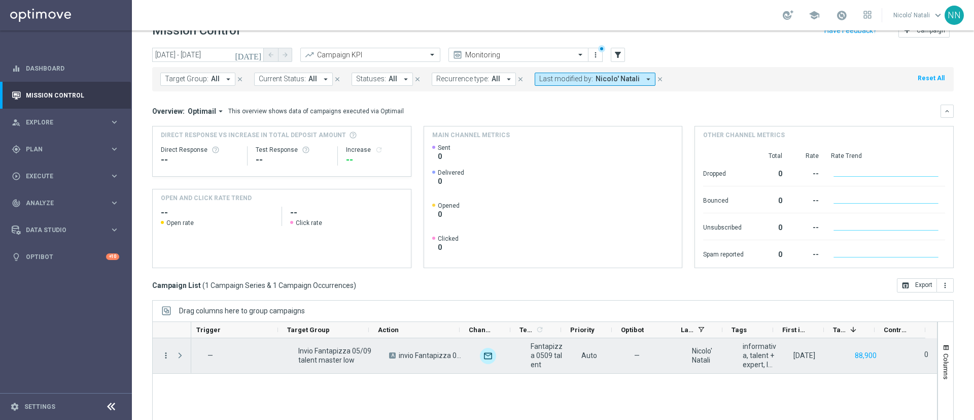
click at [166, 357] on icon "more_vert" at bounding box center [165, 355] width 9 height 9
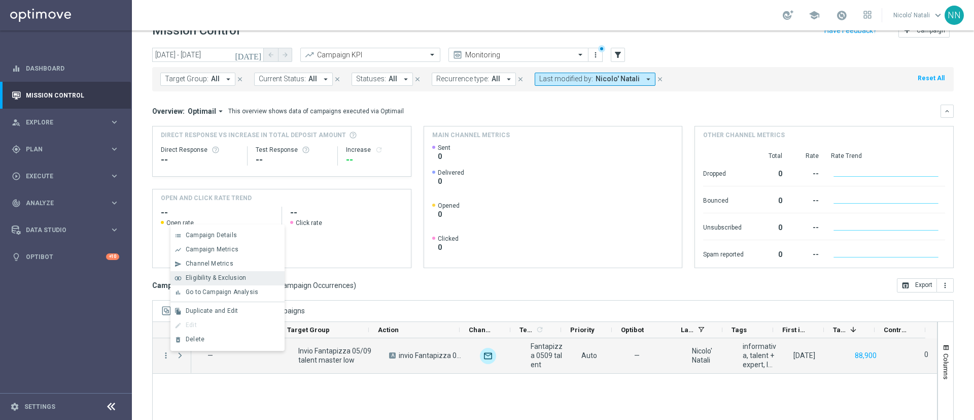
click at [209, 282] on div "join_inner Eligibility & Exclusion" at bounding box center [227, 278] width 114 height 14
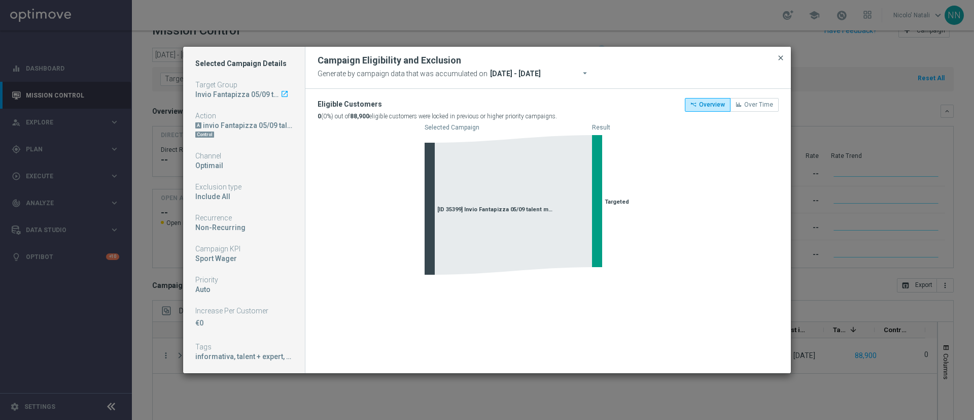
click at [782, 60] on span "close" at bounding box center [781, 58] width 8 height 8
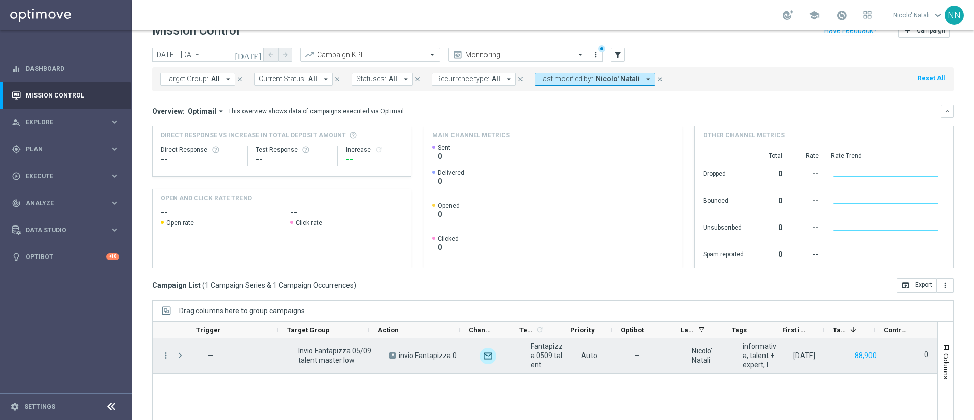
click at [165, 360] on menu-column "more_vert" at bounding box center [165, 356] width 9 height 10
click at [165, 357] on icon "more_vert" at bounding box center [165, 355] width 9 height 9
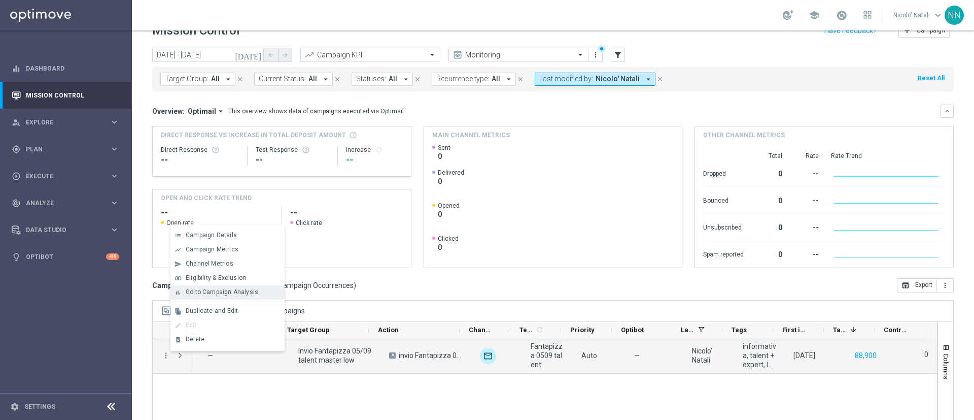
click at [219, 290] on span "Go to Campaign Analysis" at bounding box center [222, 291] width 73 height 7
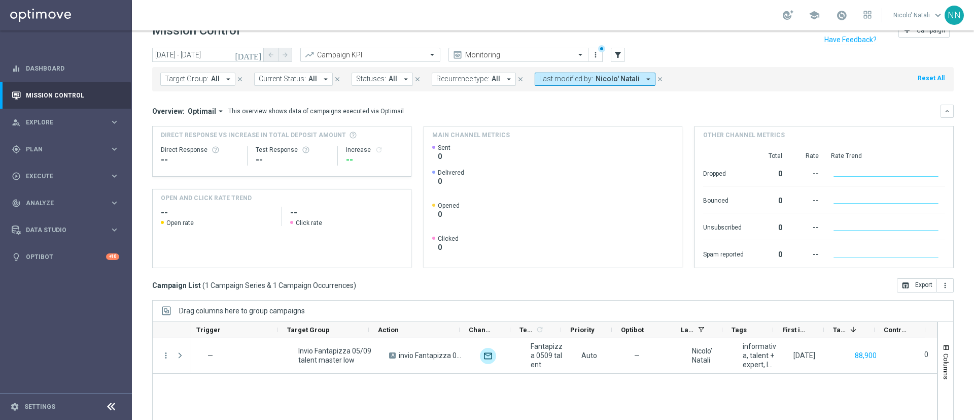
scroll to position [0, 0]
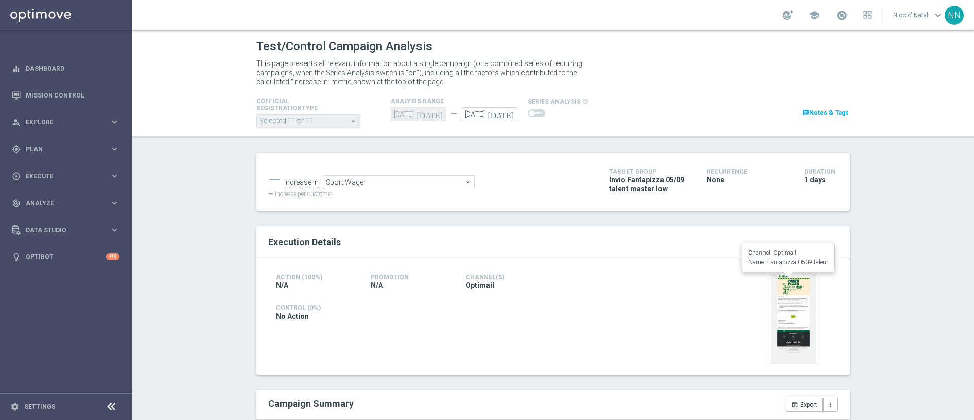
click at [792, 305] on img at bounding box center [794, 318] width 46 height 90
click at [788, 284] on img at bounding box center [794, 318] width 46 height 90
click at [788, 304] on img at bounding box center [794, 318] width 46 height 90
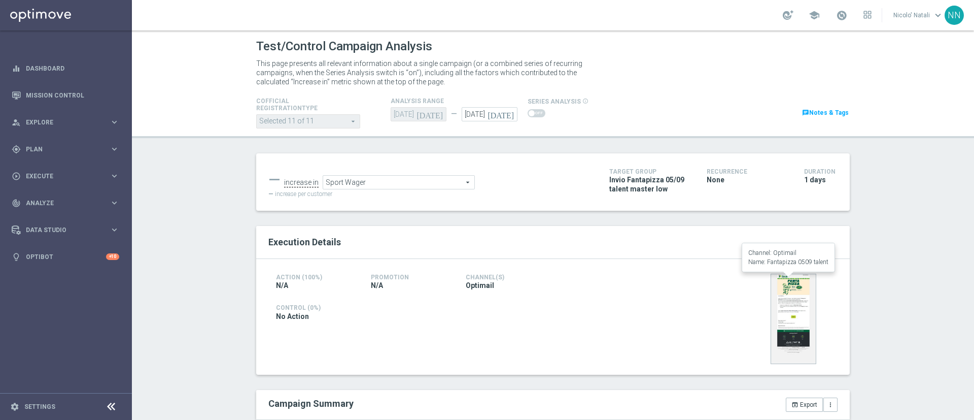
click at [788, 304] on img at bounding box center [794, 318] width 46 height 90
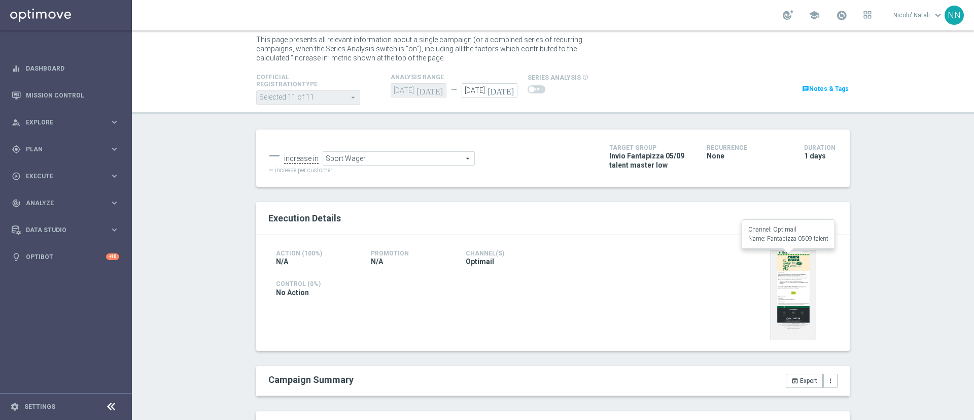
scroll to position [23, 0]
click at [781, 288] on img at bounding box center [794, 295] width 46 height 90
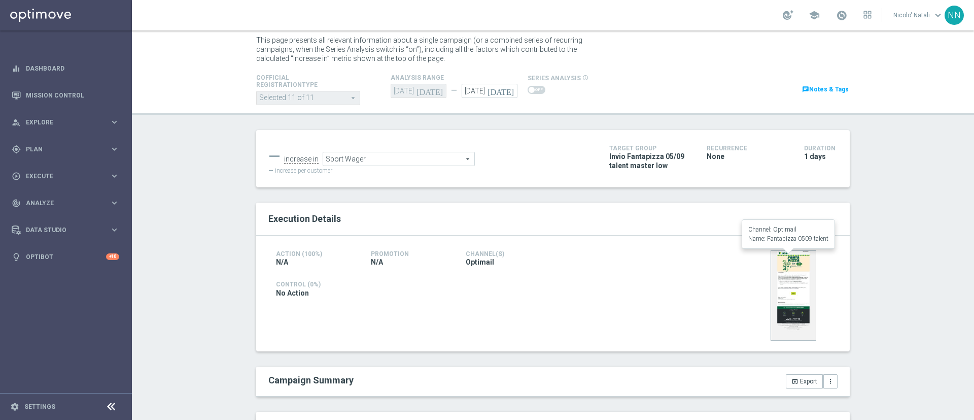
scroll to position [66, 0]
